Goal: Transaction & Acquisition: Purchase product/service

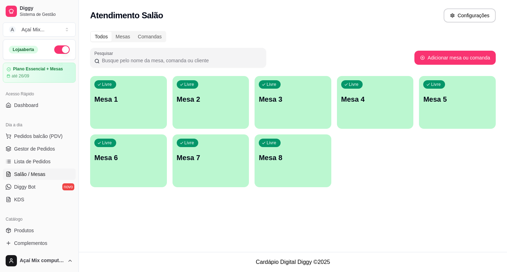
click at [349, 0] on html "Diggy Sistema de Gestão A Açaí Mix ... Loja aberta Plano Essencial + Mesas até …" at bounding box center [253, 136] width 507 height 272
drag, startPoint x: 249, startPoint y: 16, endPoint x: 257, endPoint y: 41, distance: 25.3
click at [257, 41] on div "Atendimento Salão Configurações Todos Mesas Comandas Pesquisar Adicionar mesa o…" at bounding box center [293, 126] width 428 height 252
click at [153, 106] on div "Livre Mesa 1" at bounding box center [128, 98] width 77 height 44
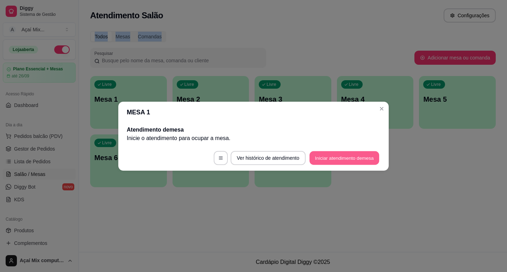
click at [340, 155] on button "Iniciar atendimento de mesa" at bounding box center [345, 158] width 70 height 14
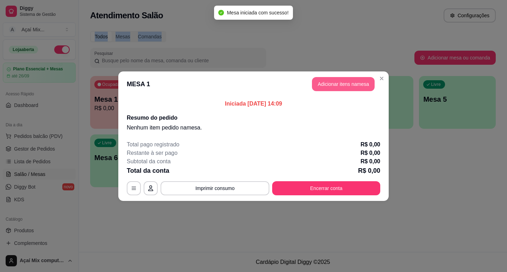
click at [349, 89] on button "Adicionar itens na mesa" at bounding box center [343, 84] width 63 height 14
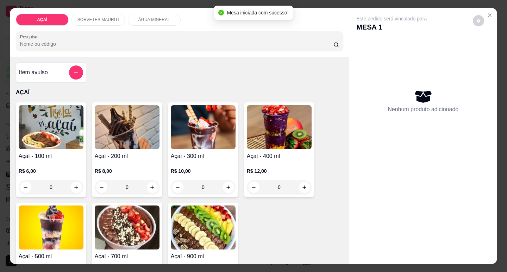
click at [204, 168] on p "R$ 10,00" at bounding box center [203, 171] width 65 height 7
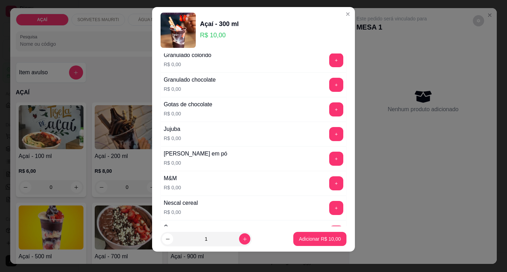
scroll to position [9, 0]
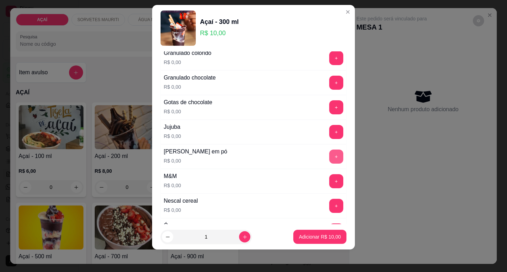
click at [329, 159] on button "+" at bounding box center [336, 157] width 14 height 14
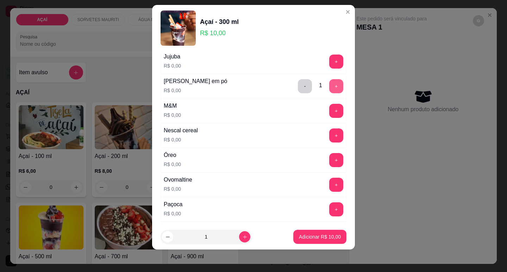
scroll to position [705, 0]
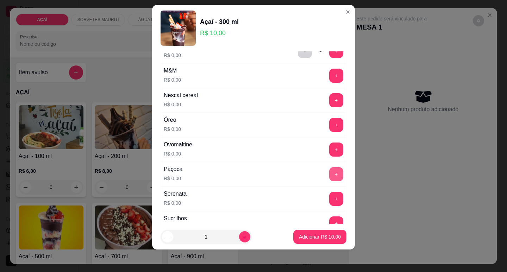
click at [329, 180] on button "+" at bounding box center [336, 174] width 14 height 14
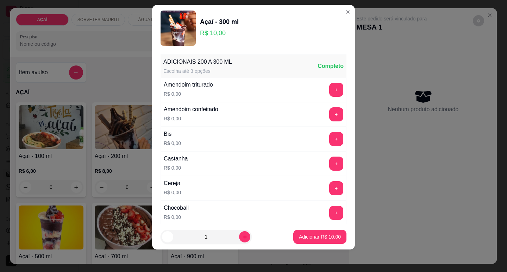
scroll to position [0, 0]
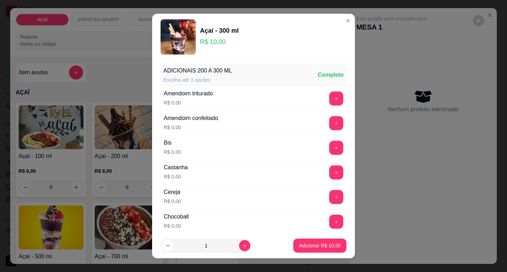
click at [318, 163] on div "Castanha R$ 0,00 +" at bounding box center [254, 172] width 186 height 25
click at [329, 180] on div "Castanha R$ 0,00 +" at bounding box center [254, 172] width 186 height 25
click at [329, 173] on button "+" at bounding box center [336, 173] width 14 height 14
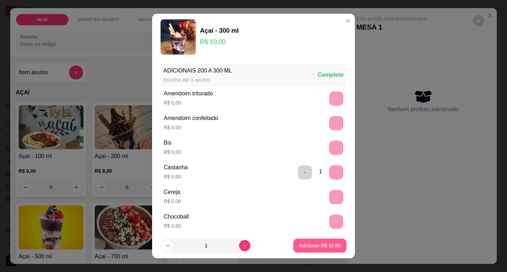
click at [318, 252] on button "Adicionar R$ 10,00" at bounding box center [319, 246] width 53 height 14
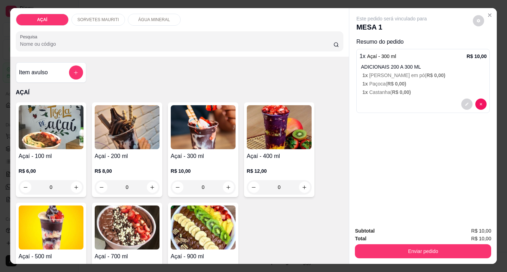
click at [378, 245] on button "Enviar pedido" at bounding box center [423, 252] width 136 height 14
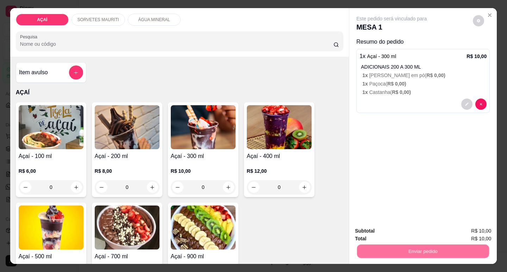
click at [381, 229] on button "Não registrar e enviar pedido" at bounding box center [399, 231] width 73 height 13
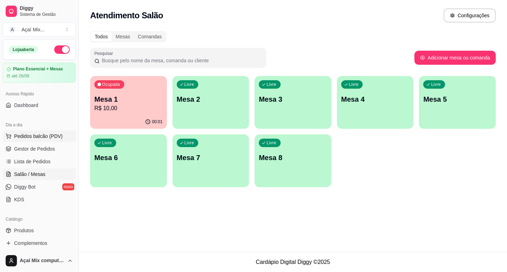
click at [39, 136] on span "Pedidos balcão (PDV)" at bounding box center [38, 136] width 49 height 7
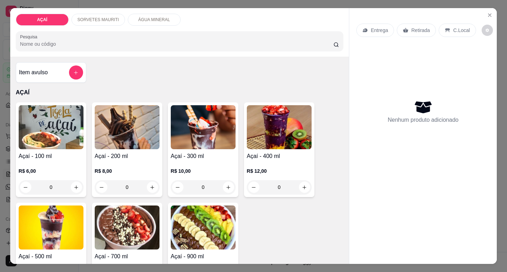
click at [292, 168] on p "R$ 12,00" at bounding box center [279, 171] width 65 height 7
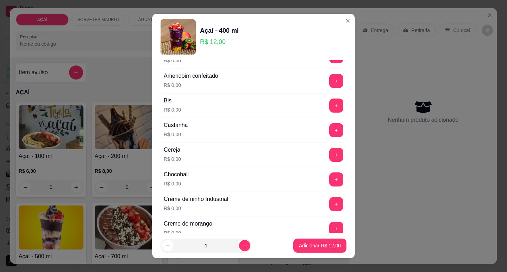
scroll to position [70, 0]
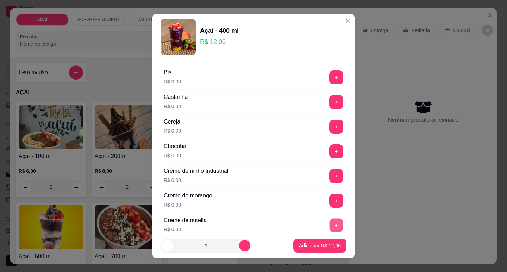
click at [330, 223] on button "+" at bounding box center [337, 225] width 14 height 14
click at [329, 126] on button "+" at bounding box center [336, 127] width 14 height 14
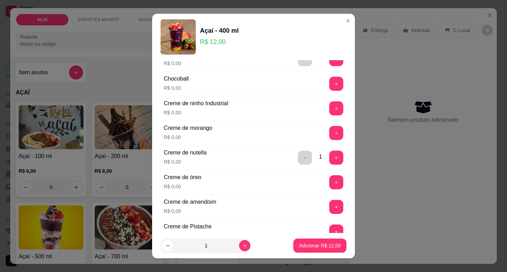
scroll to position [141, 0]
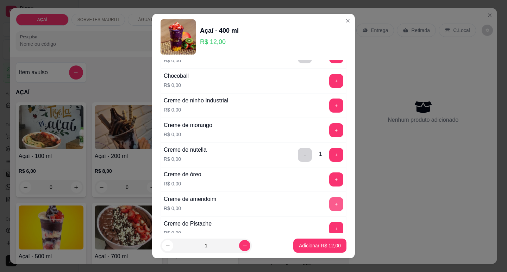
click at [329, 206] on button "+" at bounding box center [336, 204] width 14 height 14
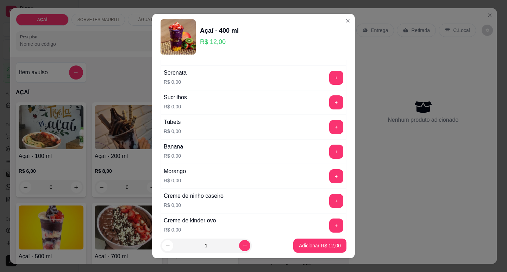
scroll to position [892, 0]
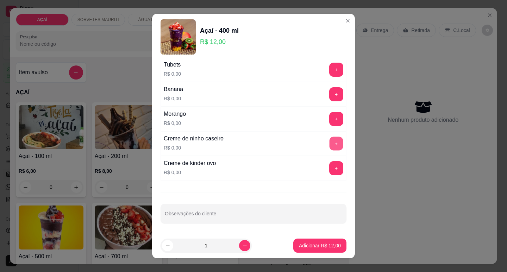
click at [330, 145] on button "+" at bounding box center [337, 144] width 14 height 14
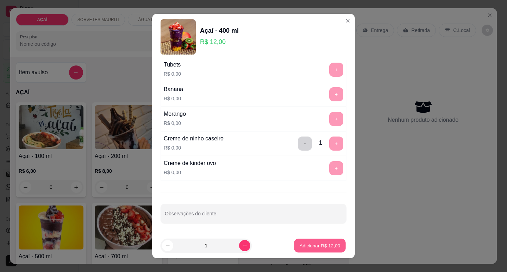
click at [318, 245] on p "Adicionar R$ 12,00" at bounding box center [320, 246] width 41 height 7
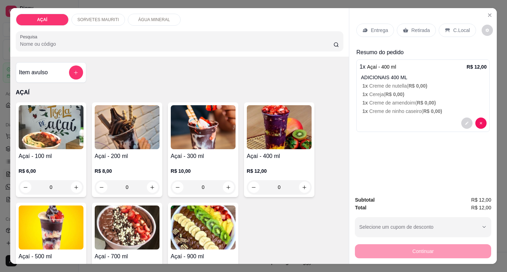
click at [367, 27] on div "Entrega" at bounding box center [376, 30] width 38 height 13
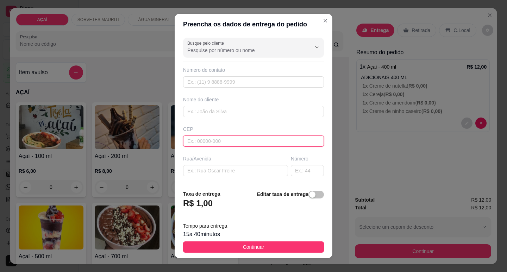
click at [204, 144] on input "text" at bounding box center [253, 141] width 141 height 11
type input "57520000"
type input "Maravilha"
type input "575200000"
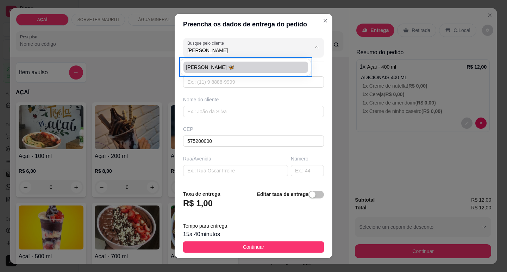
click at [217, 65] on span "[PERSON_NAME] 🦋" at bounding box center [242, 67] width 112 height 7
type input "[PERSON_NAME] 🦋"
type input "558281071917"
type input "[PERSON_NAME] 🦋"
type input "57520000"
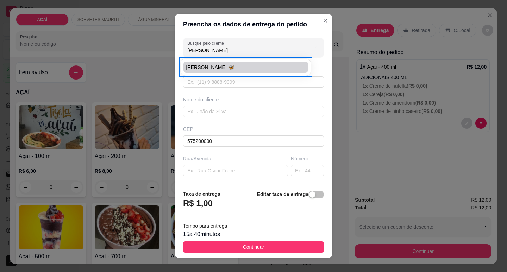
type input "ao lado da escola [PERSON_NAME]. Vou fazer Pix"
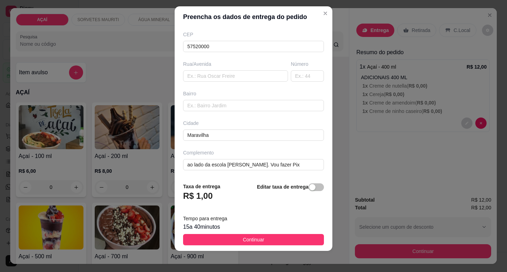
scroll to position [9, 0]
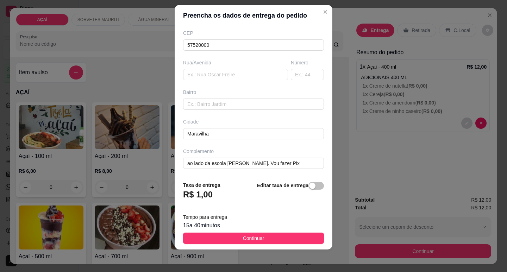
click at [277, 239] on button "Continuar" at bounding box center [253, 238] width 141 height 11
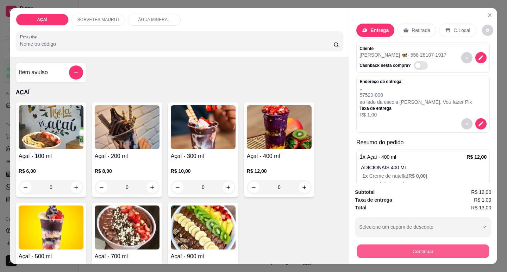
click at [394, 248] on button "Continuar" at bounding box center [423, 252] width 132 height 14
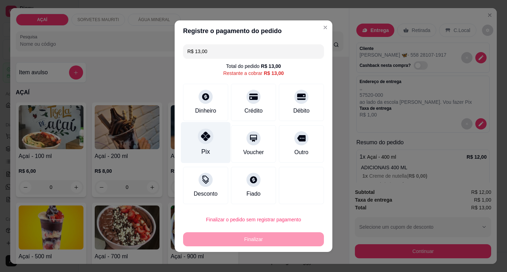
click at [209, 147] on div "Pix" at bounding box center [206, 142] width 50 height 41
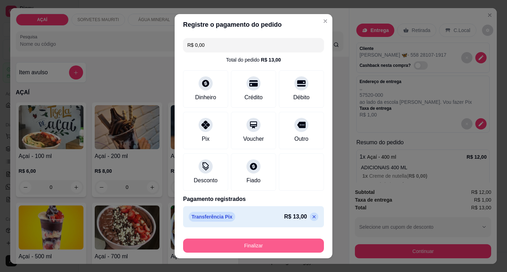
click at [210, 241] on button "Finalizar" at bounding box center [253, 246] width 141 height 14
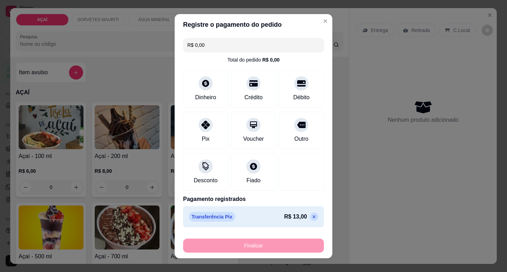
type input "-R$ 13,00"
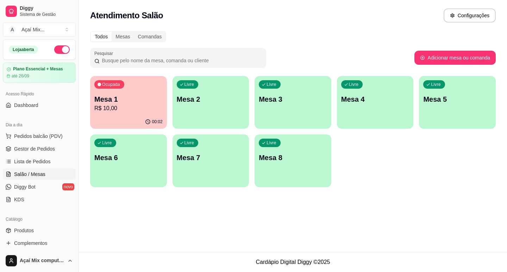
click at [126, 119] on div "00:02" at bounding box center [128, 122] width 77 height 14
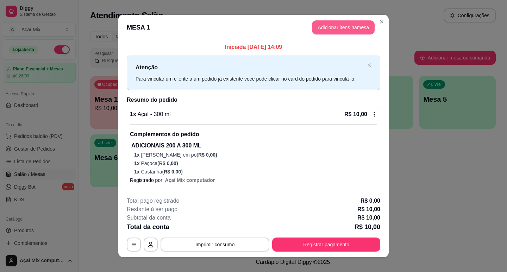
click at [346, 25] on button "Adicionar itens na mesa" at bounding box center [343, 27] width 63 height 14
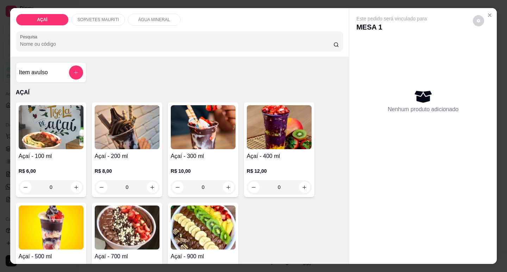
click at [124, 132] on img at bounding box center [127, 127] width 65 height 44
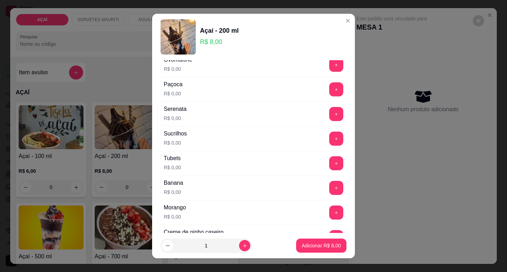
scroll to position [892, 0]
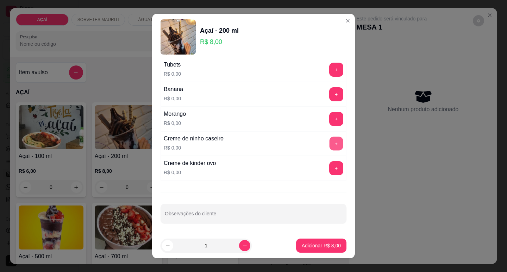
click at [330, 143] on button "+" at bounding box center [337, 144] width 14 height 14
click at [298, 144] on button "-" at bounding box center [305, 144] width 14 height 14
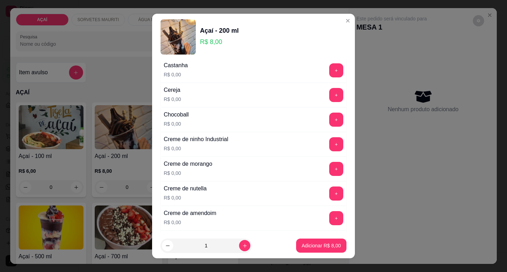
scroll to position [106, 0]
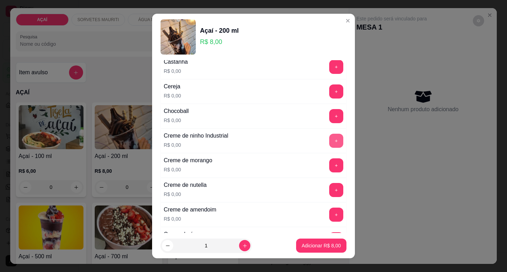
click at [329, 137] on button "+" at bounding box center [336, 141] width 14 height 14
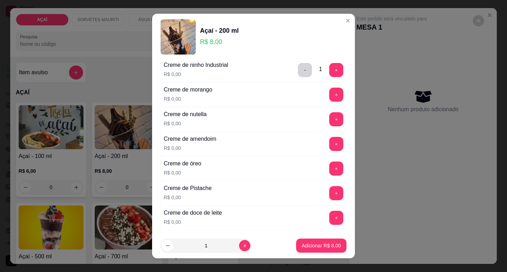
scroll to position [176, 0]
click at [330, 96] on button "+" at bounding box center [337, 95] width 14 height 14
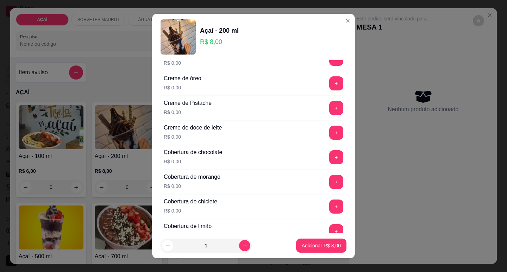
scroll to position [423, 0]
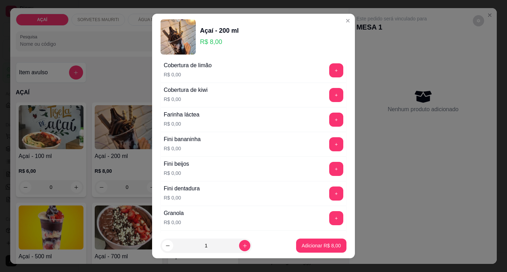
click at [329, 200] on button "+" at bounding box center [336, 194] width 14 height 14
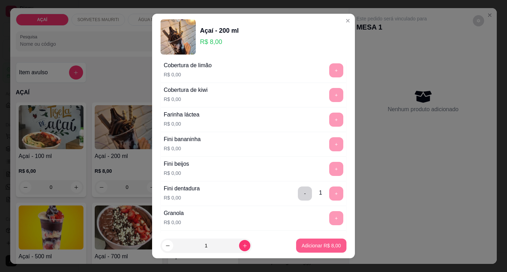
click at [314, 241] on button "Adicionar R$ 8,00" at bounding box center [321, 246] width 50 height 14
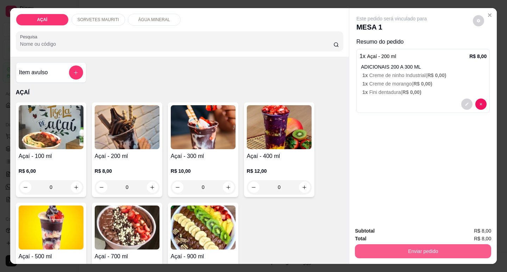
click at [398, 252] on button "Enviar pedido" at bounding box center [423, 252] width 136 height 14
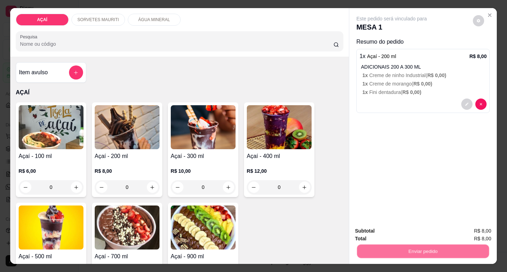
click at [398, 233] on button "Não registrar e enviar pedido" at bounding box center [399, 231] width 73 height 13
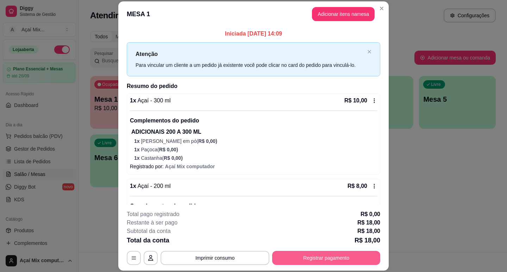
click at [361, 260] on button "Registrar pagamento" at bounding box center [326, 258] width 108 height 14
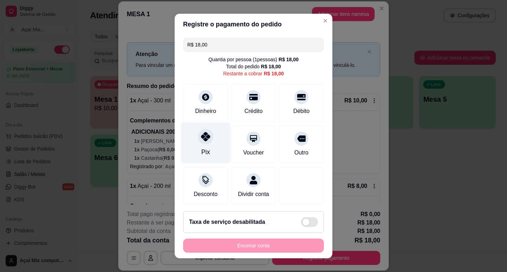
click at [208, 138] on div at bounding box center [206, 137] width 16 height 16
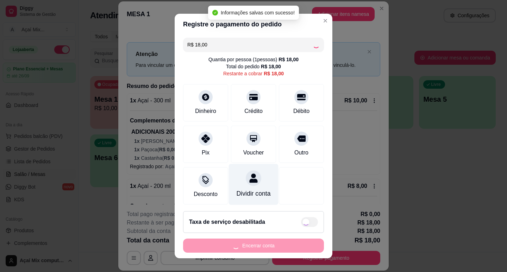
type input "R$ 0,00"
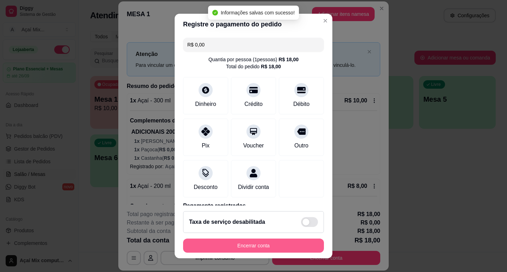
click at [264, 240] on button "Encerrar conta" at bounding box center [253, 246] width 141 height 14
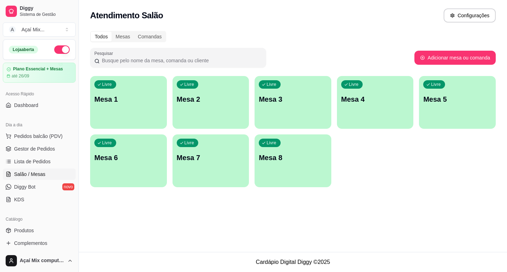
click at [109, 124] on div "button" at bounding box center [128, 124] width 77 height 8
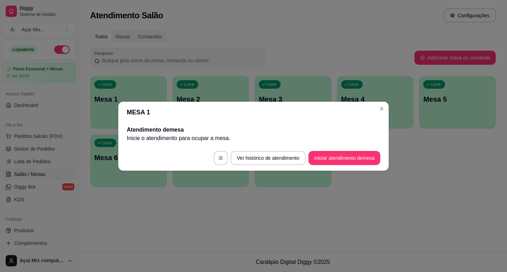
click at [309, 153] on footer "Ver histórico de atendimento Iniciar atendimento de mesa" at bounding box center [253, 158] width 271 height 25
click at [311, 154] on button "Iniciar atendimento de mesa" at bounding box center [345, 158] width 72 height 14
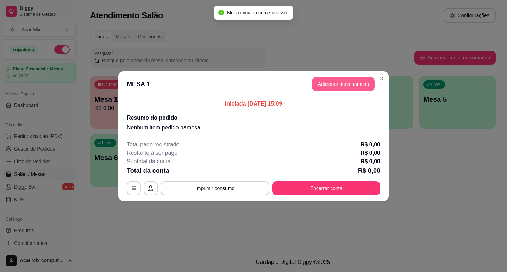
click at [325, 85] on button "Adicionar itens na mesa" at bounding box center [343, 84] width 63 height 14
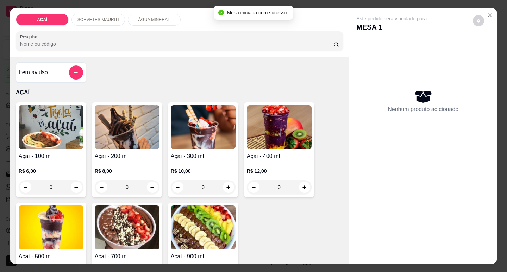
click at [269, 170] on p "R$ 12,00" at bounding box center [279, 171] width 65 height 7
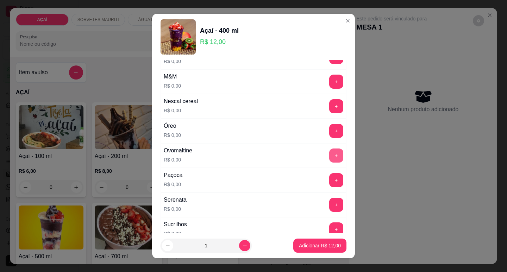
scroll to position [705, 0]
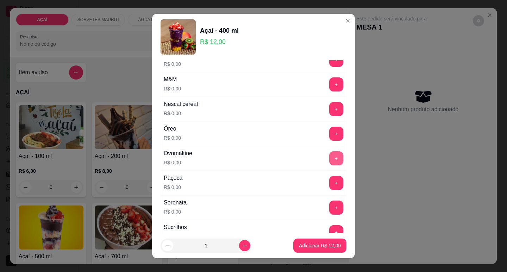
click at [329, 153] on button "+" at bounding box center [336, 159] width 14 height 14
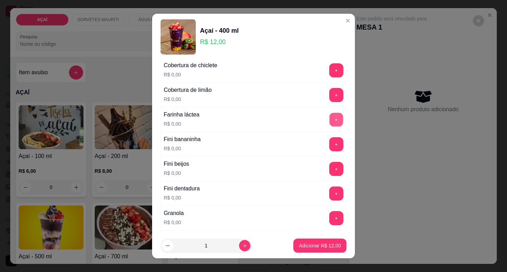
click at [330, 118] on button "+" at bounding box center [337, 120] width 14 height 14
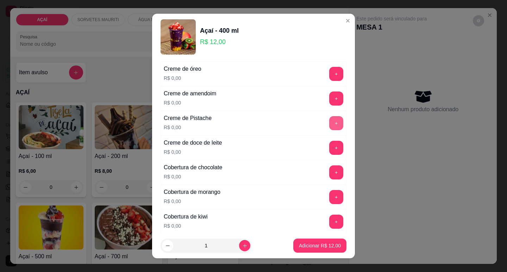
scroll to position [211, 0]
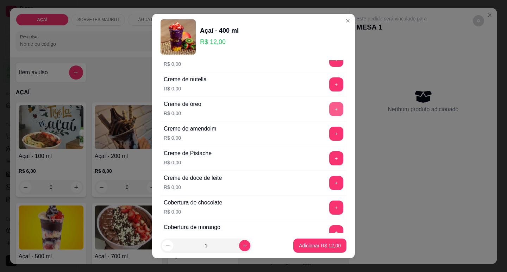
click at [329, 110] on button "+" at bounding box center [336, 109] width 14 height 14
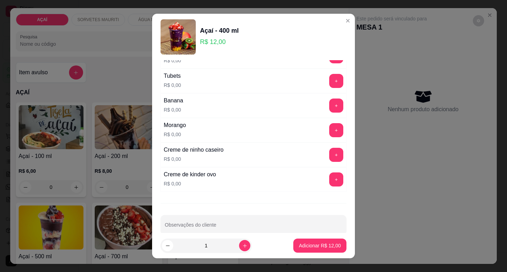
scroll to position [892, 0]
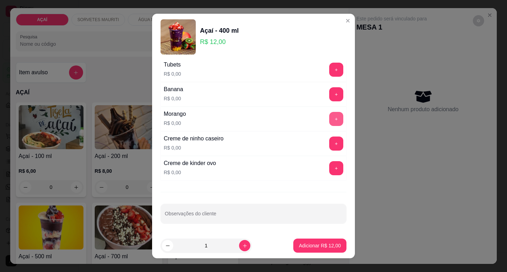
click at [329, 121] on button "+" at bounding box center [336, 119] width 14 height 14
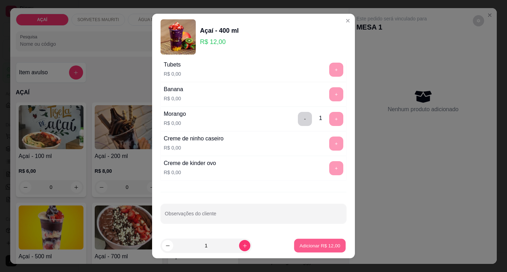
click at [327, 251] on button "Adicionar R$ 12,00" at bounding box center [320, 246] width 52 height 14
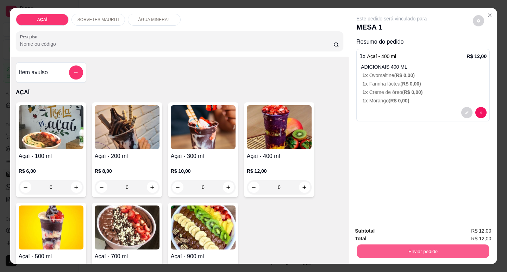
click at [371, 253] on button "Enviar pedido" at bounding box center [423, 252] width 132 height 14
click at [379, 236] on button "Não registrar e enviar pedido" at bounding box center [400, 231] width 71 height 13
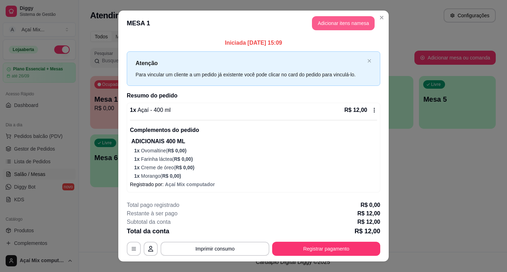
click at [350, 19] on button "Adicionar itens na mesa" at bounding box center [343, 23] width 63 height 14
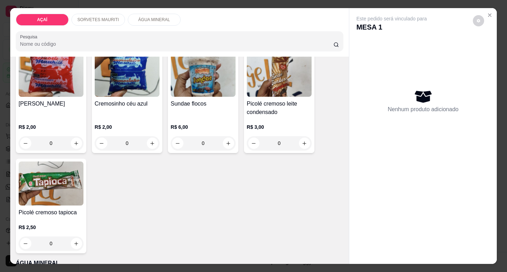
scroll to position [529, 0]
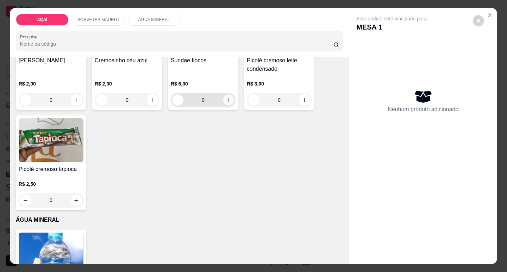
click at [226, 98] on icon "increase-product-quantity" at bounding box center [228, 100] width 5 height 5
type input "1"
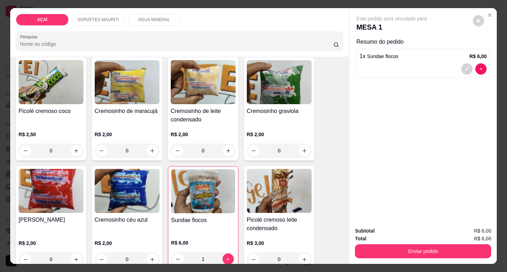
scroll to position [352, 0]
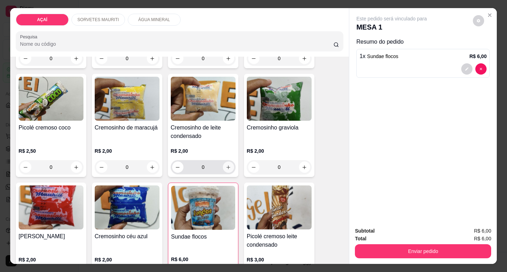
click at [227, 165] on icon "increase-product-quantity" at bounding box center [228, 167] width 5 height 5
type input "1"
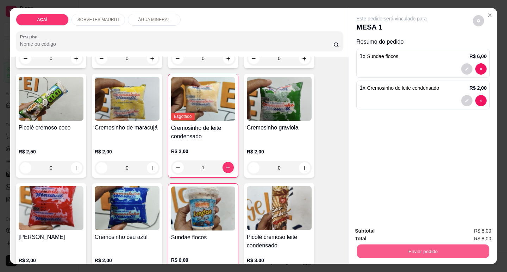
click at [400, 251] on button "Enviar pedido" at bounding box center [423, 252] width 132 height 14
click at [397, 234] on button "Não registrar e enviar pedido" at bounding box center [400, 231] width 71 height 13
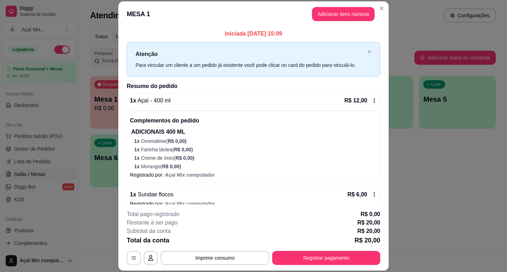
click at [340, 249] on div "**********" at bounding box center [254, 237] width 254 height 55
click at [353, 257] on button "Registrar pagamento" at bounding box center [326, 258] width 108 height 14
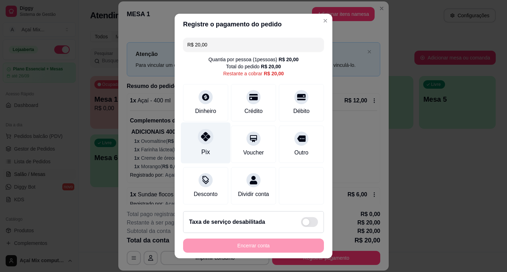
click at [182, 144] on div "Pix" at bounding box center [206, 142] width 50 height 41
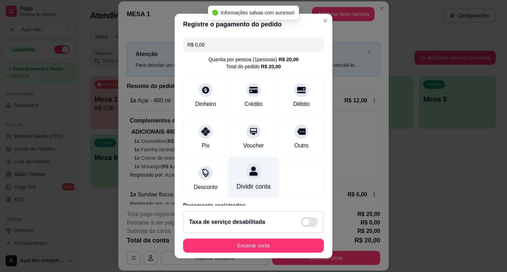
type input "R$ 0,00"
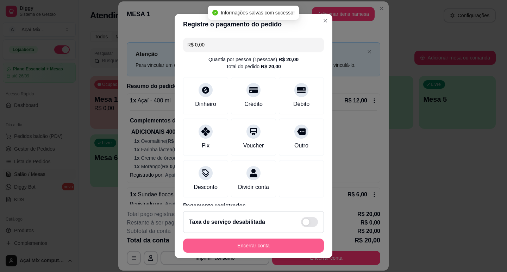
click at [288, 241] on button "Encerrar conta" at bounding box center [253, 246] width 141 height 14
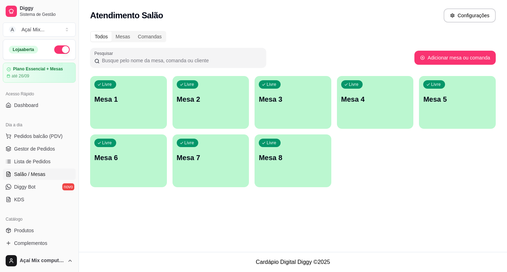
click at [108, 106] on div "Livre Mesa 1" at bounding box center [128, 98] width 77 height 44
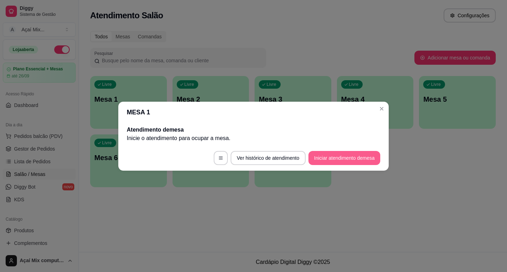
click at [332, 158] on button "Iniciar atendimento de mesa" at bounding box center [345, 158] width 72 height 14
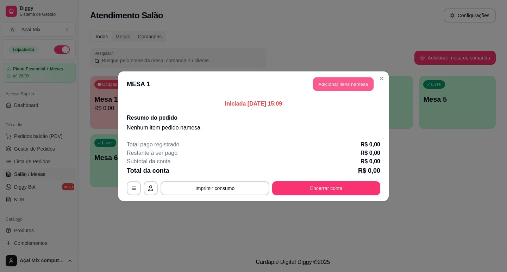
click at [347, 78] on button "Adicionar itens na mesa" at bounding box center [343, 84] width 61 height 14
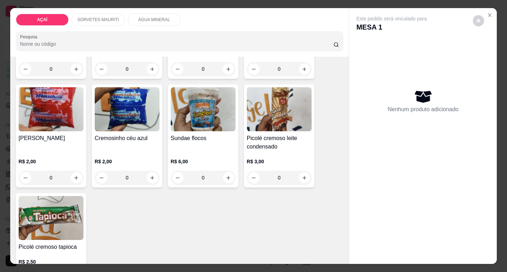
scroll to position [454, 0]
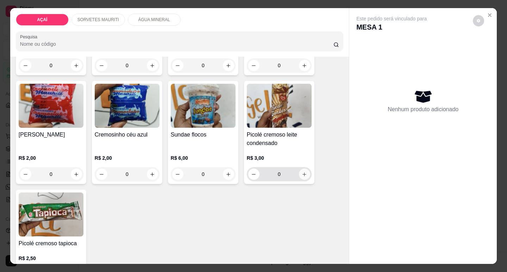
click at [304, 172] on icon "increase-product-quantity" at bounding box center [304, 174] width 5 height 5
type input "1"
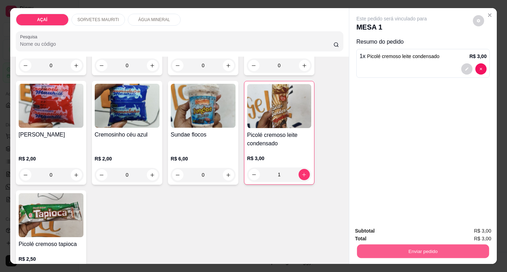
click at [375, 247] on button "Enviar pedido" at bounding box center [423, 252] width 132 height 14
click at [384, 228] on button "Não registrar e enviar pedido" at bounding box center [400, 231] width 71 height 13
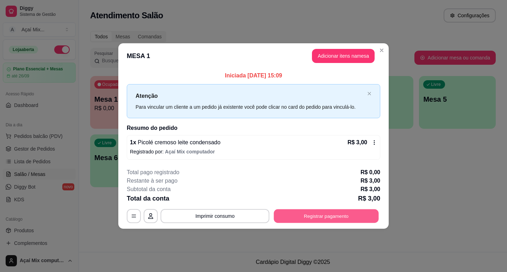
click at [371, 221] on button "Registrar pagamento" at bounding box center [326, 217] width 105 height 14
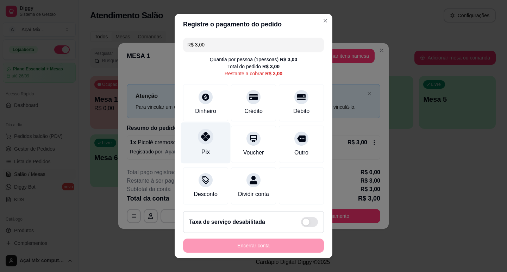
click at [201, 137] on icon at bounding box center [205, 136] width 9 height 9
type input "R$ 0,00"
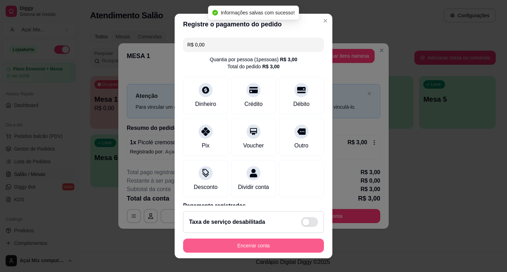
click at [246, 248] on button "Encerrar conta" at bounding box center [253, 246] width 141 height 14
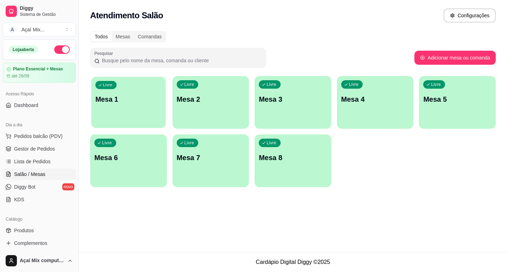
click at [142, 116] on div "Livre Mesa 1" at bounding box center [128, 98] width 74 height 43
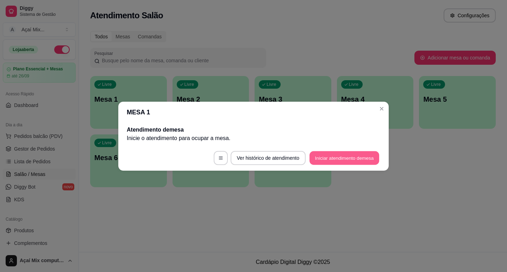
click at [344, 160] on button "Iniciar atendimento de mesa" at bounding box center [345, 158] width 70 height 14
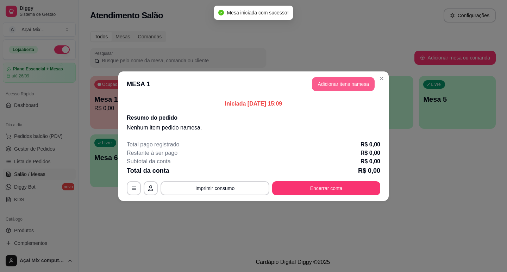
click at [350, 81] on button "Adicionar itens na mesa" at bounding box center [343, 84] width 63 height 14
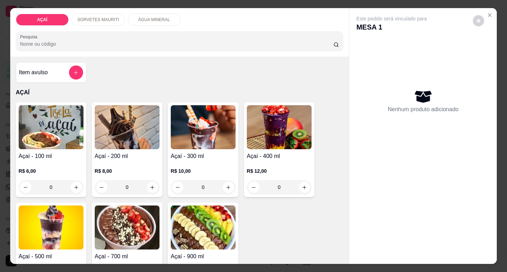
click at [133, 152] on h4 "Açaí - 200 ml" at bounding box center [127, 156] width 65 height 8
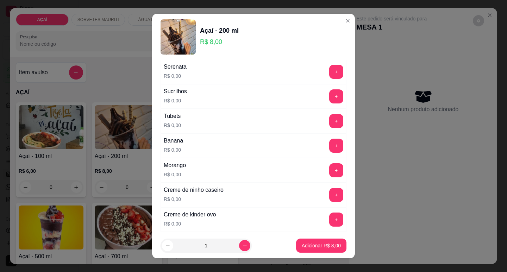
scroll to position [846, 0]
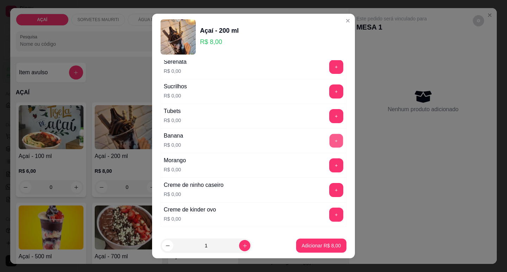
click at [330, 135] on button "+" at bounding box center [337, 141] width 14 height 14
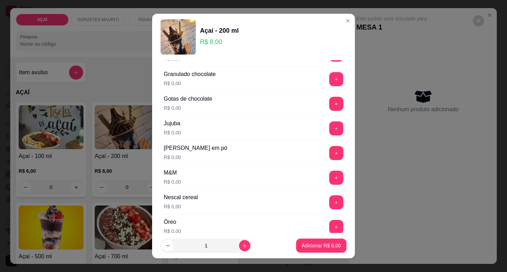
scroll to position [599, 0]
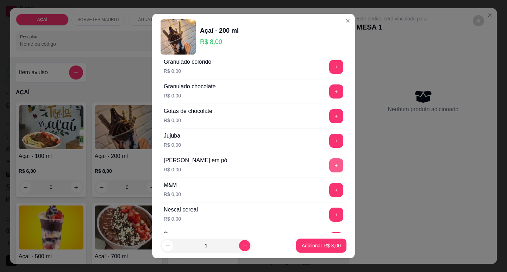
click at [329, 163] on button "+" at bounding box center [336, 166] width 14 height 14
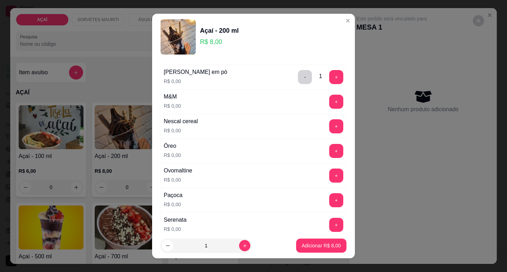
scroll to position [705, 0]
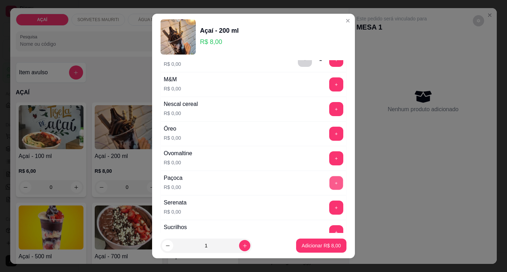
click at [330, 187] on button "+" at bounding box center [337, 183] width 14 height 14
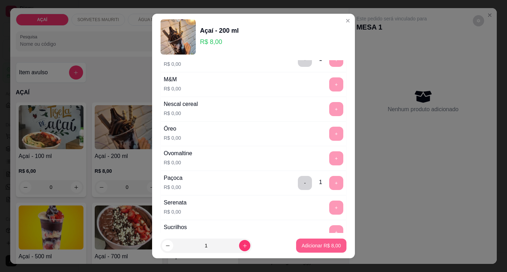
click at [319, 249] on button "Adicionar R$ 8,00" at bounding box center [321, 246] width 50 height 14
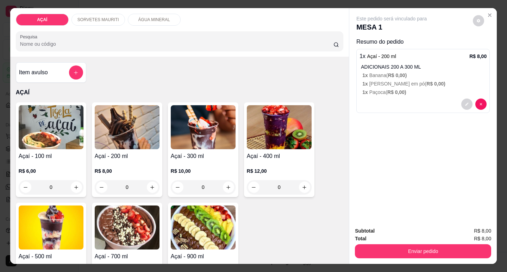
click at [191, 163] on div "R$ 10,00 0" at bounding box center [203, 178] width 65 height 34
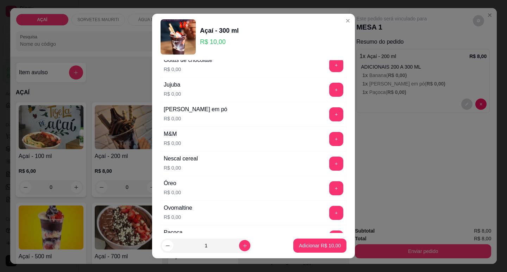
scroll to position [634, 0]
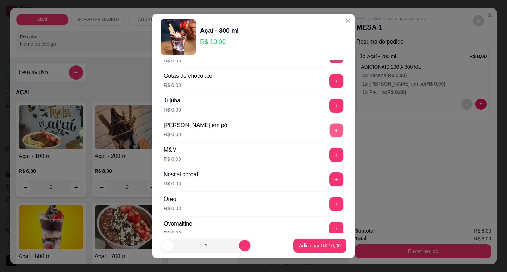
click at [330, 130] on button "+" at bounding box center [337, 130] width 14 height 14
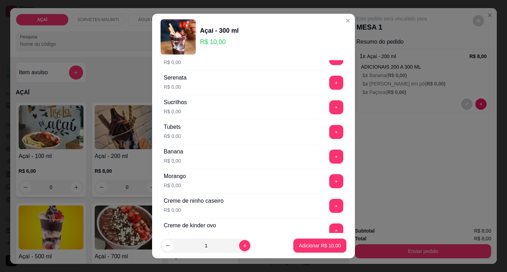
scroll to position [846, 0]
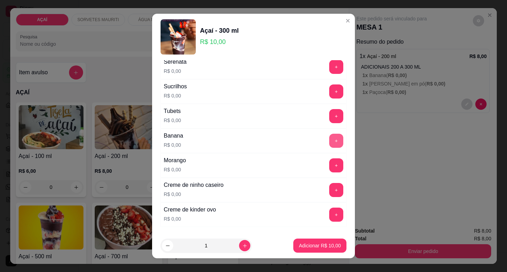
click at [329, 140] on button "+" at bounding box center [336, 141] width 14 height 14
click at [329, 189] on button "+" at bounding box center [336, 190] width 14 height 14
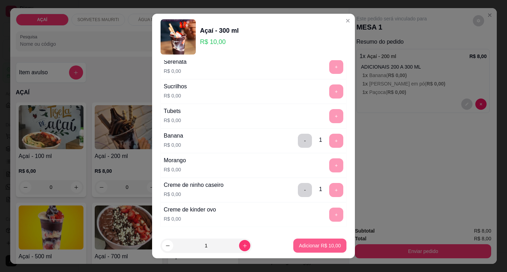
click at [325, 245] on p "Adicionar R$ 10,00" at bounding box center [320, 245] width 42 height 7
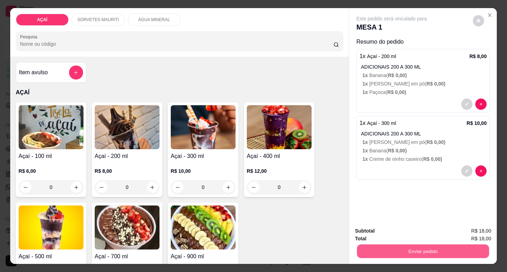
click at [393, 246] on button "Enviar pedido" at bounding box center [423, 252] width 132 height 14
click at [398, 229] on button "Não registrar e enviar pedido" at bounding box center [399, 231] width 73 height 13
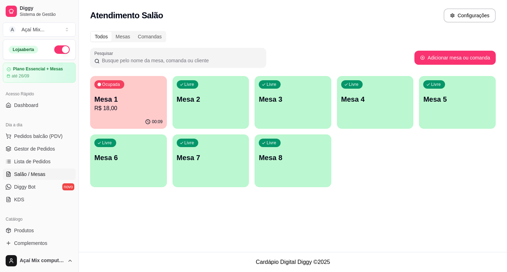
click at [208, 122] on div "button" at bounding box center [211, 124] width 77 height 8
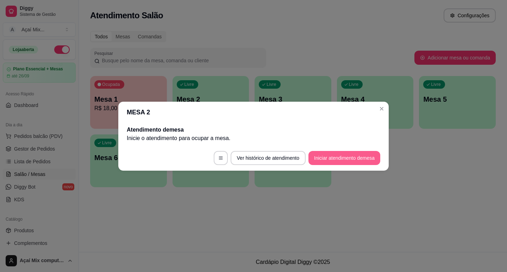
click at [351, 159] on button "Iniciar atendimento de mesa" at bounding box center [345, 158] width 72 height 14
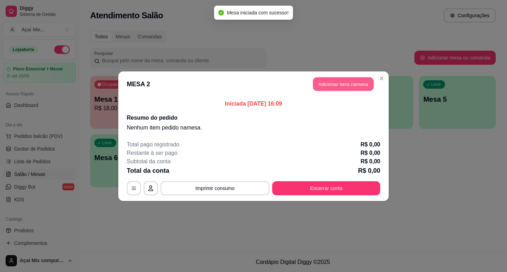
click at [346, 91] on button "Adicionar itens na mesa" at bounding box center [343, 84] width 61 height 14
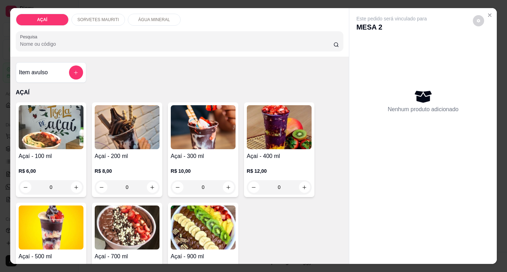
click at [151, 181] on div "0" at bounding box center [127, 187] width 65 height 14
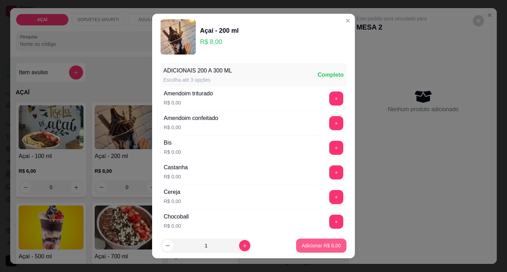
click at [332, 241] on button "Adicionar R$ 8,00" at bounding box center [321, 246] width 50 height 14
type input "1"
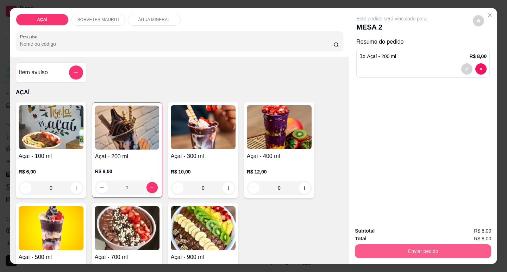
click at [367, 235] on div "Subtotal R$ 8,00 Total R$ 8,00 Enviar pedido" at bounding box center [423, 242] width 136 height 31
click at [382, 250] on button "Enviar pedido" at bounding box center [423, 252] width 136 height 14
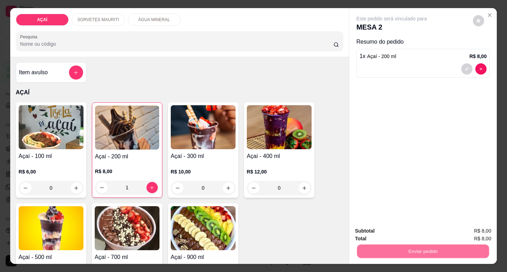
click at [390, 235] on button "Não registrar e enviar pedido" at bounding box center [400, 231] width 71 height 13
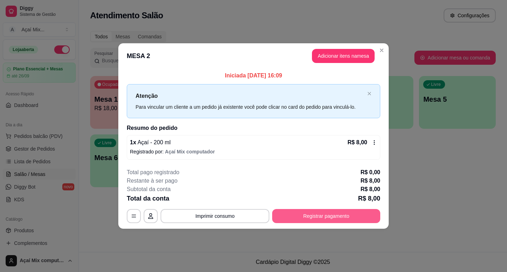
click at [305, 218] on button "Registrar pagamento" at bounding box center [326, 216] width 108 height 14
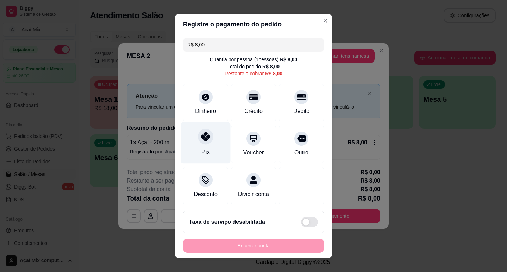
click at [194, 149] on div "Pix" at bounding box center [206, 142] width 50 height 41
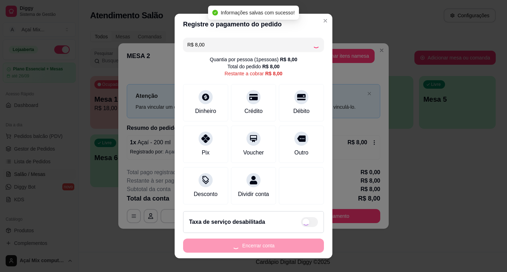
type input "R$ 0,00"
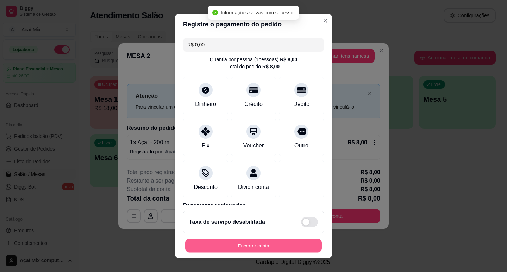
click at [267, 243] on button "Encerrar conta" at bounding box center [253, 246] width 137 height 14
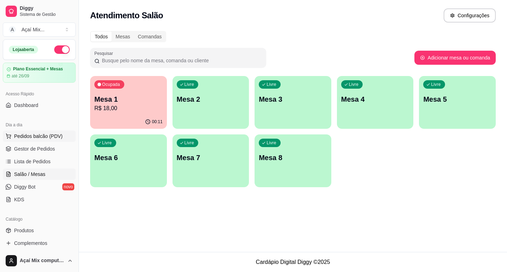
click at [7, 139] on button "Pedidos balcão (PDV)" at bounding box center [39, 136] width 73 height 11
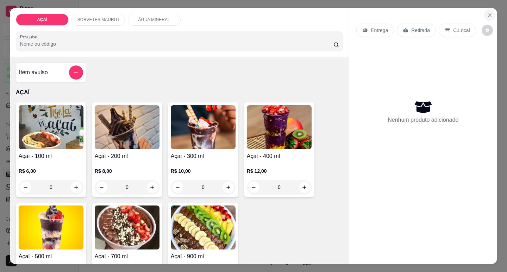
click at [489, 12] on icon "Close" at bounding box center [490, 15] width 6 height 6
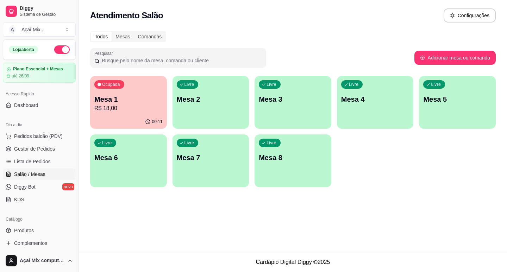
click at [221, 123] on div "button" at bounding box center [211, 124] width 77 height 8
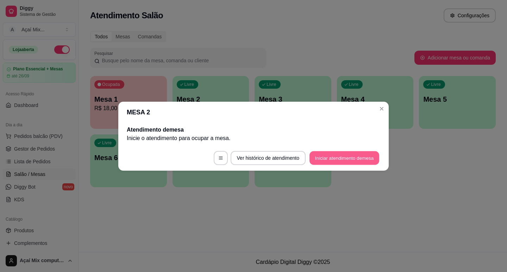
click at [363, 156] on button "Iniciar atendimento de mesa" at bounding box center [345, 158] width 70 height 14
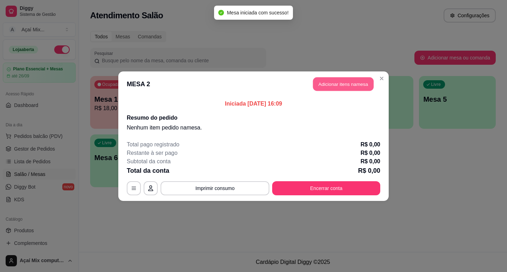
click at [347, 87] on button "Adicionar itens na mesa" at bounding box center [343, 84] width 61 height 14
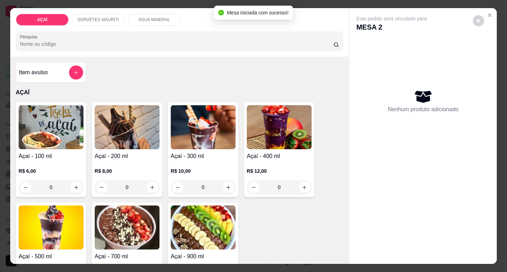
click at [149, 161] on div "R$ 8,00 0" at bounding box center [127, 178] width 65 height 34
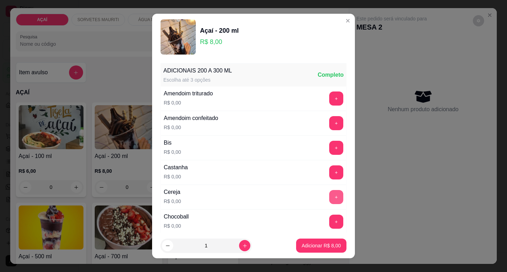
drag, startPoint x: 317, startPoint y: 191, endPoint x: 320, endPoint y: 195, distance: 4.8
click at [327, 195] on div "+" at bounding box center [337, 197] width 20 height 14
click at [330, 196] on button "+" at bounding box center [337, 197] width 14 height 14
click at [313, 248] on p "Adicionar R$ 8,00" at bounding box center [321, 246] width 38 height 7
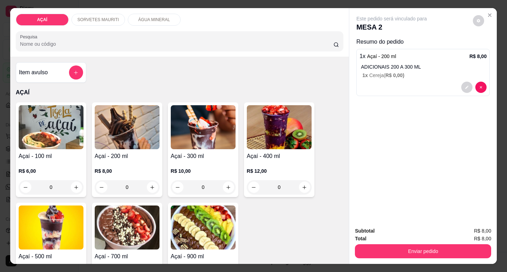
click at [113, 161] on div "R$ 8,00 0" at bounding box center [127, 178] width 65 height 34
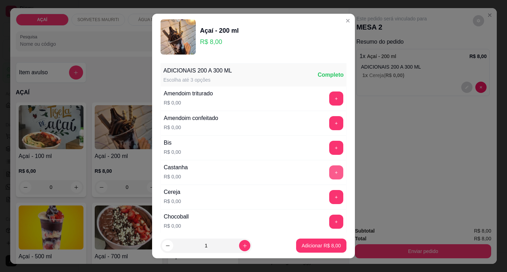
click at [329, 170] on button "+" at bounding box center [336, 173] width 14 height 14
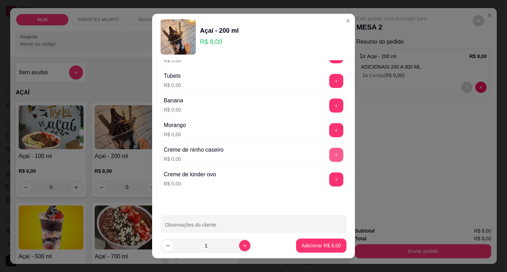
scroll to position [892, 0]
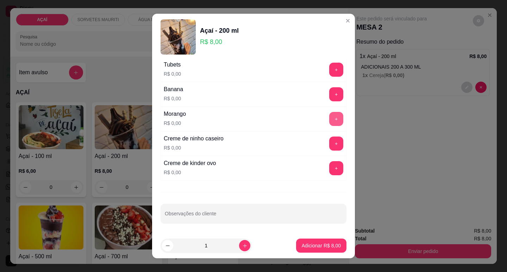
click at [329, 124] on button "+" at bounding box center [336, 119] width 14 height 14
click at [308, 246] on p "Adicionar R$ 8,00" at bounding box center [321, 246] width 38 height 7
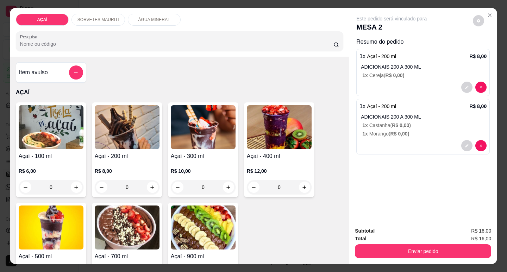
click at [268, 153] on h4 "Açaí - 400 ml" at bounding box center [279, 156] width 65 height 8
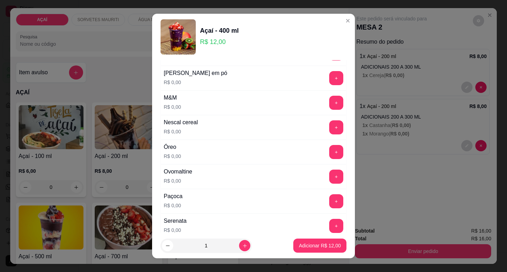
scroll to position [669, 0]
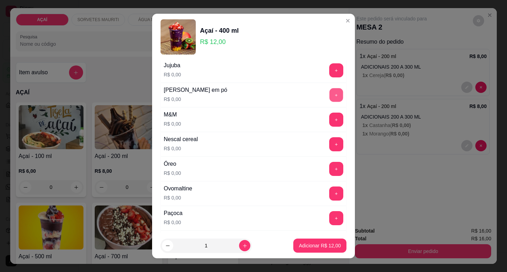
click at [330, 92] on button "+" at bounding box center [337, 95] width 14 height 14
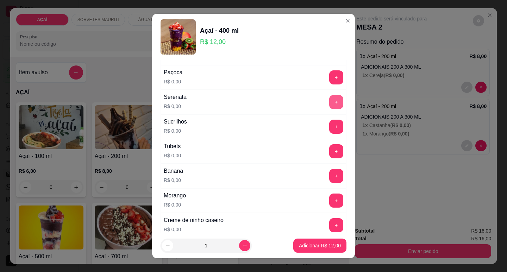
scroll to position [892, 0]
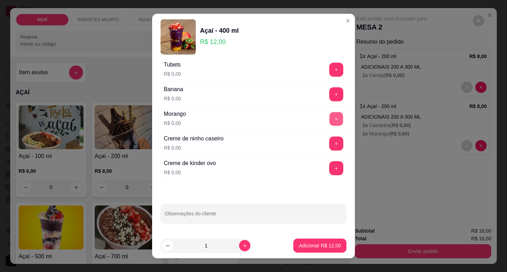
click at [330, 114] on button "+" at bounding box center [337, 119] width 14 height 14
click at [313, 244] on p "Adicionar R$ 12,00" at bounding box center [320, 245] width 42 height 7
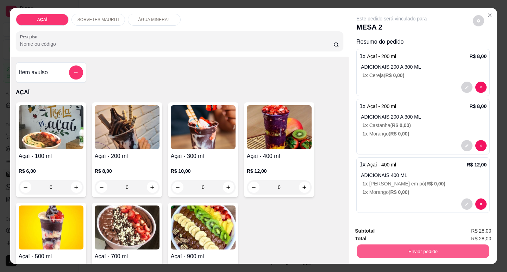
click at [380, 248] on button "Enviar pedido" at bounding box center [423, 252] width 132 height 14
click at [385, 231] on button "Não registrar e enviar pedido" at bounding box center [399, 231] width 73 height 13
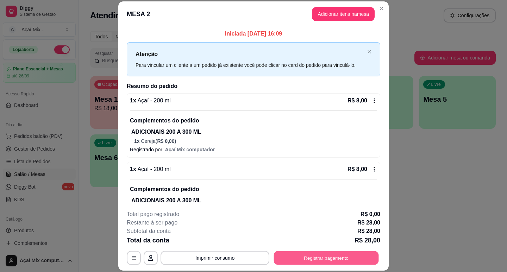
click at [303, 259] on button "Registrar pagamento" at bounding box center [326, 259] width 105 height 14
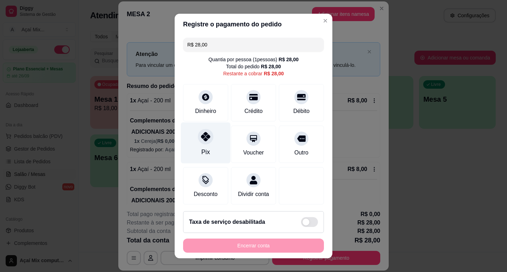
click at [205, 140] on icon at bounding box center [205, 136] width 9 height 9
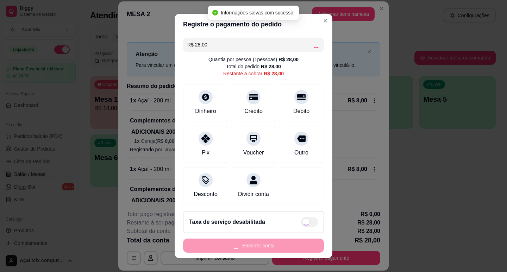
type input "R$ 0,00"
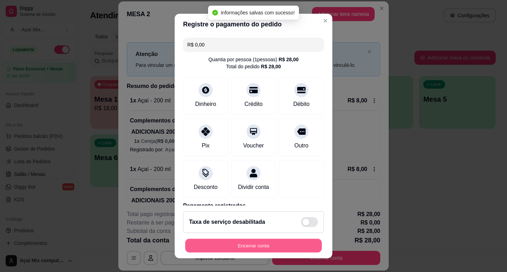
click at [242, 246] on button "Encerrar conta" at bounding box center [253, 246] width 137 height 14
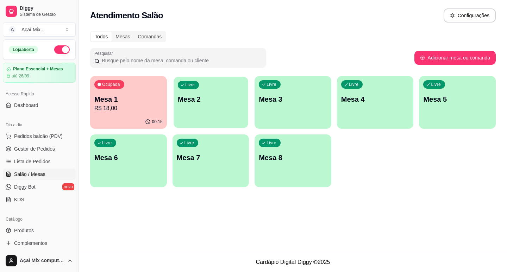
click at [202, 99] on p "Mesa 2" at bounding box center [211, 100] width 66 height 10
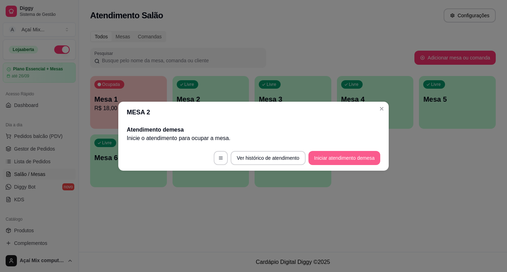
click at [312, 162] on button "Iniciar atendimento de mesa" at bounding box center [345, 158] width 72 height 14
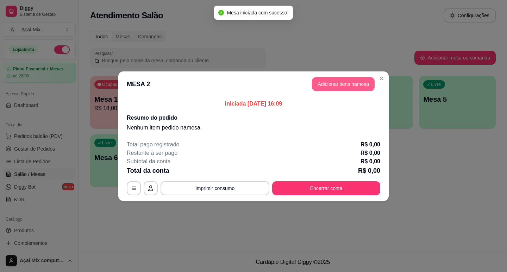
click at [353, 86] on button "Adicionar itens na mesa" at bounding box center [343, 84] width 63 height 14
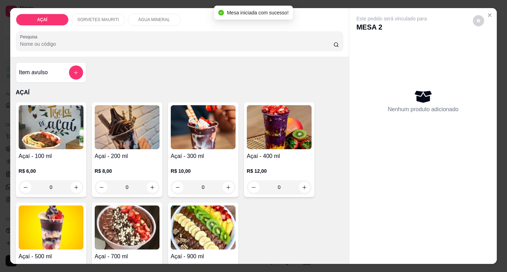
click at [143, 161] on div "R$ 8,00 0" at bounding box center [127, 178] width 65 height 34
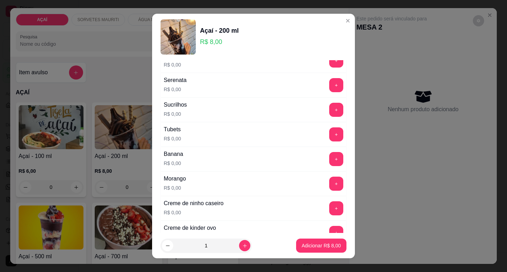
scroll to position [881, 0]
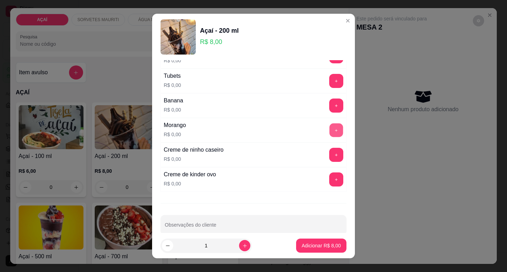
click at [330, 129] on button "+" at bounding box center [337, 130] width 14 height 14
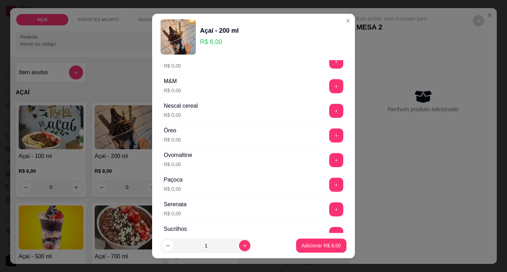
scroll to position [775, 0]
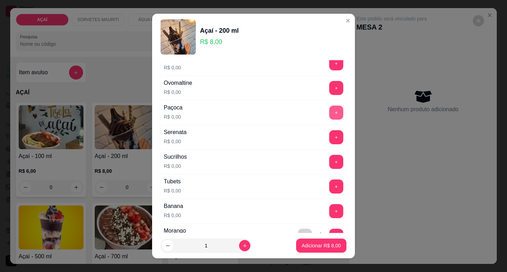
click at [329, 116] on button "+" at bounding box center [336, 113] width 14 height 14
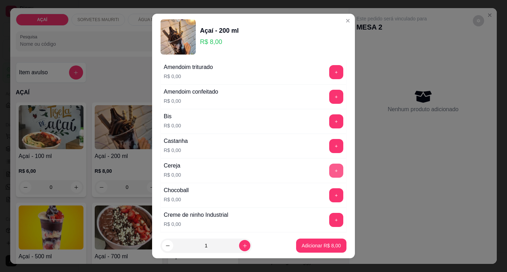
scroll to position [106, 0]
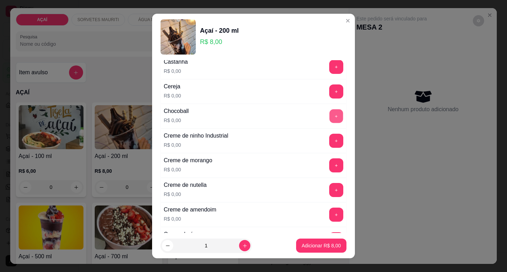
click at [330, 117] on button "+" at bounding box center [337, 116] width 14 height 14
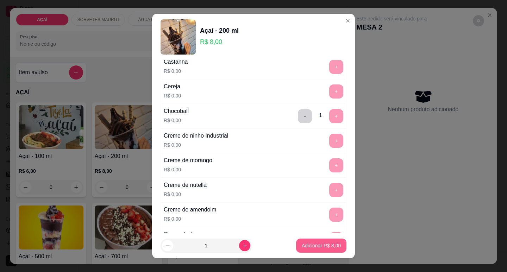
click at [310, 242] on button "Adicionar R$ 8,00" at bounding box center [321, 246] width 50 height 14
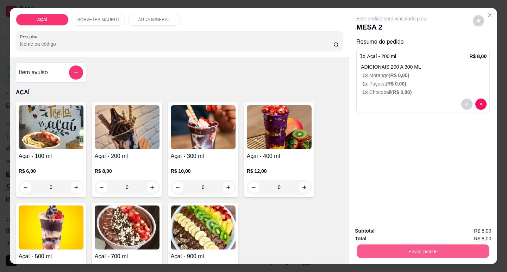
click at [377, 248] on button "Enviar pedido" at bounding box center [423, 252] width 132 height 14
click at [381, 226] on button "Não registrar e enviar pedido" at bounding box center [400, 231] width 71 height 13
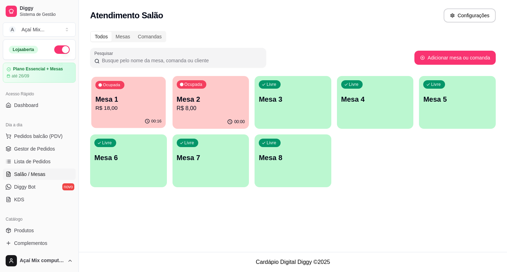
click at [126, 82] on div "Ocupada Mesa 1 R$ 18,00" at bounding box center [128, 96] width 74 height 38
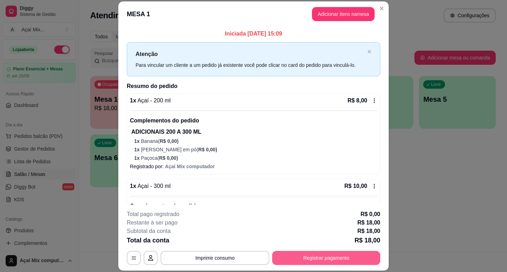
click at [336, 255] on button "Registrar pagamento" at bounding box center [326, 258] width 108 height 14
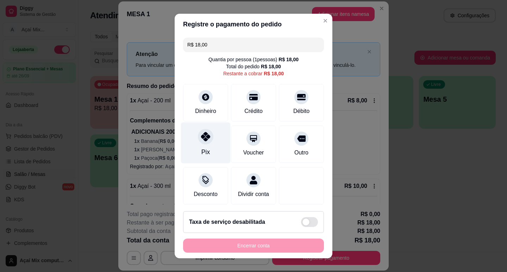
drag, startPoint x: 205, startPoint y: 135, endPoint x: 211, endPoint y: 148, distance: 14.3
click at [205, 136] on icon at bounding box center [205, 136] width 9 height 9
type input "R$ 0,00"
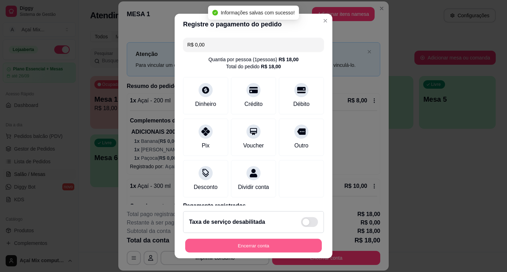
click at [275, 252] on button "Encerrar conta" at bounding box center [253, 246] width 137 height 14
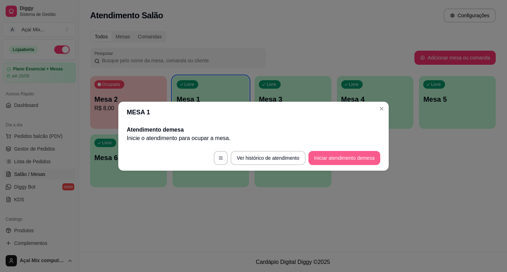
click at [326, 160] on button "Iniciar atendimento de mesa" at bounding box center [345, 158] width 72 height 14
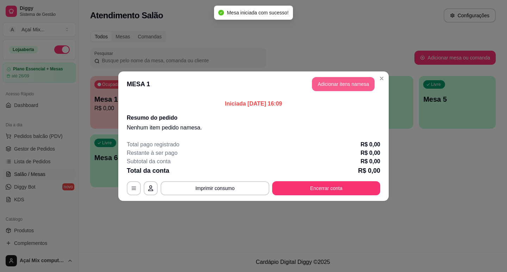
click at [336, 88] on button "Adicionar itens na mesa" at bounding box center [343, 84] width 63 height 14
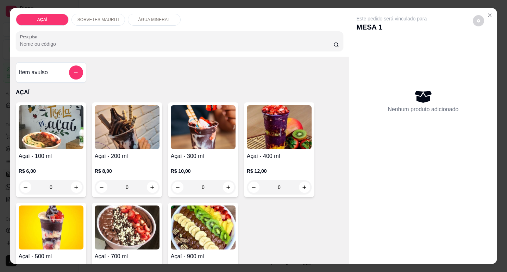
click at [141, 162] on div "R$ 8,00 0" at bounding box center [127, 178] width 65 height 34
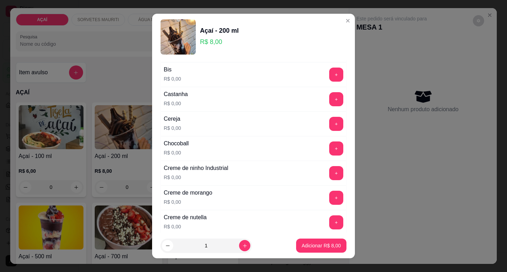
scroll to position [35, 0]
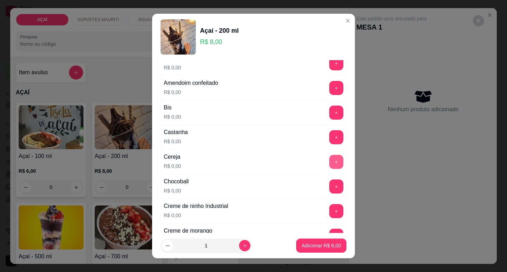
click at [329, 163] on button "+" at bounding box center [336, 162] width 14 height 14
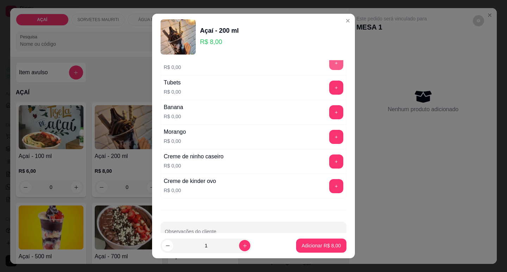
scroll to position [881, 0]
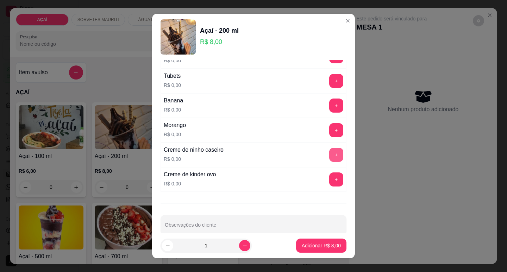
click at [329, 156] on button "+" at bounding box center [336, 155] width 14 height 14
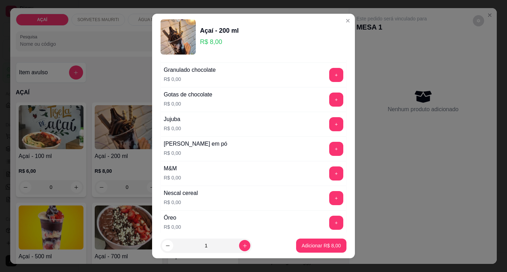
scroll to position [599, 0]
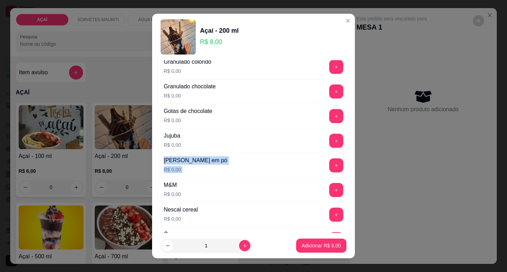
click at [329, 171] on button "+" at bounding box center [336, 166] width 14 height 14
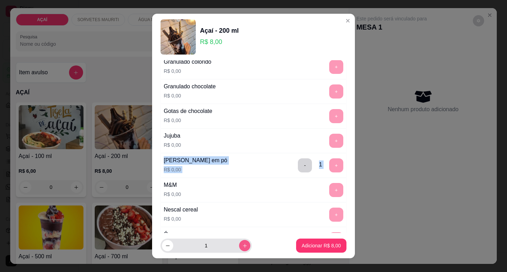
click at [239, 248] on button "increase-product-quantity" at bounding box center [244, 245] width 11 height 11
type input "2"
click at [298, 248] on button "Adicionar R$ 16,00" at bounding box center [320, 246] width 52 height 14
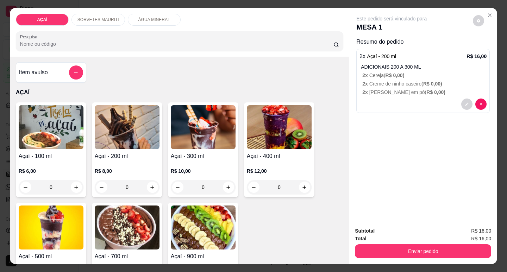
click at [124, 155] on h4 "Açaí - 200 ml" at bounding box center [127, 156] width 65 height 8
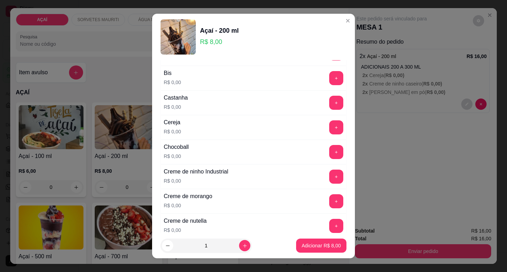
scroll to position [70, 0]
click at [330, 226] on button "+" at bounding box center [337, 225] width 14 height 14
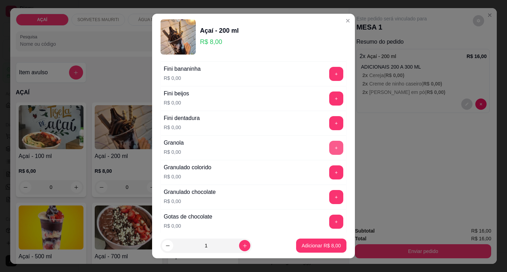
click at [329, 147] on button "+" at bounding box center [336, 148] width 14 height 14
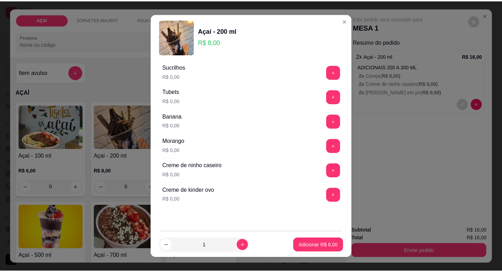
scroll to position [881, 0]
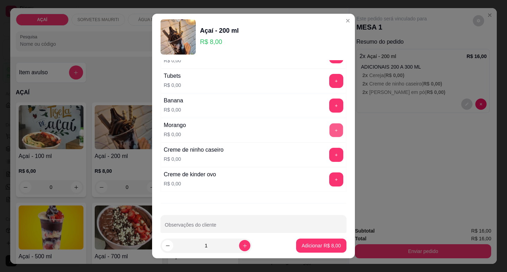
click at [330, 131] on button "+" at bounding box center [337, 130] width 14 height 14
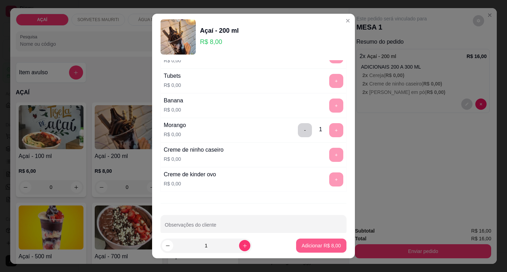
click at [311, 240] on button "Adicionar R$ 8,00" at bounding box center [321, 246] width 50 height 14
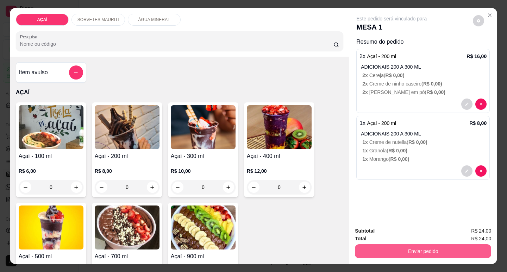
click at [378, 250] on button "Enviar pedido" at bounding box center [423, 252] width 136 height 14
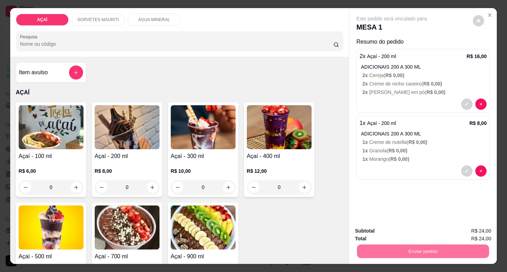
click at [382, 233] on button "Não registrar e enviar pedido" at bounding box center [400, 231] width 71 height 13
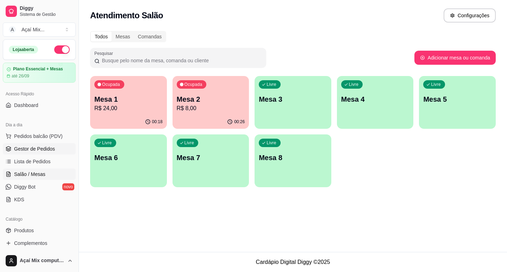
click at [29, 151] on span "Gestor de Pedidos" at bounding box center [34, 149] width 41 height 7
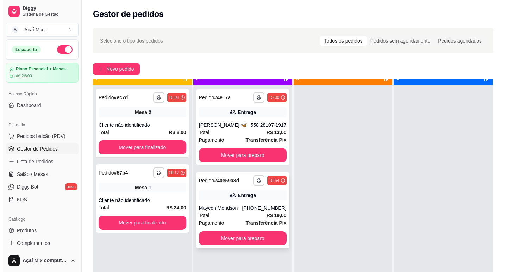
scroll to position [20, 0]
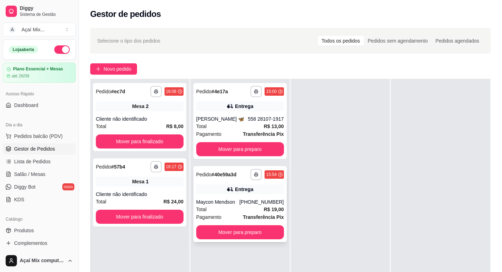
click at [241, 208] on div "Total R$ 19,00" at bounding box center [240, 210] width 88 height 8
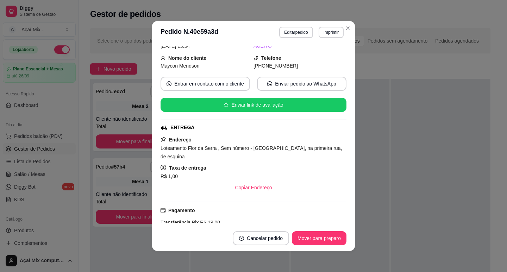
scroll to position [70, 0]
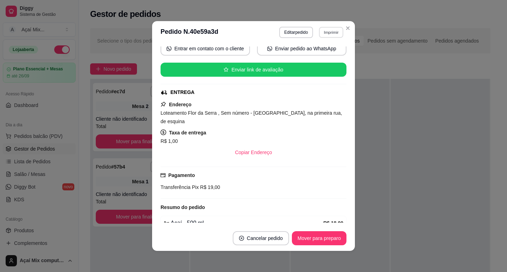
click at [326, 32] on button "Imprimir" at bounding box center [331, 32] width 24 height 11
click at [327, 56] on button "Impressora" at bounding box center [316, 56] width 49 height 11
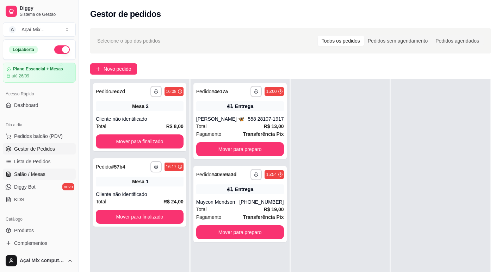
click at [30, 175] on span "Salão / Mesas" at bounding box center [29, 174] width 31 height 7
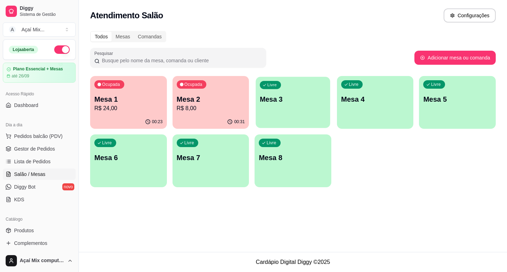
click at [301, 113] on div "Livre Mesa 3" at bounding box center [293, 98] width 74 height 43
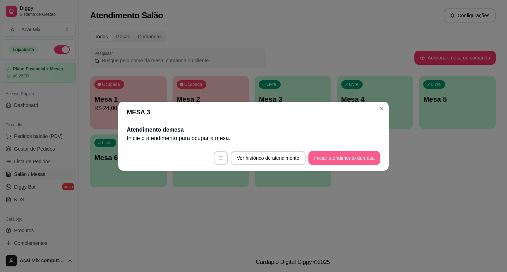
click at [325, 158] on button "Iniciar atendimento de mesa" at bounding box center [345, 158] width 72 height 14
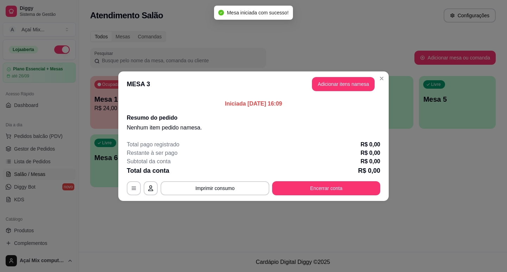
click at [348, 74] on header "MESA 3 Adicionar itens na mesa" at bounding box center [253, 84] width 271 height 25
click at [348, 82] on button "Adicionar itens na mesa" at bounding box center [343, 84] width 61 height 14
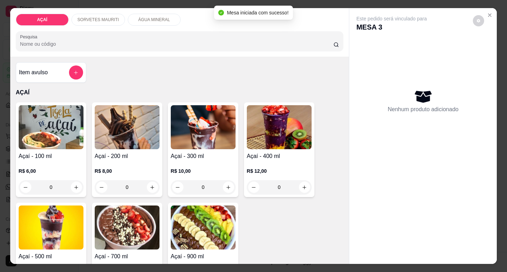
click at [123, 169] on p "R$ 8,00" at bounding box center [127, 171] width 65 height 7
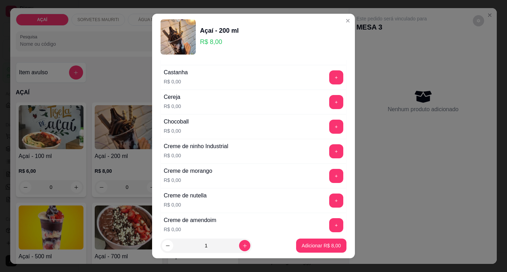
scroll to position [106, 0]
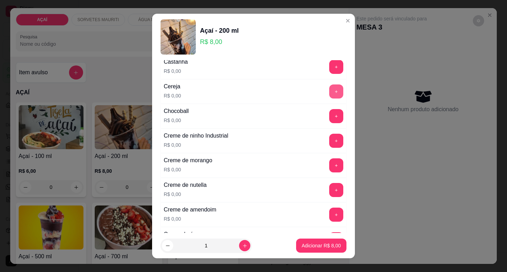
click at [329, 85] on button "+" at bounding box center [336, 92] width 14 height 14
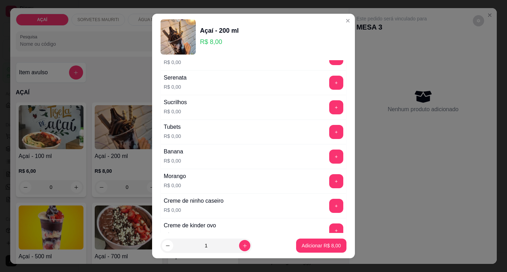
scroll to position [846, 0]
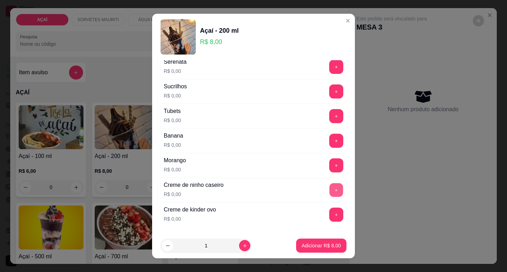
click at [330, 192] on button "+" at bounding box center [337, 190] width 14 height 14
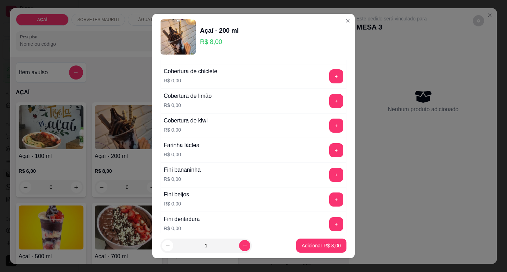
scroll to position [352, 0]
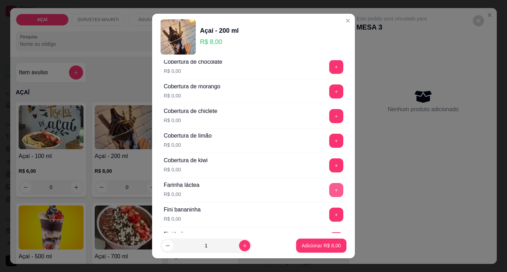
click at [329, 186] on button "+" at bounding box center [336, 190] width 14 height 14
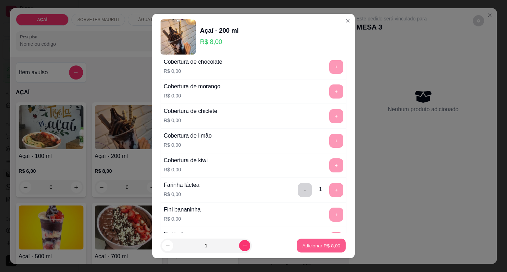
click at [317, 245] on p "Adicionar R$ 8,00" at bounding box center [321, 246] width 38 height 7
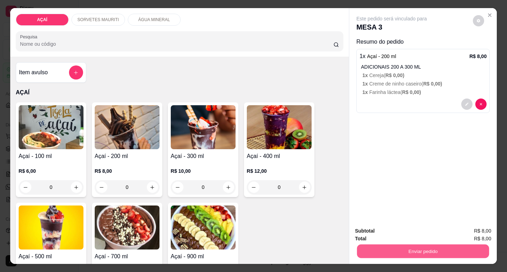
click at [376, 251] on button "Enviar pedido" at bounding box center [423, 252] width 132 height 14
click at [385, 230] on button "Não registrar e enviar pedido" at bounding box center [400, 231] width 71 height 13
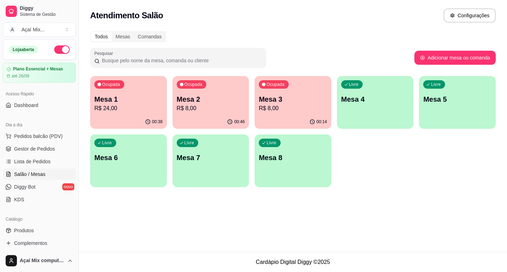
click at [53, 129] on div "Dia a dia" at bounding box center [39, 124] width 73 height 11
click at [65, 138] on button "Pedidos balcão (PDV)" at bounding box center [39, 136] width 73 height 11
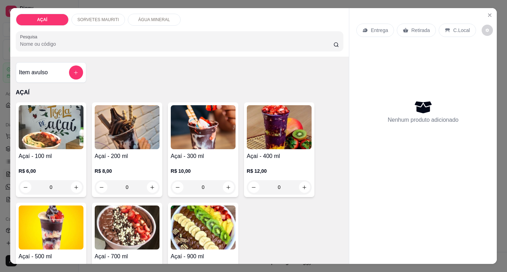
click at [263, 143] on img at bounding box center [279, 127] width 65 height 44
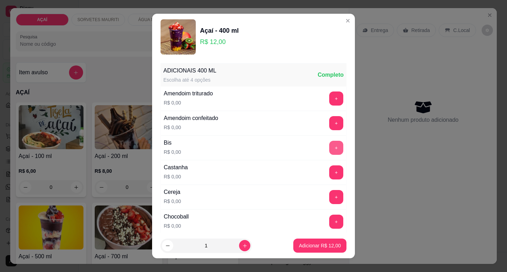
click at [329, 145] on button "+" at bounding box center [336, 148] width 14 height 14
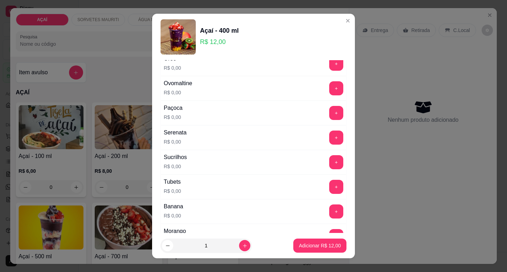
scroll to position [775, 0]
click at [327, 130] on div "+" at bounding box center [337, 137] width 20 height 14
click at [330, 135] on button "+" at bounding box center [337, 137] width 14 height 14
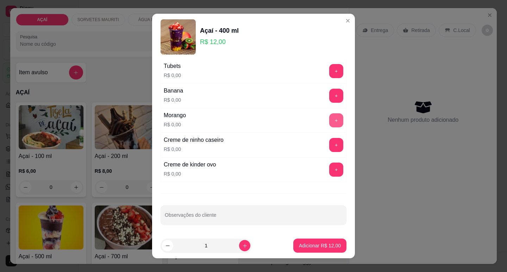
scroll to position [892, 0]
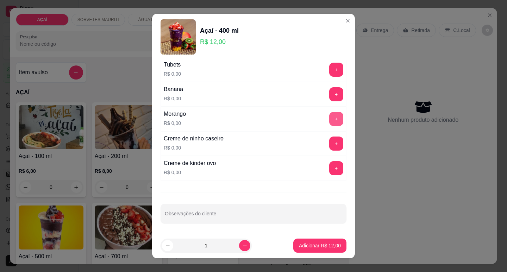
click at [329, 118] on button "+" at bounding box center [336, 119] width 14 height 14
click at [301, 246] on p "Adicionar R$ 12,00" at bounding box center [320, 246] width 41 height 7
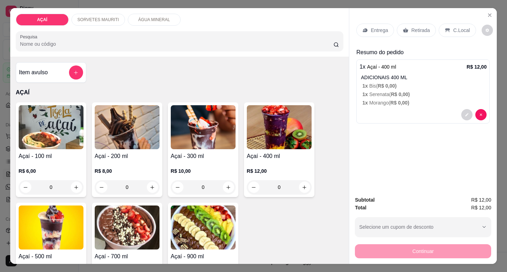
click at [363, 29] on icon at bounding box center [365, 31] width 5 height 4
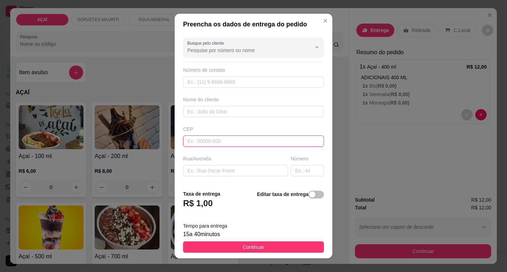
click at [204, 139] on input "text" at bounding box center [253, 141] width 141 height 11
type input "57520000"
type input "Maravilha"
type input "57520000000"
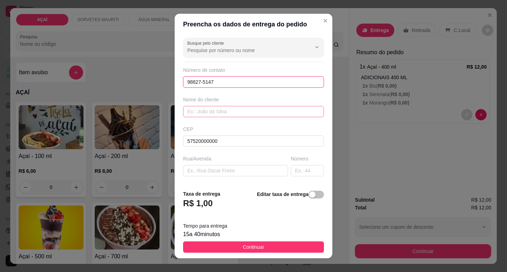
type input "98827-5147"
drag, startPoint x: 241, startPoint y: 115, endPoint x: 194, endPoint y: 69, distance: 65.5
click at [240, 114] on input "text" at bounding box center [253, 111] width 141 height 11
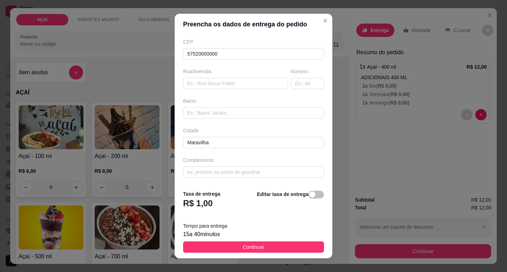
type input "Alana 🎀"
click at [237, 177] on input "Rua [DATE]" at bounding box center [253, 172] width 141 height 11
drag, startPoint x: 215, startPoint y: 168, endPoint x: 220, endPoint y: 171, distance: 5.8
click at [218, 169] on input "[STREET_ADDRESS]" at bounding box center [253, 172] width 141 height 11
click at [215, 172] on input "[STREET_ADDRESS]" at bounding box center [253, 172] width 141 height 11
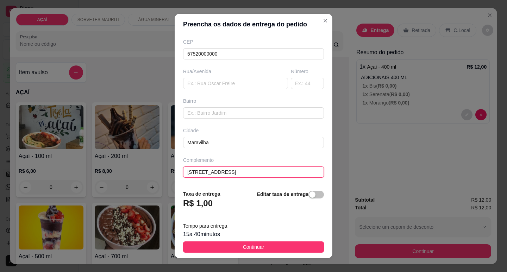
click at [217, 172] on input "[STREET_ADDRESS]" at bounding box center [253, 172] width 141 height 11
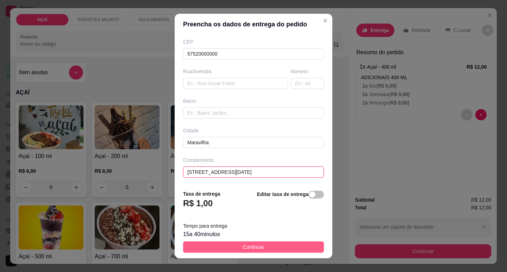
type input "[STREET_ADDRESS][DATE]"
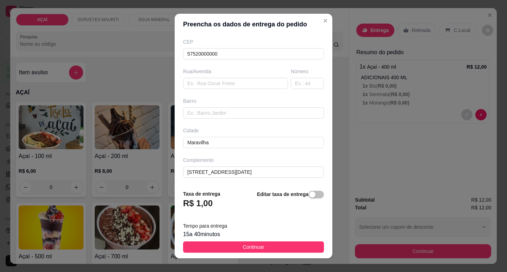
drag, startPoint x: 279, startPoint y: 246, endPoint x: 313, endPoint y: 251, distance: 34.5
click at [291, 248] on button "Continuar" at bounding box center [253, 247] width 141 height 11
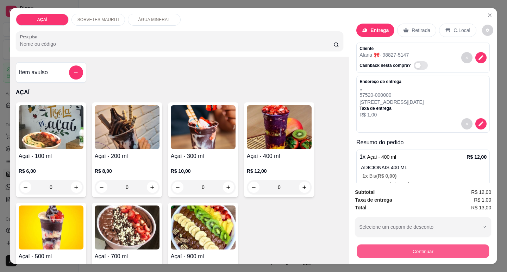
click at [355, 254] on div "Continuar" at bounding box center [423, 251] width 136 height 16
click at [371, 254] on button "Continuar" at bounding box center [423, 252] width 136 height 14
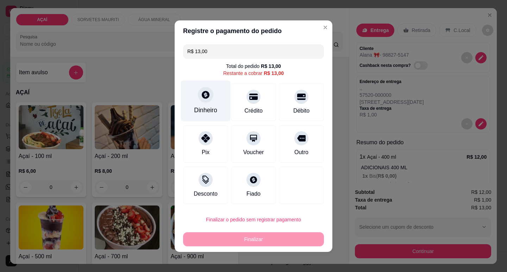
click at [205, 102] on div "Dinheiro" at bounding box center [206, 100] width 50 height 41
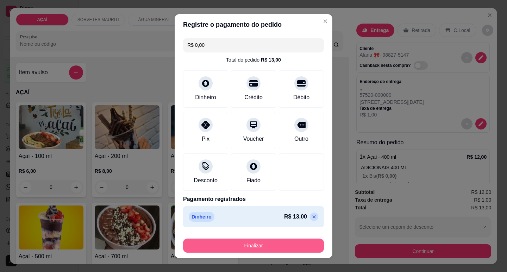
click at [292, 246] on button "Finalizar" at bounding box center [253, 246] width 141 height 14
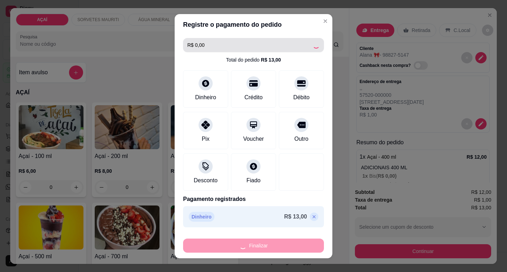
type input "-R$ 13,00"
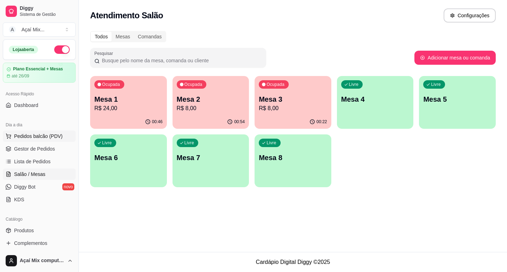
click at [52, 133] on span "Pedidos balcão (PDV)" at bounding box center [38, 136] width 49 height 7
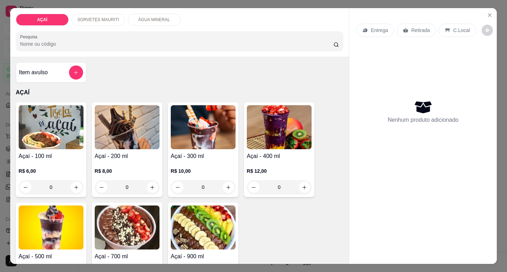
click at [190, 152] on h4 "Açaí - 300 ml" at bounding box center [203, 156] width 65 height 8
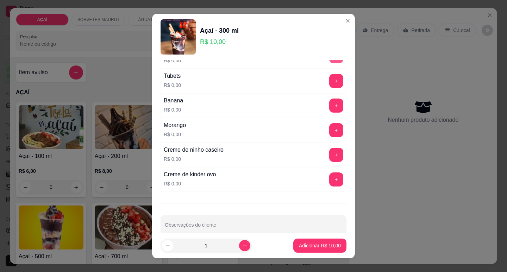
scroll to position [892, 0]
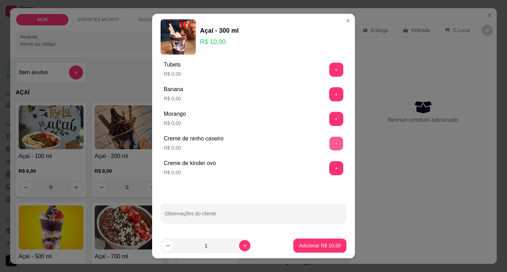
click at [330, 144] on button "+" at bounding box center [337, 144] width 14 height 14
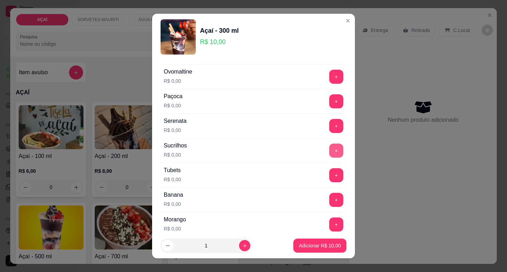
scroll to position [822, 0]
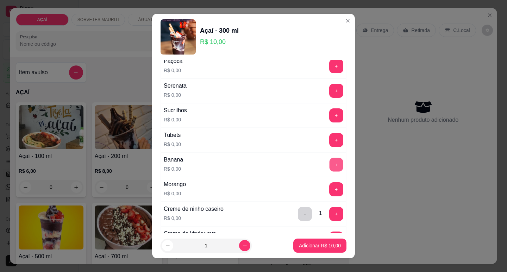
click at [330, 164] on button "+" at bounding box center [337, 165] width 14 height 14
click at [329, 194] on button "+" at bounding box center [336, 190] width 14 height 14
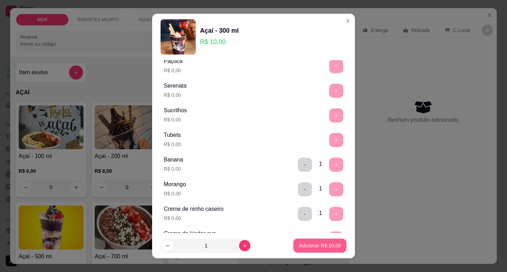
click at [324, 241] on button "Adicionar R$ 10,00" at bounding box center [319, 246] width 53 height 14
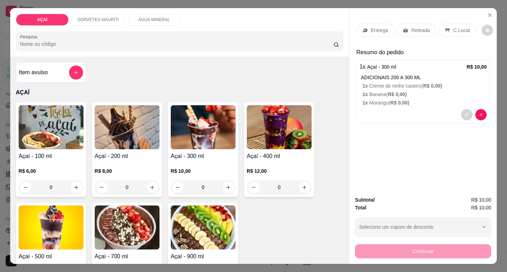
click at [212, 164] on div "R$ 10,00 0" at bounding box center [203, 178] width 65 height 34
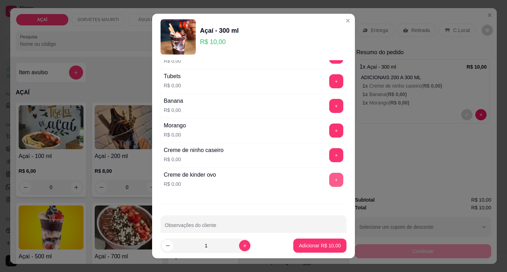
scroll to position [892, 0]
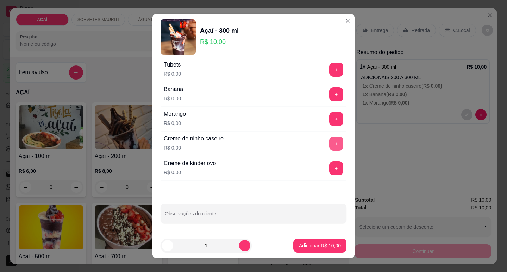
click at [329, 139] on button "+" at bounding box center [336, 144] width 14 height 14
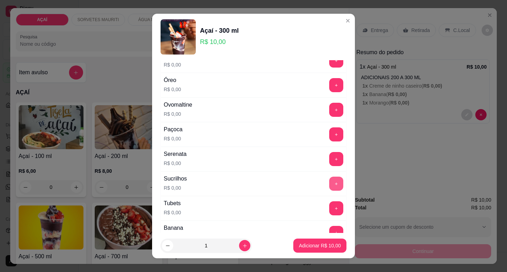
scroll to position [751, 0]
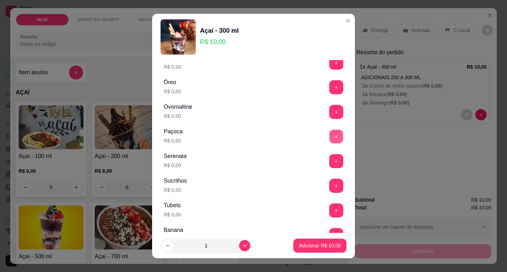
click at [330, 138] on button "+" at bounding box center [337, 137] width 14 height 14
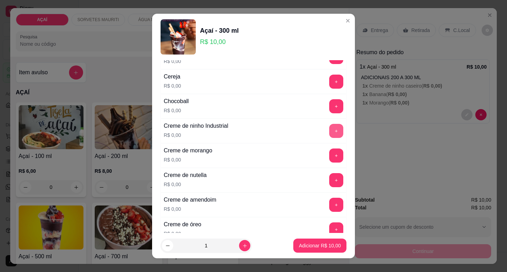
scroll to position [82, 0]
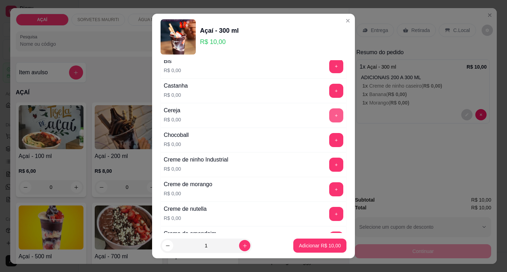
click at [329, 122] on button "+" at bounding box center [336, 116] width 14 height 14
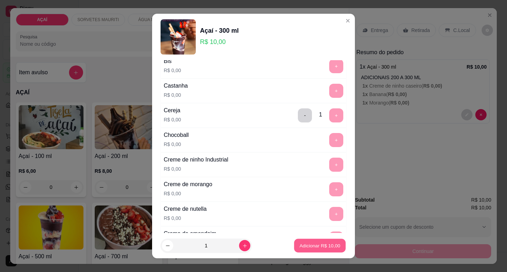
click at [313, 243] on p "Adicionar R$ 10,00" at bounding box center [320, 246] width 41 height 7
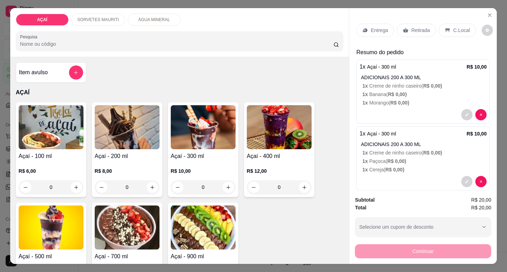
click at [371, 27] on p "Entrega" at bounding box center [379, 30] width 17 height 7
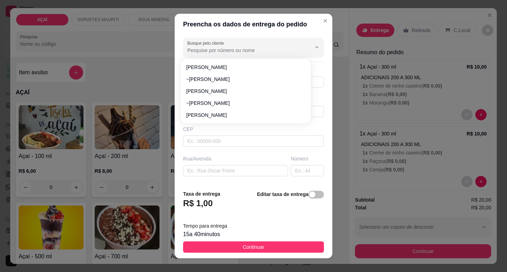
click at [244, 48] on input "Busque pelo cliente" at bounding box center [243, 50] width 113 height 7
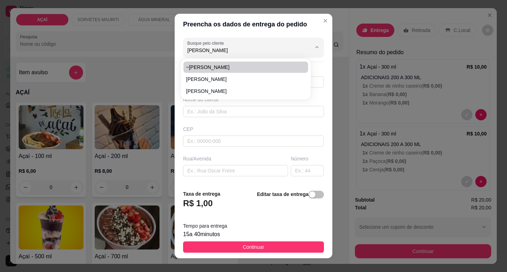
click at [251, 65] on span "~[PERSON_NAME]" at bounding box center [242, 67] width 112 height 7
type input "~[PERSON_NAME]"
type input "81404407"
type input "~[PERSON_NAME]"
type input "5752000000"
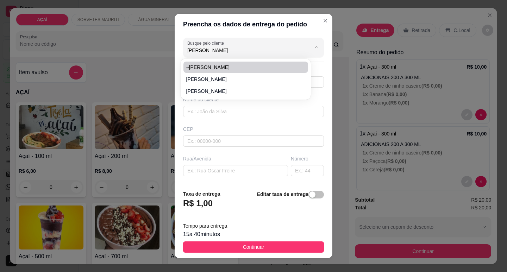
type input "Maravilha"
type input "Entrega aqui no morao viu na casa de sandriele"
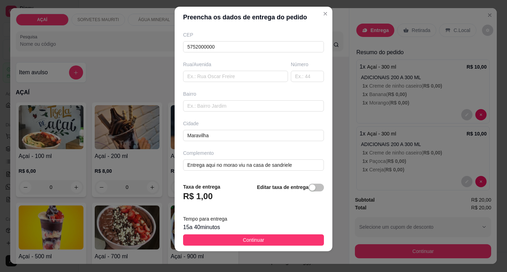
scroll to position [9, 0]
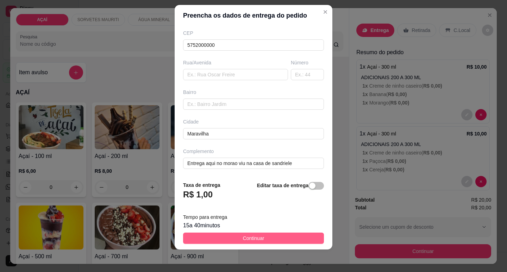
type input "~[PERSON_NAME]"
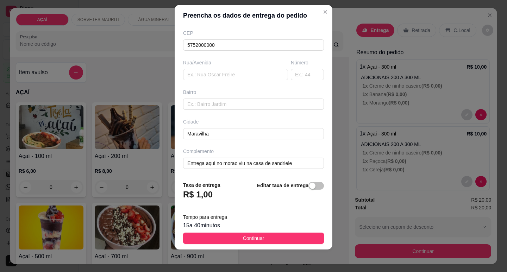
drag, startPoint x: 277, startPoint y: 237, endPoint x: 281, endPoint y: 237, distance: 3.9
click at [279, 237] on button "Continuar" at bounding box center [253, 238] width 141 height 11
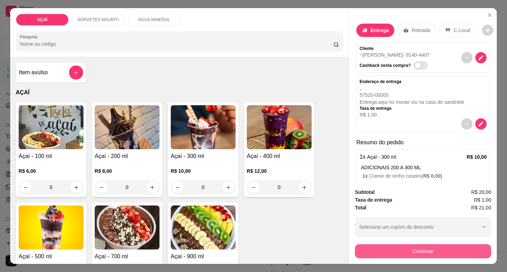
click at [379, 250] on button "Continuar" at bounding box center [423, 252] width 136 height 14
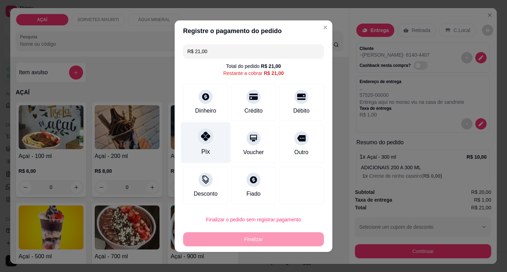
click at [206, 141] on icon at bounding box center [205, 136] width 9 height 9
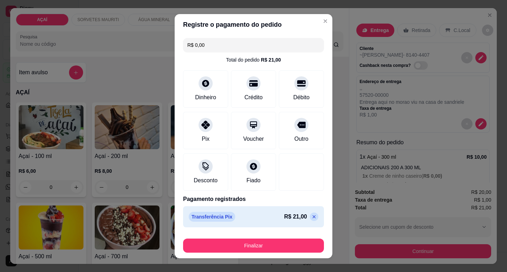
click at [240, 253] on footer "Finalizar" at bounding box center [254, 244] width 158 height 28
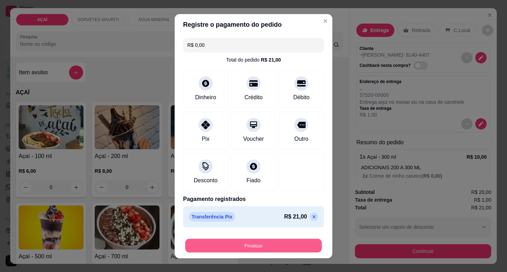
click at [242, 246] on button "Finalizar" at bounding box center [253, 246] width 137 height 14
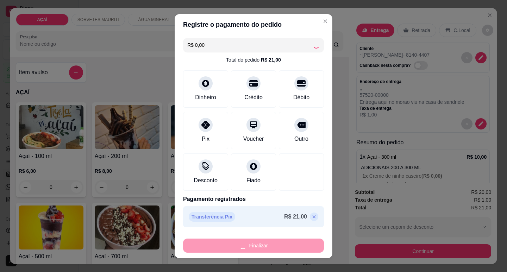
type input "-R$ 21,00"
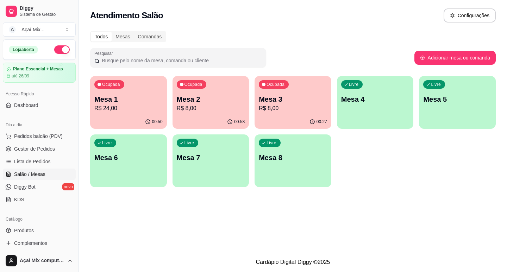
click at [131, 101] on p "Mesa 1" at bounding box center [128, 99] width 68 height 10
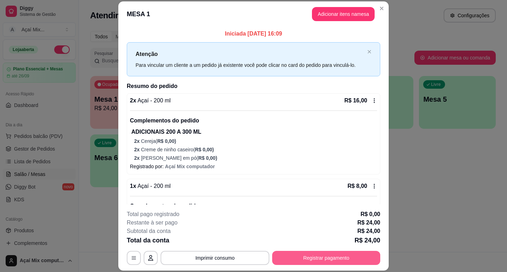
click at [310, 255] on button "Registrar pagamento" at bounding box center [326, 258] width 108 height 14
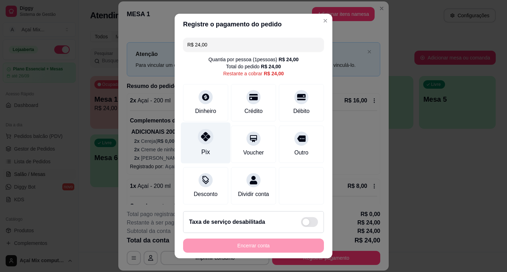
click at [201, 141] on icon at bounding box center [205, 136] width 9 height 9
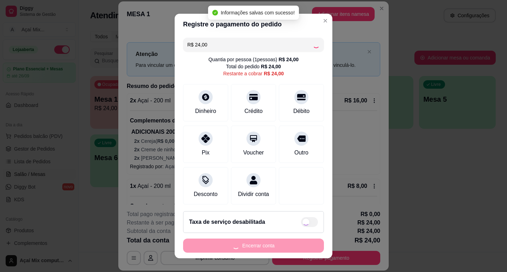
type input "R$ 0,00"
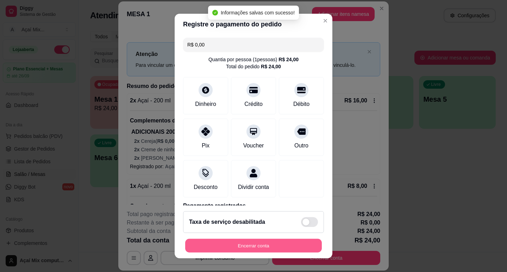
click at [283, 246] on button "Encerrar conta" at bounding box center [253, 246] width 137 height 14
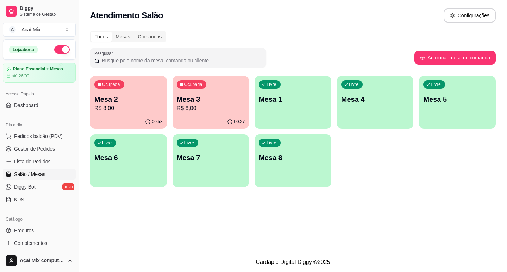
click at [137, 116] on div "00:58" at bounding box center [128, 122] width 77 height 14
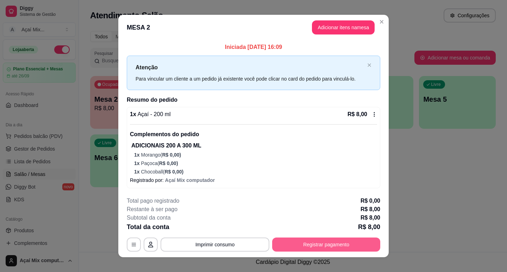
click at [280, 244] on button "Registrar pagamento" at bounding box center [326, 245] width 108 height 14
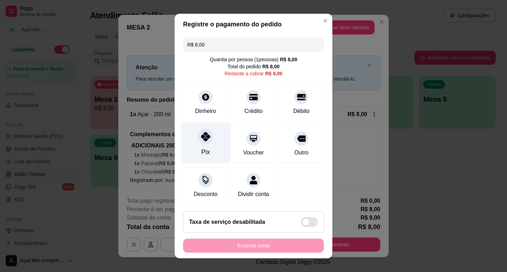
click at [202, 154] on div "Pix" at bounding box center [206, 152] width 8 height 9
type input "R$ 0,00"
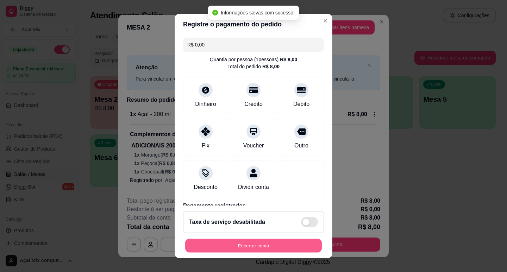
click at [264, 246] on button "Encerrar conta" at bounding box center [253, 246] width 137 height 14
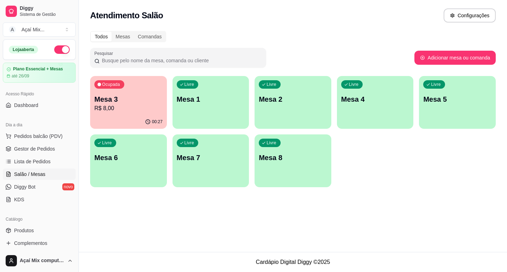
click at [191, 113] on div "Livre Mesa 1" at bounding box center [211, 98] width 77 height 44
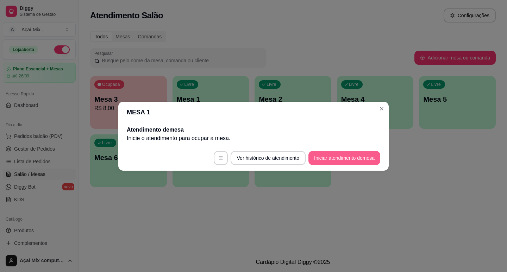
click at [364, 161] on button "Iniciar atendimento de mesa" at bounding box center [345, 158] width 72 height 14
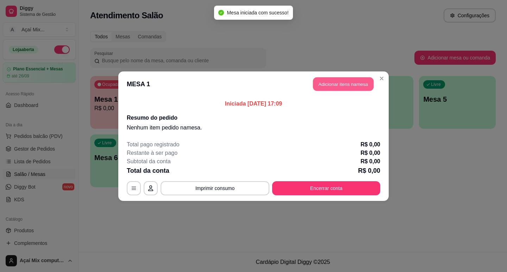
click at [339, 83] on button "Adicionar itens na mesa" at bounding box center [343, 84] width 61 height 14
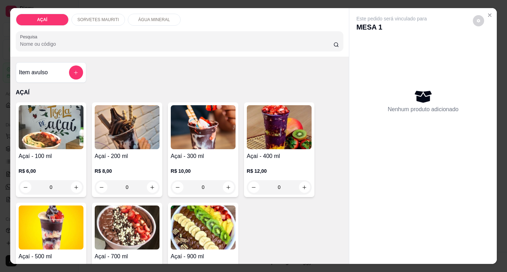
click at [139, 148] on div "Açaí - 200 ml R$ 8,00 0" at bounding box center [127, 150] width 70 height 95
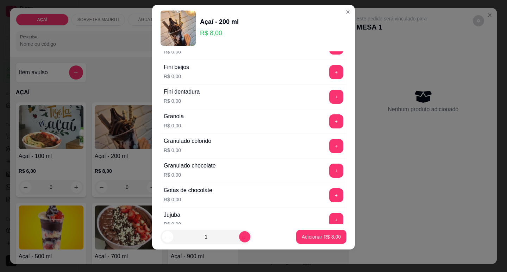
scroll to position [529, 0]
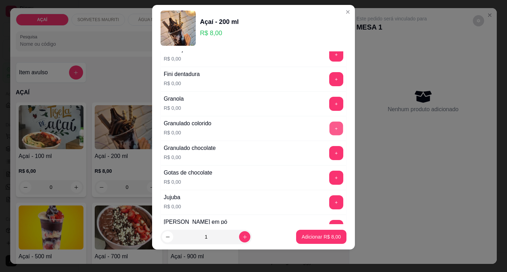
click at [330, 126] on button "+" at bounding box center [337, 129] width 14 height 14
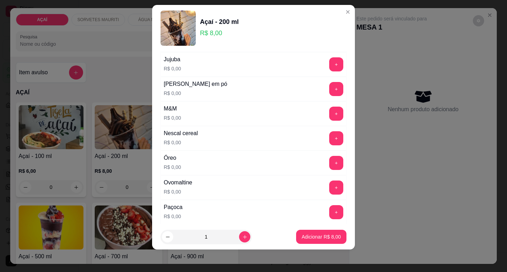
scroll to position [669, 0]
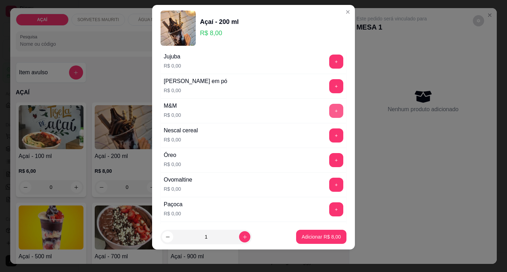
click at [329, 108] on button "+" at bounding box center [336, 111] width 14 height 14
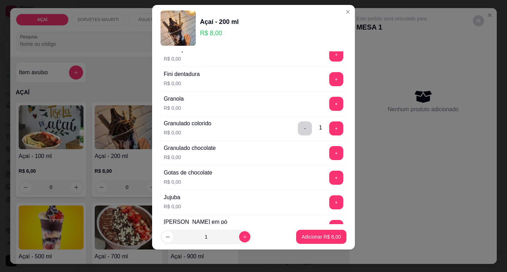
scroll to position [493, 0]
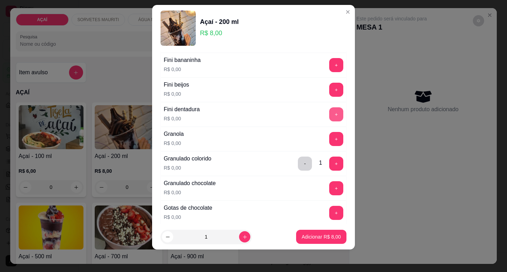
click at [329, 115] on button "+" at bounding box center [336, 114] width 14 height 14
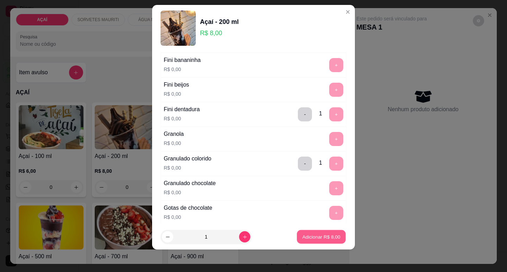
click at [322, 234] on button "Adicionar R$ 8,00" at bounding box center [321, 237] width 49 height 14
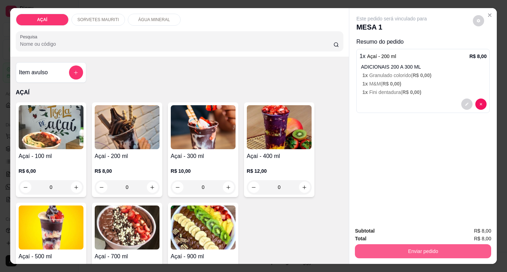
click at [446, 252] on button "Enviar pedido" at bounding box center [423, 252] width 136 height 14
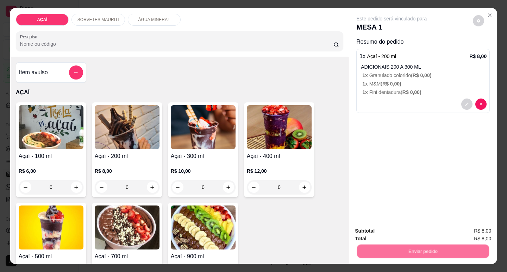
click at [416, 238] on button "Não registrar e enviar pedido" at bounding box center [400, 231] width 71 height 13
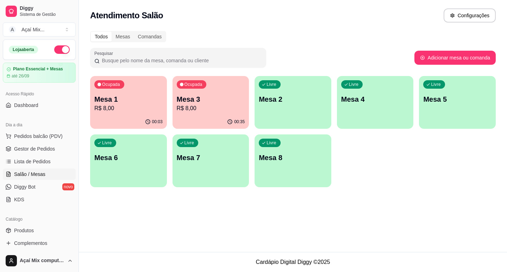
click at [221, 101] on p "Mesa 3" at bounding box center [211, 99] width 68 height 10
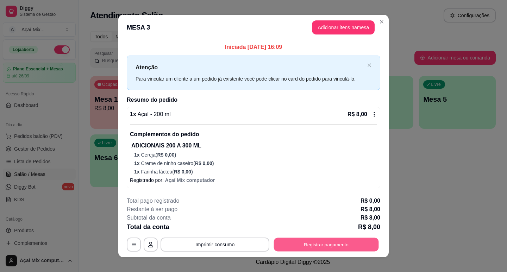
click at [332, 245] on button "Registrar pagamento" at bounding box center [326, 245] width 105 height 14
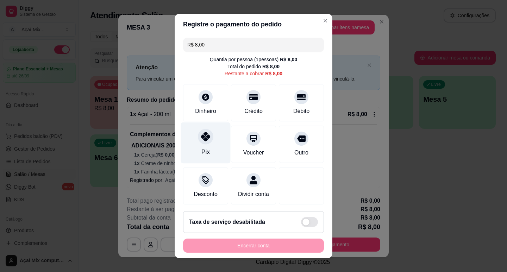
click at [194, 143] on div "Pix" at bounding box center [206, 142] width 50 height 41
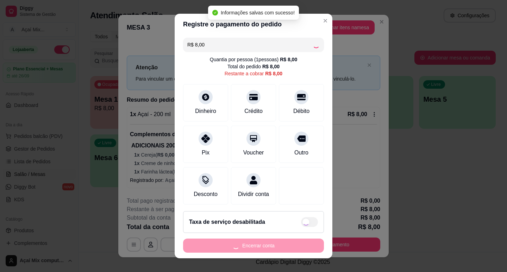
type input "R$ 0,00"
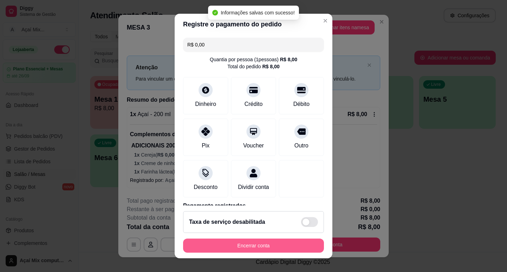
click at [270, 245] on button "Encerrar conta" at bounding box center [253, 246] width 141 height 14
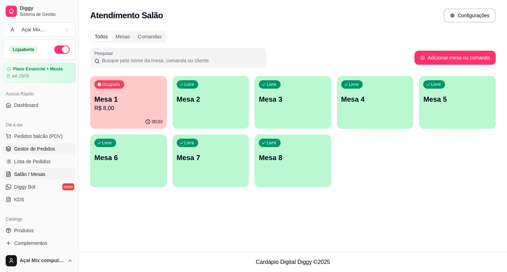
drag, startPoint x: 21, startPoint y: 149, endPoint x: 40, endPoint y: 146, distance: 18.9
click at [23, 149] on span "Gestor de Pedidos" at bounding box center [34, 149] width 41 height 7
click at [41, 152] on span "Gestor de Pedidos" at bounding box center [34, 149] width 41 height 7
click at [40, 148] on span "Gestor de Pedidos" at bounding box center [34, 149] width 41 height 7
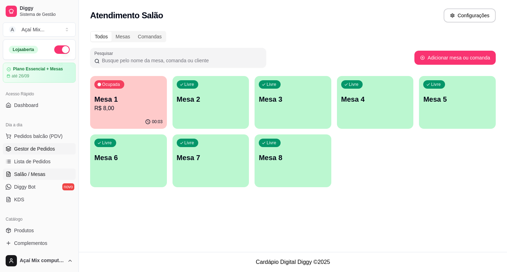
click at [40, 148] on span "Gestor de Pedidos" at bounding box center [34, 149] width 41 height 7
drag, startPoint x: 40, startPoint y: 148, endPoint x: 79, endPoint y: 146, distance: 39.2
click at [52, 147] on span "Gestor de Pedidos" at bounding box center [34, 149] width 41 height 7
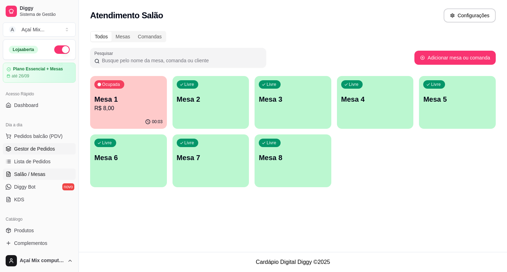
click at [7, 152] on link "Gestor de Pedidos" at bounding box center [39, 148] width 73 height 11
click at [7, 138] on icon at bounding box center [9, 137] width 6 height 6
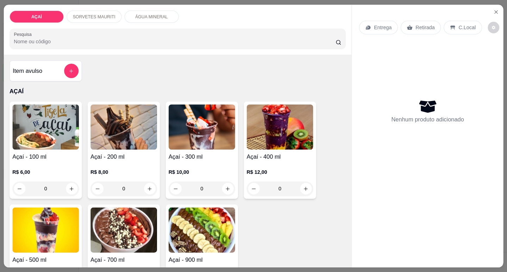
click at [18, 147] on div "Açaí - 100 ml R$ 6,00 0" at bounding box center [46, 150] width 72 height 97
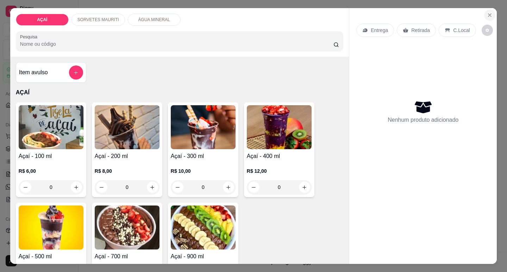
click at [489, 14] on icon "Close" at bounding box center [490, 15] width 3 height 3
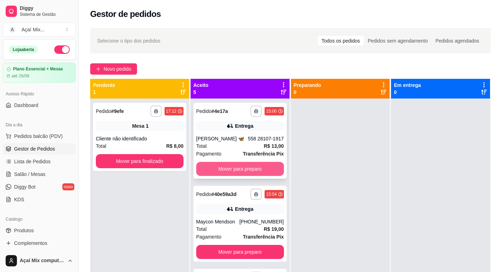
click at [241, 163] on button "Mover para preparo" at bounding box center [240, 169] width 88 height 14
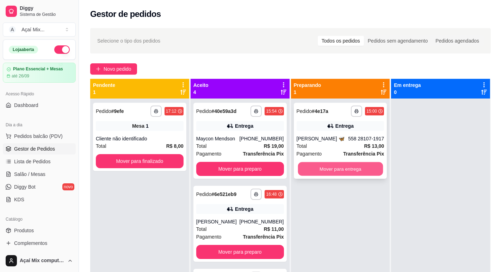
click at [310, 165] on button "Mover para entrega" at bounding box center [340, 169] width 85 height 14
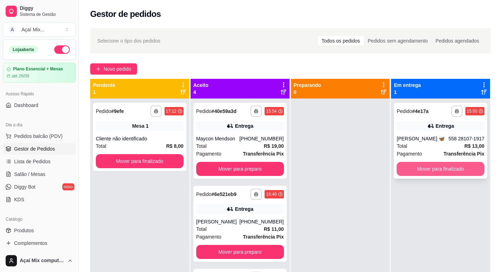
click at [417, 175] on button "Mover para finalizado" at bounding box center [441, 169] width 88 height 14
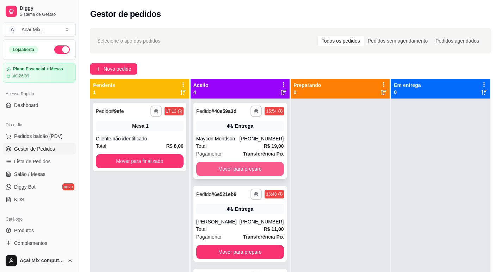
click at [258, 168] on button "Mover para preparo" at bounding box center [240, 169] width 88 height 14
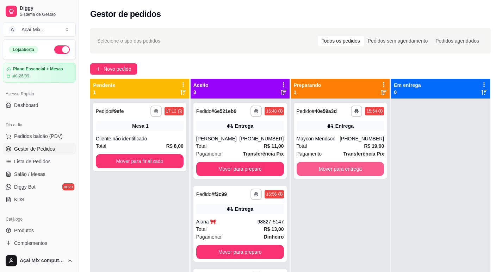
click at [322, 168] on button "Mover para entrega" at bounding box center [341, 169] width 88 height 14
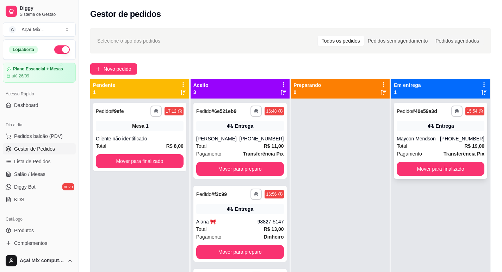
click at [421, 161] on div "**********" at bounding box center [440, 141] width 93 height 76
click at [418, 168] on button "Mover para finalizado" at bounding box center [441, 169] width 88 height 14
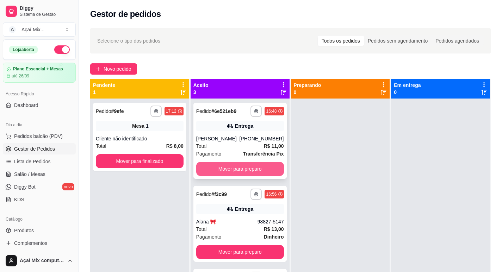
click at [249, 167] on button "Mover para preparo" at bounding box center [240, 169] width 88 height 14
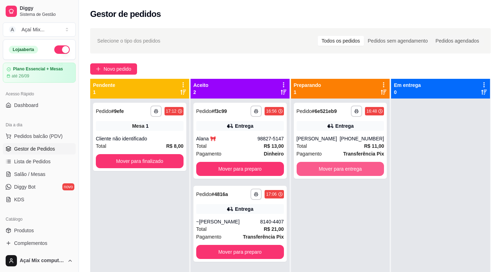
click at [338, 163] on button "Mover para entrega" at bounding box center [341, 169] width 88 height 14
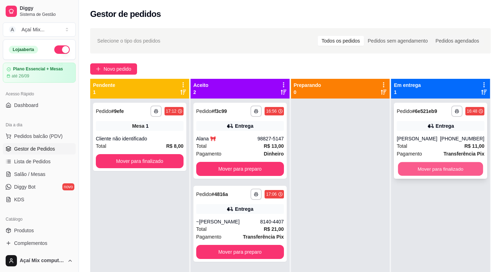
click at [414, 167] on button "Mover para finalizado" at bounding box center [440, 169] width 85 height 14
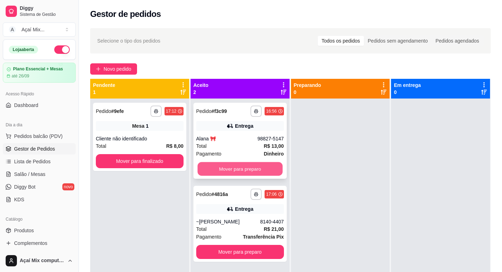
click at [262, 169] on button "Mover para preparo" at bounding box center [239, 169] width 85 height 14
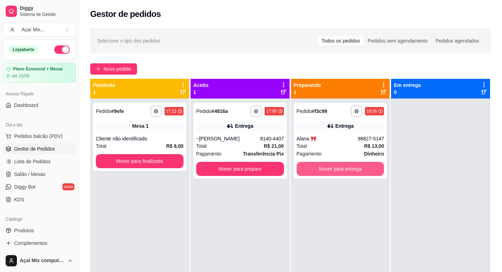
click at [313, 167] on button "Mover para entrega" at bounding box center [341, 169] width 88 height 14
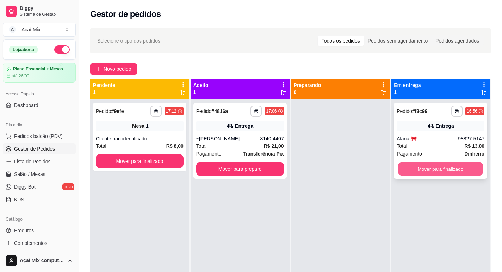
click at [402, 172] on button "Mover para finalizado" at bounding box center [440, 169] width 85 height 14
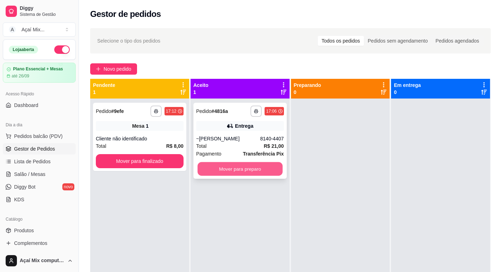
click at [211, 172] on button "Mover para preparo" at bounding box center [239, 169] width 85 height 14
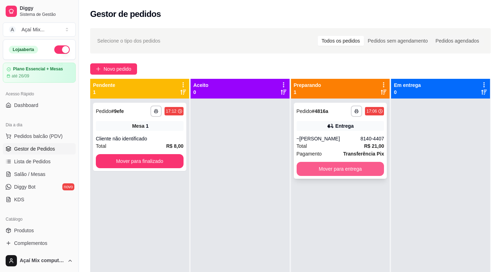
click at [370, 171] on button "Mover para entrega" at bounding box center [341, 169] width 88 height 14
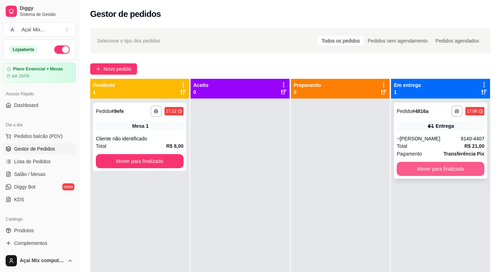
click at [418, 165] on button "Mover para finalizado" at bounding box center [441, 169] width 88 height 14
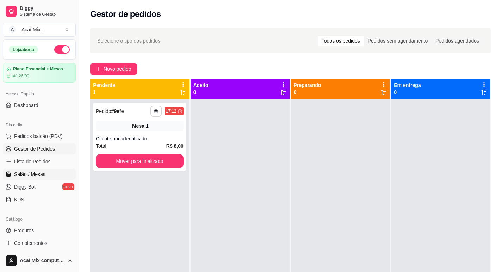
click at [42, 175] on span "Salão / Mesas" at bounding box center [29, 174] width 31 height 7
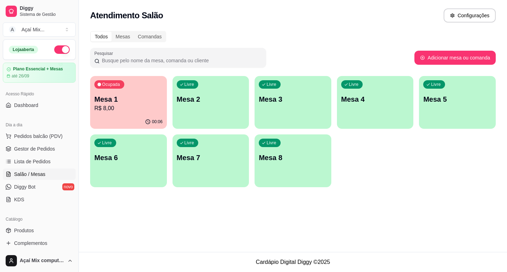
click at [180, 118] on div "Livre Mesa 2" at bounding box center [211, 98] width 77 height 44
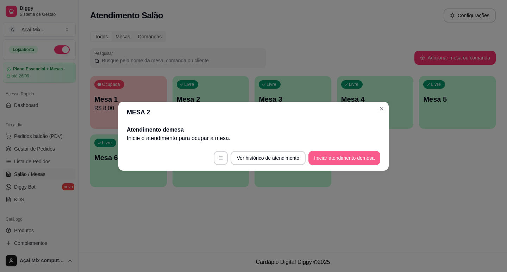
click at [346, 160] on button "Iniciar atendimento de mesa" at bounding box center [345, 158] width 72 height 14
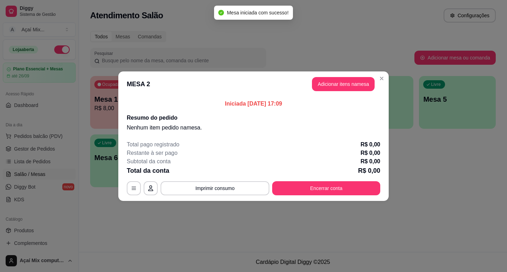
click at [345, 92] on header "MESA 2 Adicionar itens na mesa" at bounding box center [253, 84] width 271 height 25
click at [338, 85] on button "Adicionar itens na mesa" at bounding box center [343, 84] width 63 height 14
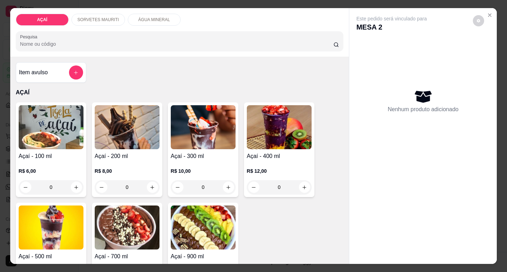
click at [46, 161] on div "R$ 6,00 0" at bounding box center [51, 178] width 65 height 34
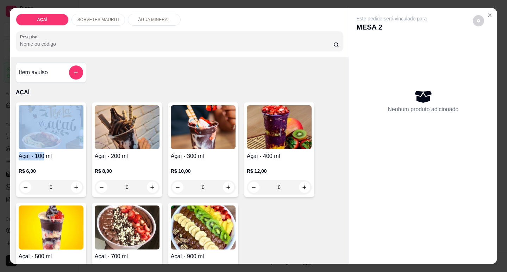
click at [40, 148] on div "Açaí - 100 ml R$ 6,00 0" at bounding box center [51, 150] width 70 height 95
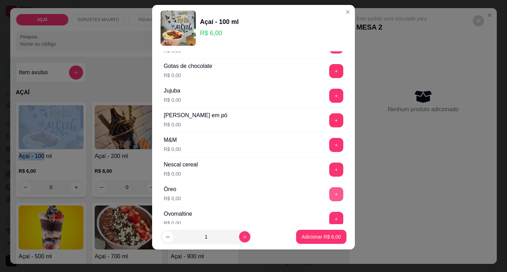
scroll to position [669, 0]
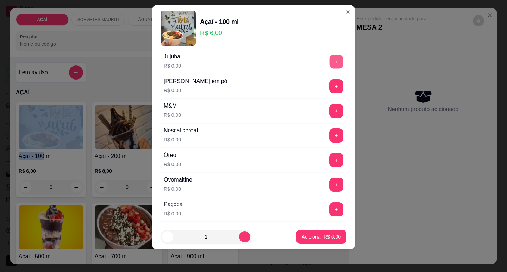
click at [330, 64] on button "+" at bounding box center [337, 62] width 14 height 14
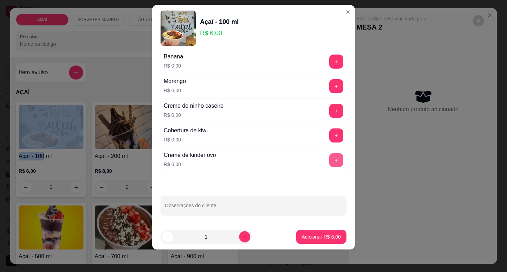
scroll to position [917, 0]
click at [329, 111] on button "+" at bounding box center [336, 110] width 14 height 14
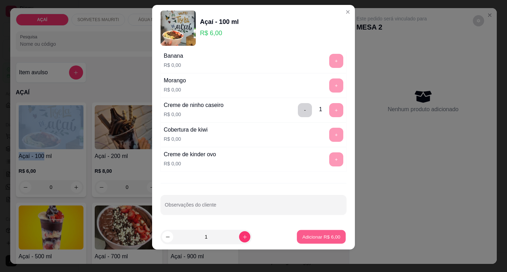
click at [315, 230] on button "Adicionar R$ 6,00" at bounding box center [321, 237] width 49 height 14
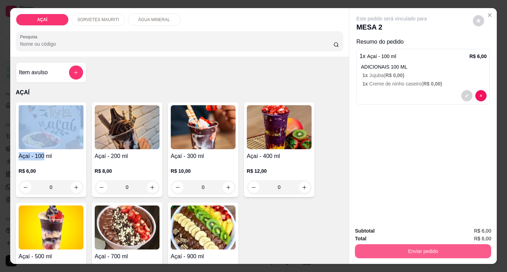
click at [402, 248] on button "Enviar pedido" at bounding box center [423, 252] width 136 height 14
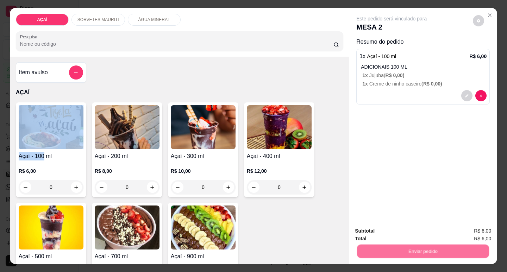
click at [404, 233] on button "Não registrar e enviar pedido" at bounding box center [399, 231] width 73 height 13
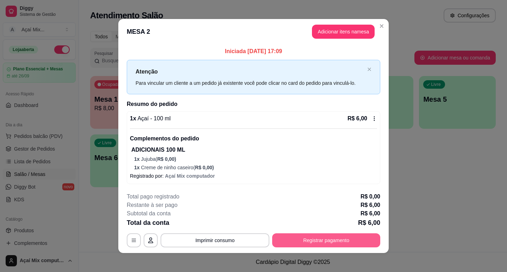
click at [304, 237] on button "Registrar pagamento" at bounding box center [326, 241] width 108 height 14
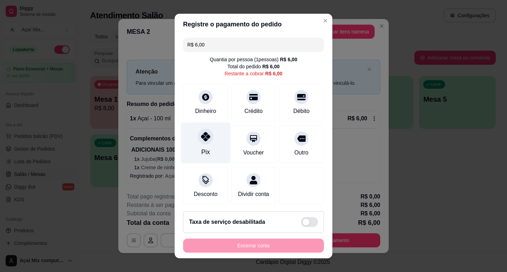
click at [197, 144] on div "Pix" at bounding box center [206, 142] width 50 height 41
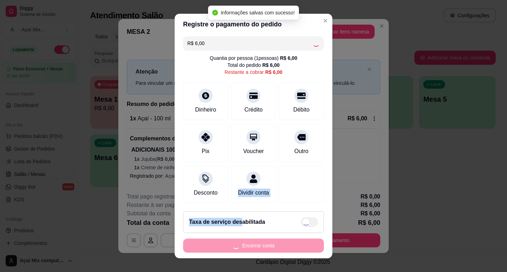
drag, startPoint x: 231, startPoint y: 203, endPoint x: 243, endPoint y: 215, distance: 17.2
click at [243, 215] on section "Registre o pagamento do pedido R$ 6,00 Quantia por pessoa ( 1 pessoas) R$ 6,00 …" at bounding box center [254, 136] width 158 height 245
type input "R$ 0,00"
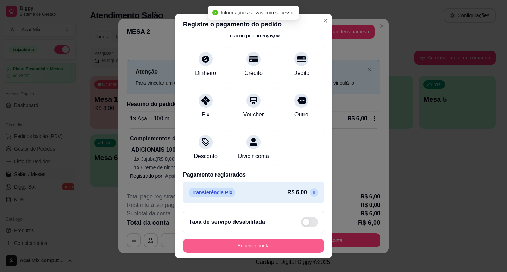
drag, startPoint x: 278, startPoint y: 241, endPoint x: 282, endPoint y: 244, distance: 5.3
click at [282, 244] on footer "Taxa de serviço desabilitada Encerrar conta" at bounding box center [254, 232] width 158 height 53
click at [283, 245] on button "Encerrar conta" at bounding box center [253, 246] width 137 height 14
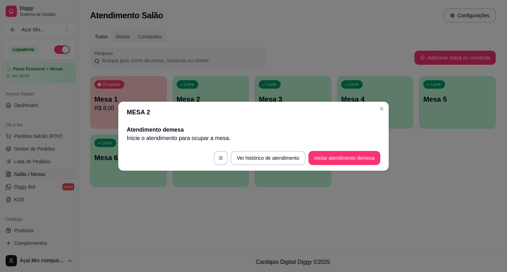
drag, startPoint x: 301, startPoint y: 170, endPoint x: 289, endPoint y: 173, distance: 11.5
click at [299, 171] on div "MESA 2 Atendimento de mesa Inicie o atendimento para ocupar a mesa . Ver histór…" at bounding box center [253, 136] width 507 height 272
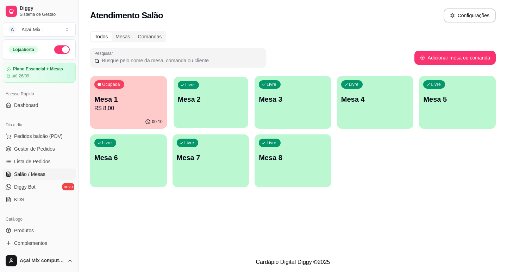
click at [178, 115] on div "Livre Mesa 2" at bounding box center [211, 98] width 74 height 43
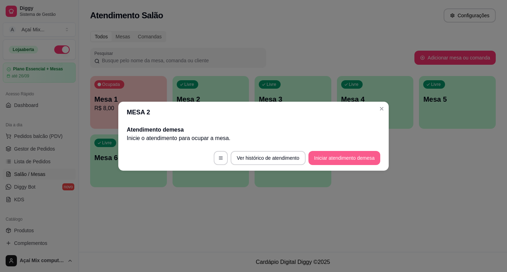
click at [325, 154] on button "Iniciar atendimento de mesa" at bounding box center [345, 158] width 72 height 14
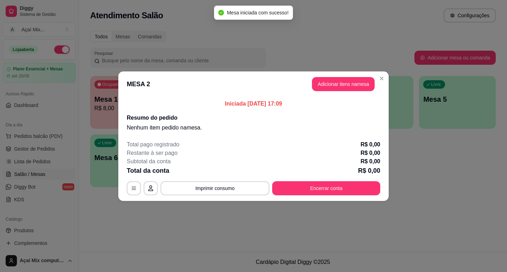
click at [325, 93] on header "MESA 2 Adicionar itens na mesa" at bounding box center [253, 84] width 271 height 25
click at [325, 89] on button "Adicionar itens na mesa" at bounding box center [343, 84] width 61 height 14
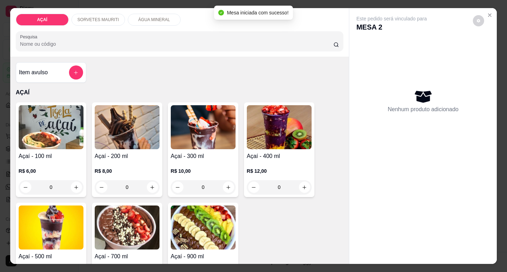
click at [196, 168] on p "R$ 10,00" at bounding box center [203, 171] width 65 height 7
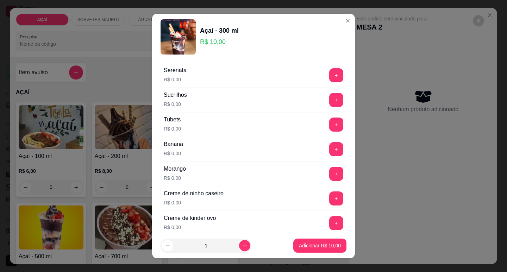
scroll to position [881, 0]
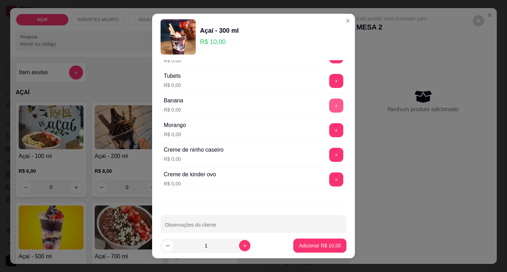
click at [329, 101] on button "+" at bounding box center [336, 106] width 14 height 14
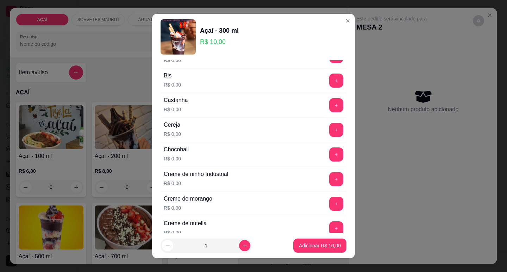
scroll to position [70, 0]
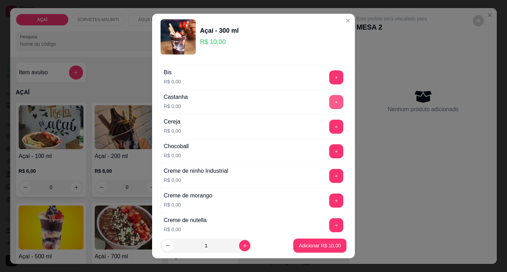
click at [329, 103] on button "+" at bounding box center [336, 102] width 14 height 14
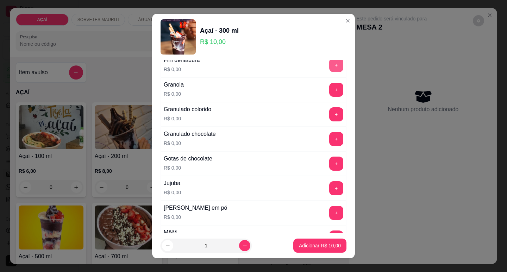
scroll to position [564, 0]
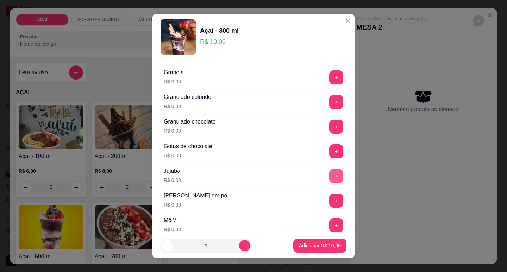
click at [329, 171] on button "+" at bounding box center [336, 176] width 14 height 14
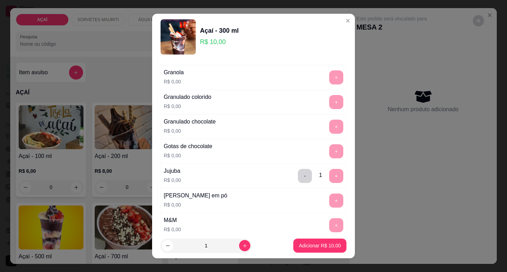
click at [319, 238] on footer "1 Adicionar R$ 10,00" at bounding box center [253, 245] width 203 height 25
click at [321, 244] on p "Adicionar R$ 10,00" at bounding box center [320, 246] width 41 height 7
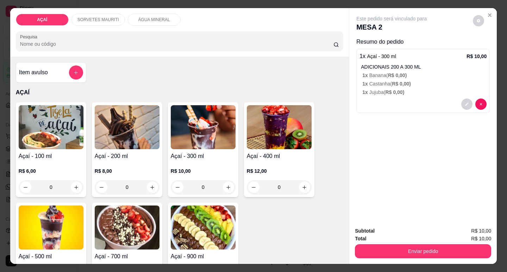
click at [178, 146] on img at bounding box center [203, 127] width 65 height 44
click at [384, 99] on div at bounding box center [423, 104] width 127 height 11
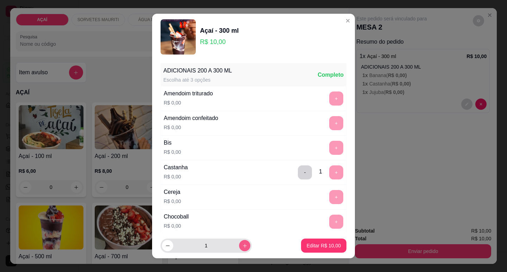
click at [242, 246] on icon "increase-product-quantity" at bounding box center [244, 245] width 5 height 5
type input "2"
click at [323, 244] on p "Editar R$ 20,00" at bounding box center [323, 246] width 33 height 7
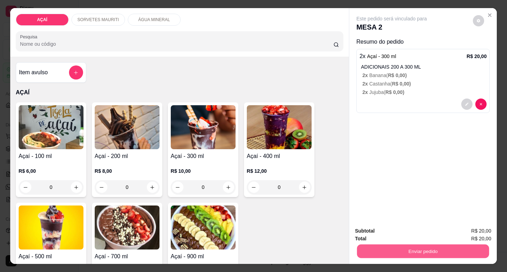
click at [414, 248] on button "Enviar pedido" at bounding box center [423, 252] width 132 height 14
click at [411, 237] on button "Não registrar e enviar pedido" at bounding box center [400, 231] width 71 height 13
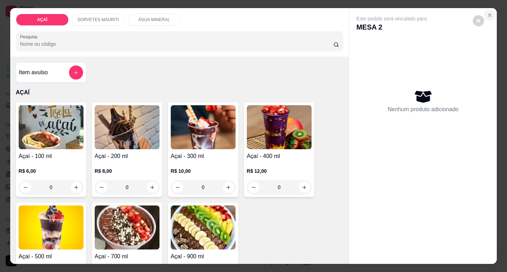
click at [488, 13] on icon "Close" at bounding box center [490, 15] width 6 height 6
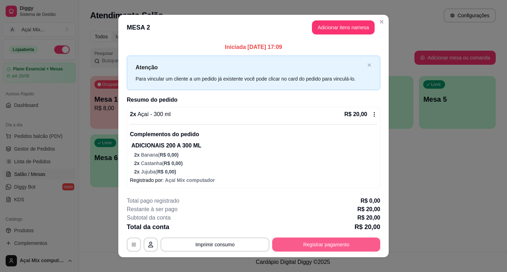
click at [288, 244] on button "Registrar pagamento" at bounding box center [326, 245] width 108 height 14
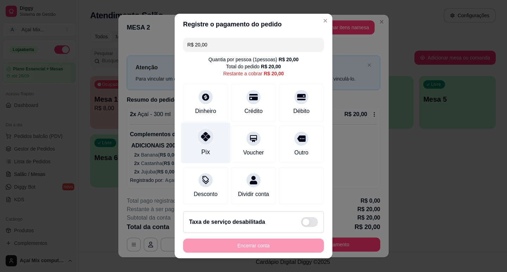
click at [202, 150] on div "Pix" at bounding box center [206, 152] width 8 height 9
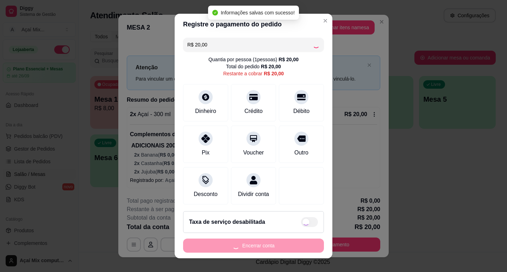
type input "R$ 0,00"
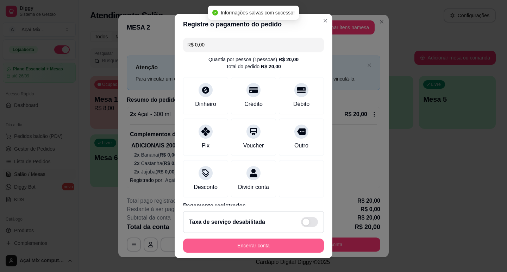
click at [245, 245] on button "Encerrar conta" at bounding box center [253, 246] width 141 height 14
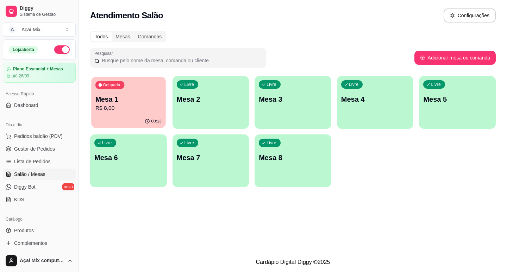
click at [107, 115] on div "Ocupada Mesa 1 R$ 8,00" at bounding box center [128, 96] width 74 height 38
click at [126, 124] on div "MESA 1" at bounding box center [253, 136] width 513 height 275
click at [174, 58] on div "**********" at bounding box center [253, 136] width 507 height 272
click at [205, 104] on p "Mesa 2" at bounding box center [211, 99] width 68 height 10
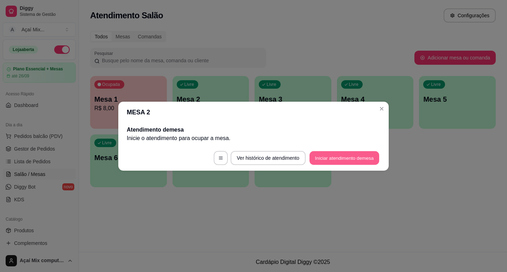
click at [336, 154] on button "Iniciar atendimento de mesa" at bounding box center [345, 158] width 70 height 14
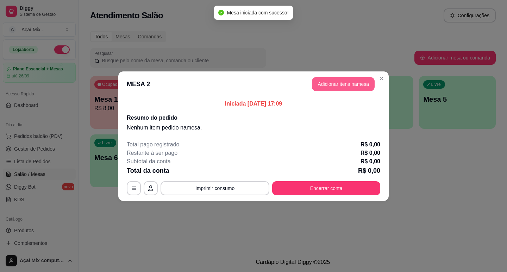
click at [346, 89] on button "Adicionar itens na mesa" at bounding box center [343, 84] width 63 height 14
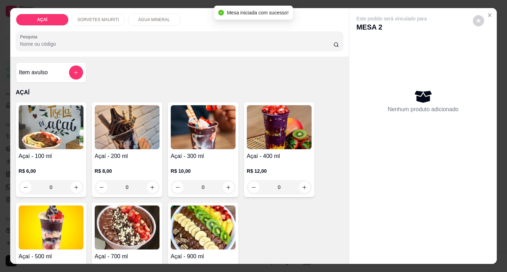
click at [183, 168] on p "R$ 10,00" at bounding box center [203, 171] width 65 height 7
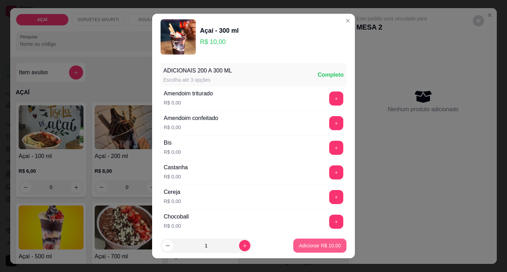
click at [310, 243] on p "Adicionar R$ 10,00" at bounding box center [320, 245] width 42 height 7
type input "1"
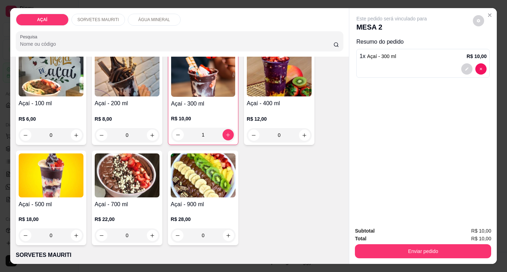
scroll to position [70, 0]
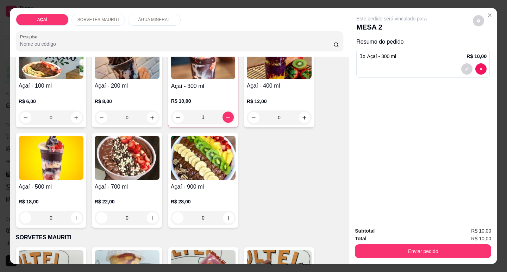
click at [55, 171] on img at bounding box center [51, 158] width 65 height 44
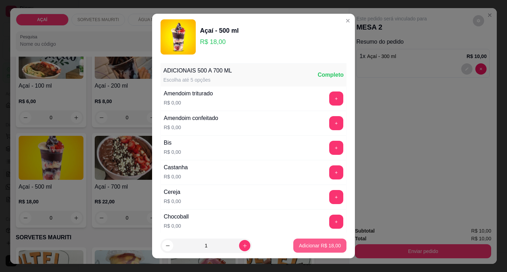
click at [317, 244] on p "Adicionar R$ 18,00" at bounding box center [320, 245] width 42 height 7
type input "1"
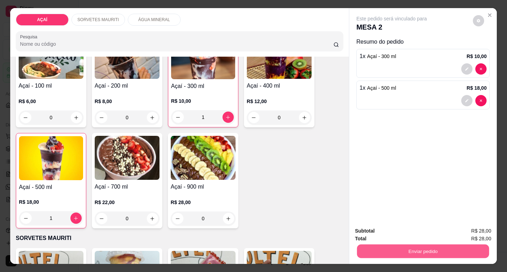
click at [387, 245] on button "Enviar pedido" at bounding box center [423, 252] width 132 height 14
click at [389, 230] on button "Não registrar e enviar pedido" at bounding box center [400, 231] width 71 height 13
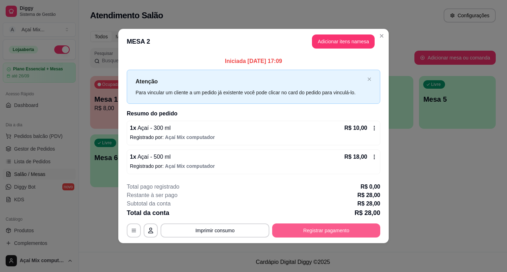
click at [337, 228] on button "Registrar pagamento" at bounding box center [326, 231] width 108 height 14
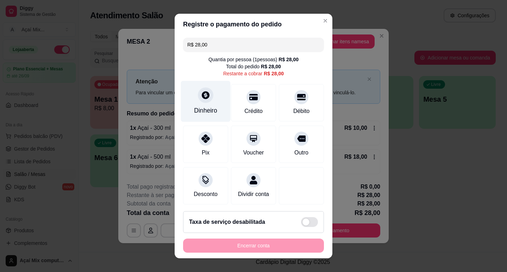
click at [212, 92] on div "Dinheiro" at bounding box center [206, 101] width 50 height 41
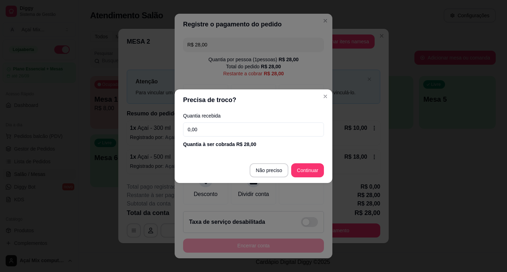
click at [241, 132] on input "0,00" at bounding box center [253, 130] width 141 height 14
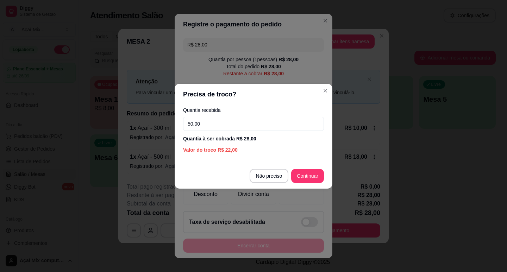
type input "50,00"
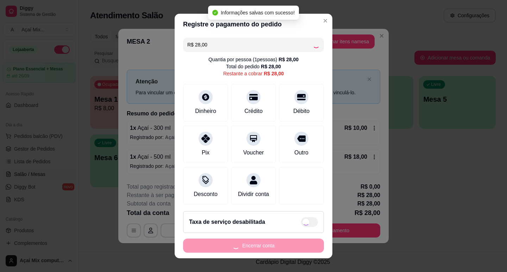
type input "R$ 0,00"
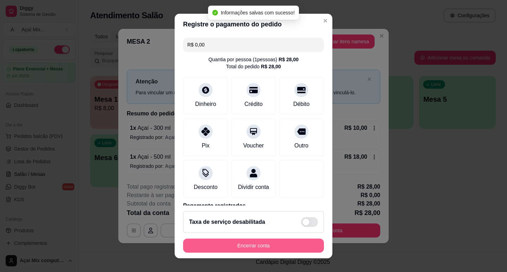
click at [307, 243] on button "Encerrar conta" at bounding box center [253, 246] width 141 height 14
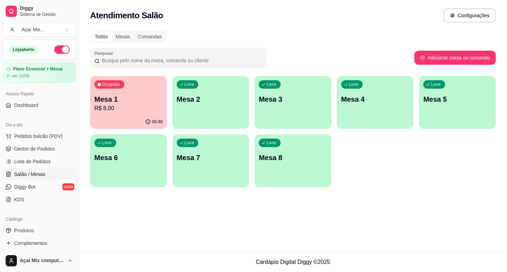
click at [127, 100] on p "Mesa 1" at bounding box center [128, 99] width 68 height 10
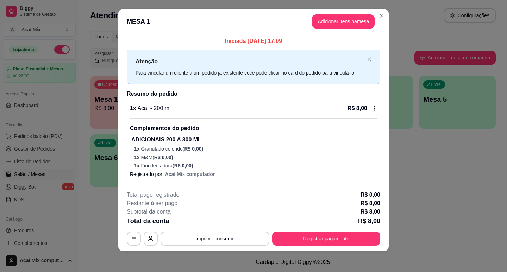
scroll to position [8, 0]
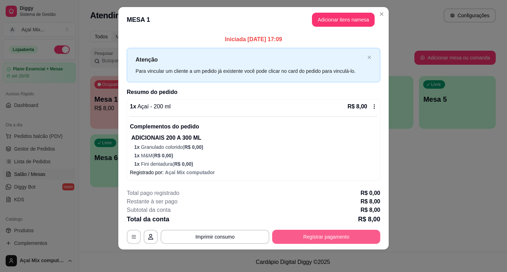
click at [324, 231] on button "Registrar pagamento" at bounding box center [326, 237] width 108 height 14
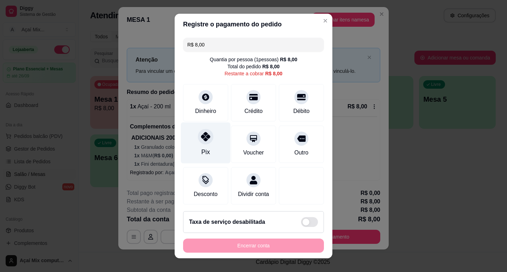
click at [209, 151] on div "Pix" at bounding box center [206, 142] width 50 height 41
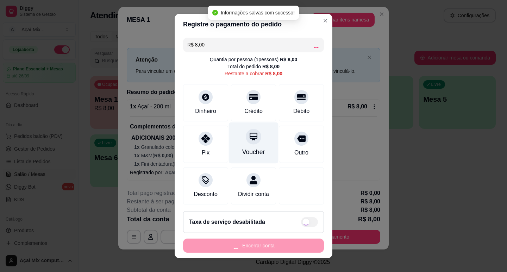
type input "R$ 0,00"
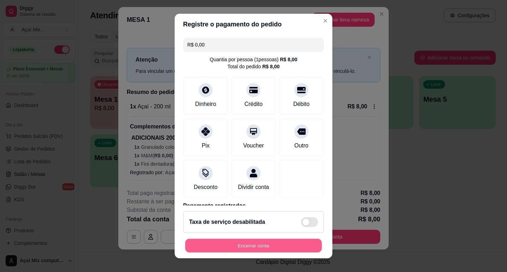
click at [269, 249] on button "Encerrar conta" at bounding box center [253, 246] width 137 height 14
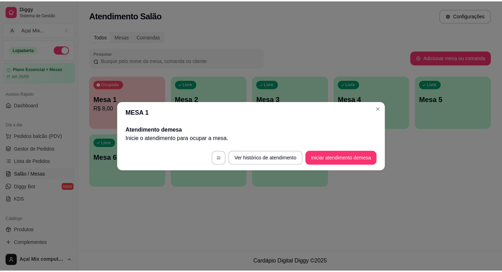
scroll to position [0, 0]
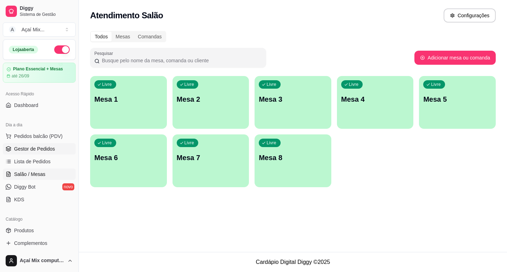
click at [37, 153] on link "Gestor de Pedidos" at bounding box center [39, 148] width 73 height 11
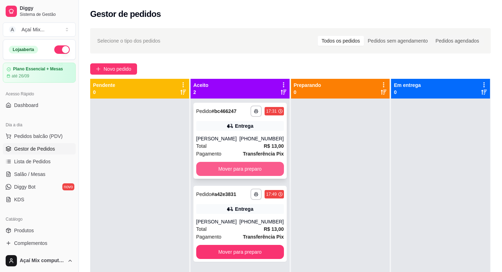
click at [221, 176] on button "Mover para preparo" at bounding box center [240, 169] width 88 height 14
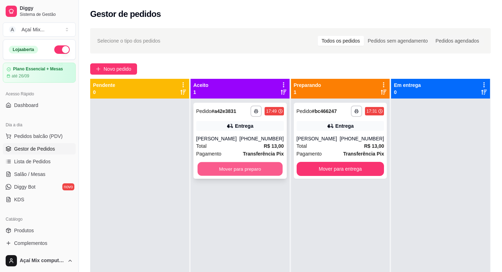
click at [269, 175] on button "Mover para preparo" at bounding box center [239, 169] width 85 height 14
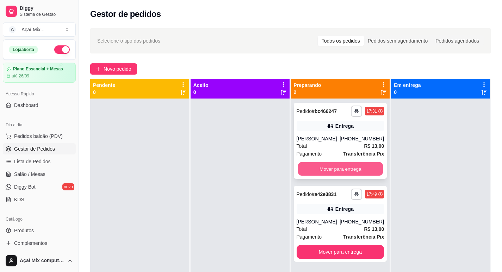
click at [317, 175] on button "Mover para entrega" at bounding box center [340, 169] width 85 height 14
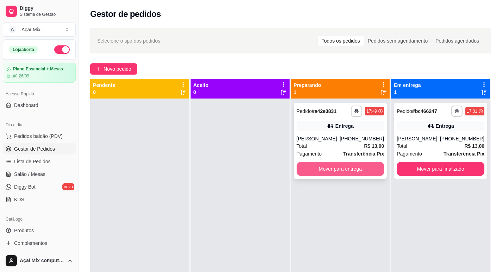
click at [329, 174] on button "Mover para entrega" at bounding box center [341, 169] width 88 height 14
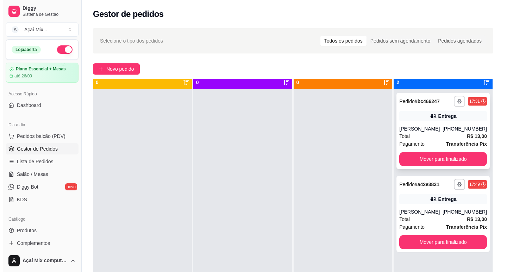
scroll to position [20, 0]
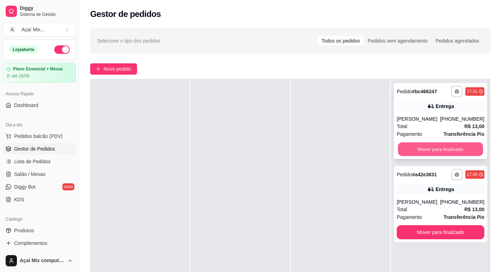
click at [440, 156] on button "Mover para finalizado" at bounding box center [440, 150] width 85 height 14
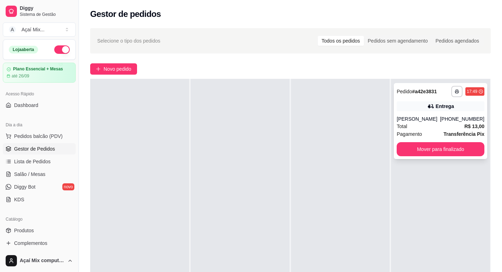
click at [434, 147] on div "**********" at bounding box center [440, 121] width 93 height 76
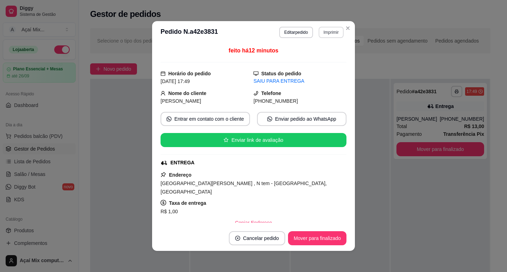
click at [325, 30] on button "Imprimir" at bounding box center [331, 32] width 25 height 11
click at [319, 57] on button "Impressora" at bounding box center [316, 56] width 49 height 11
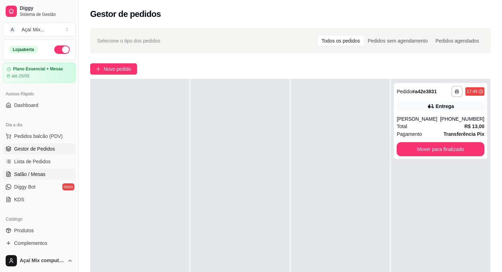
click at [38, 177] on span "Salão / Mesas" at bounding box center [29, 174] width 31 height 7
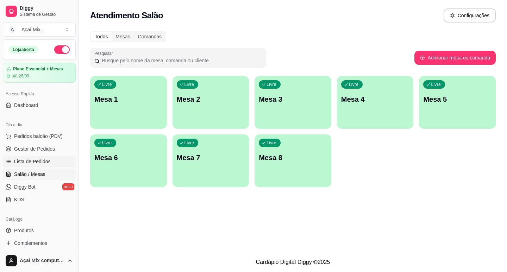
click at [47, 166] on link "Lista de Pedidos" at bounding box center [39, 161] width 73 height 11
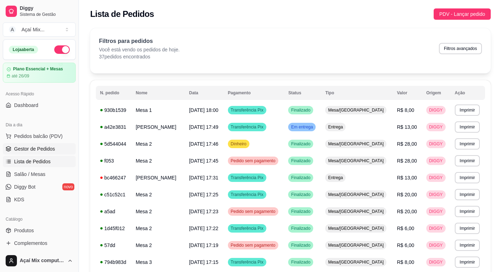
click at [42, 147] on span "Gestor de Pedidos" at bounding box center [34, 149] width 41 height 7
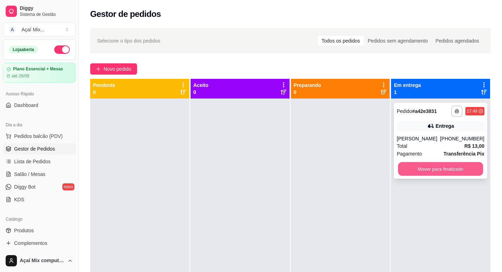
click at [440, 176] on button "Mover para finalizado" at bounding box center [440, 169] width 85 height 14
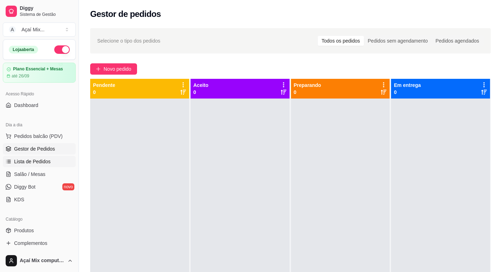
click at [38, 160] on span "Lista de Pedidos" at bounding box center [32, 161] width 37 height 7
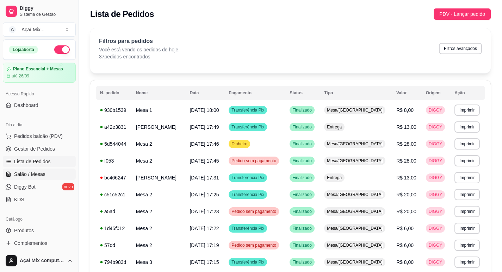
click at [35, 175] on span "Salão / Mesas" at bounding box center [29, 174] width 31 height 7
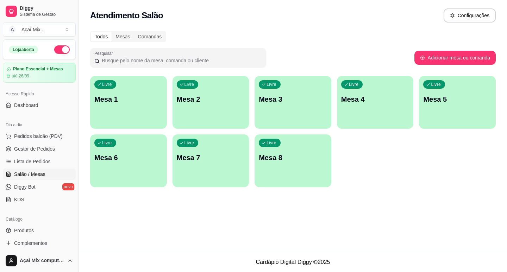
click at [113, 108] on div "Livre Mesa 1" at bounding box center [128, 98] width 77 height 44
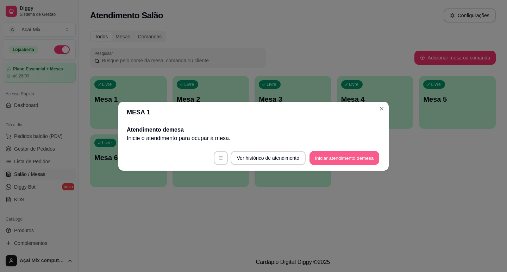
click at [326, 158] on button "Iniciar atendimento de mesa" at bounding box center [345, 158] width 70 height 14
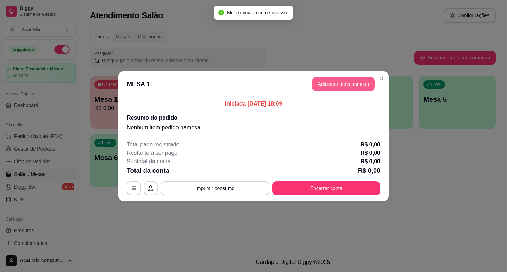
click at [355, 85] on button "Adicionar itens na mesa" at bounding box center [343, 84] width 63 height 14
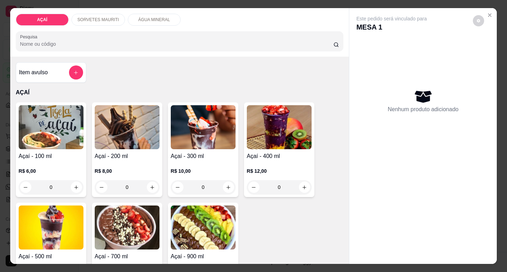
click at [226, 180] on div "0" at bounding box center [203, 187] width 65 height 14
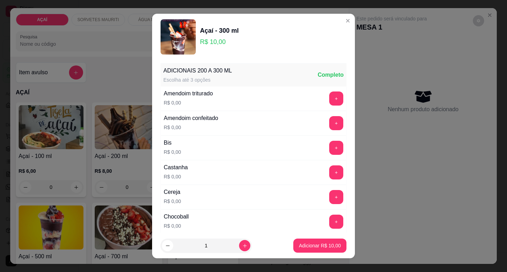
scroll to position [35, 0]
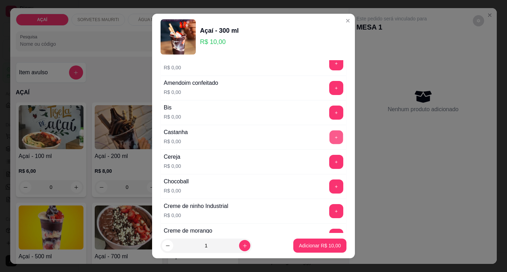
click at [330, 136] on button "+" at bounding box center [337, 137] width 14 height 14
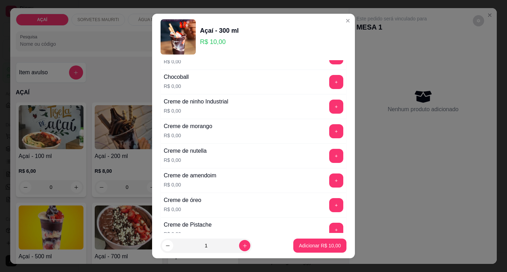
scroll to position [141, 0]
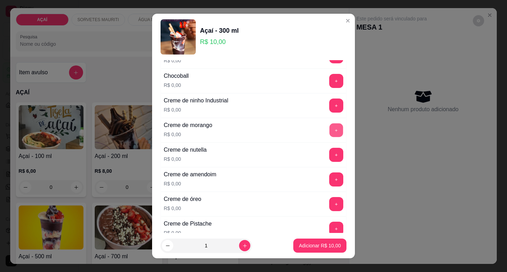
click at [330, 129] on button "+" at bounding box center [337, 130] width 14 height 14
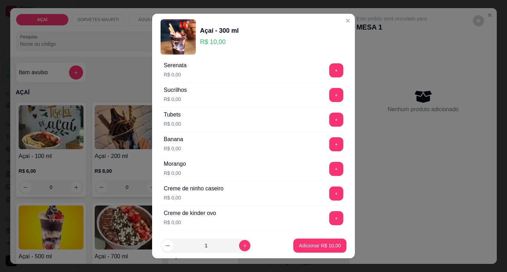
scroll to position [846, 0]
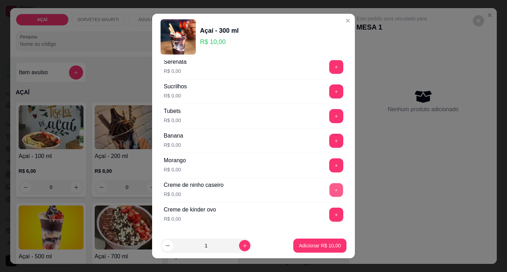
click at [330, 188] on button "+" at bounding box center [337, 190] width 14 height 14
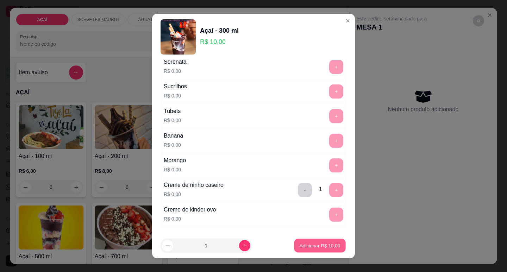
click at [313, 245] on p "Adicionar R$ 10,00" at bounding box center [320, 246] width 41 height 7
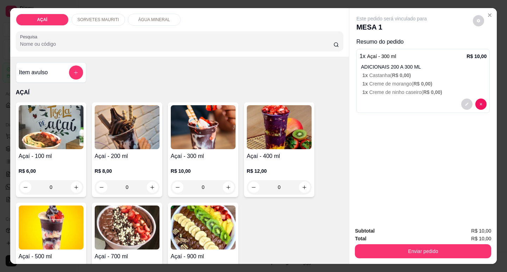
click at [227, 180] on div "0" at bounding box center [203, 187] width 65 height 14
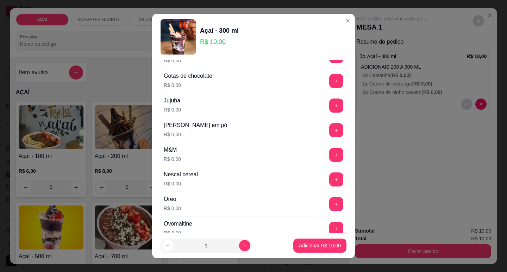
scroll to position [669, 0]
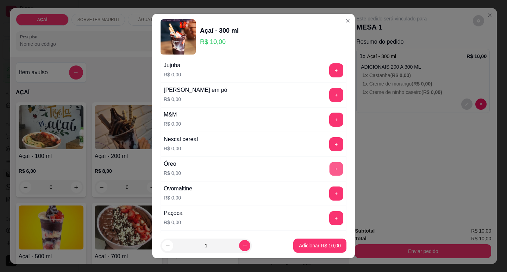
click at [330, 169] on button "+" at bounding box center [337, 169] width 14 height 14
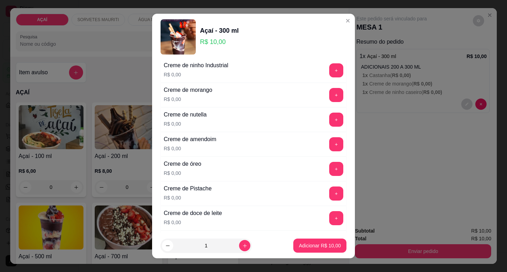
scroll to position [141, 0]
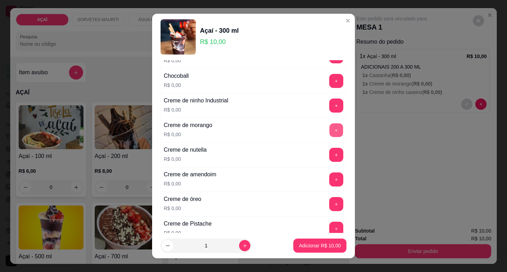
click at [330, 131] on button "+" at bounding box center [337, 130] width 14 height 14
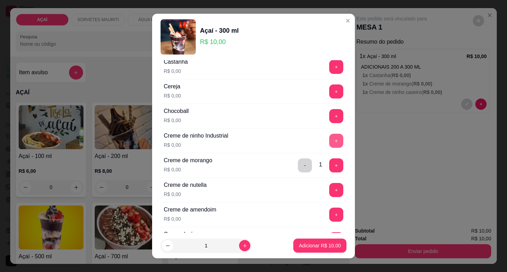
click at [329, 143] on button "+" at bounding box center [336, 141] width 14 height 14
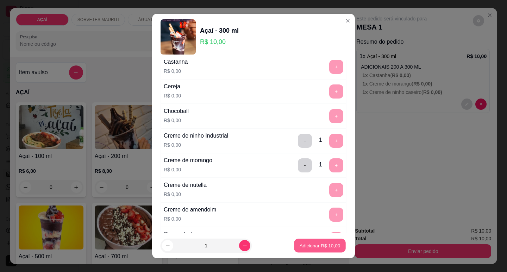
click at [331, 242] on button "Adicionar R$ 10,00" at bounding box center [320, 246] width 52 height 14
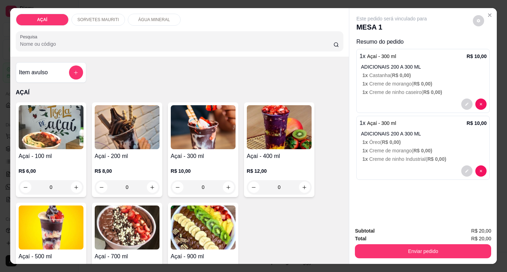
click at [232, 185] on div "0" at bounding box center [203, 187] width 65 height 14
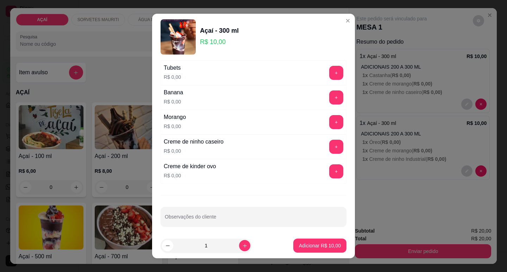
scroll to position [892, 0]
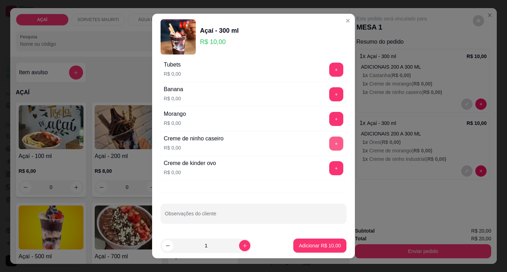
click at [329, 146] on button "+" at bounding box center [336, 144] width 14 height 14
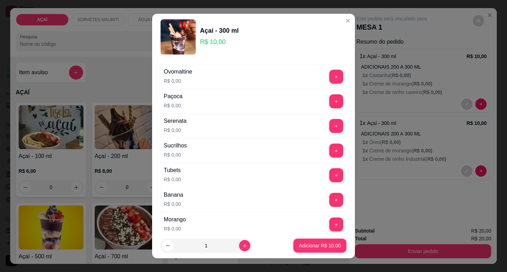
scroll to position [751, 0]
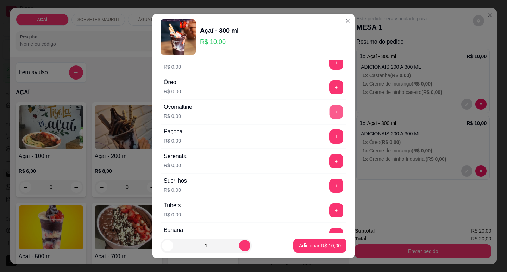
click at [330, 116] on button "+" at bounding box center [337, 112] width 14 height 14
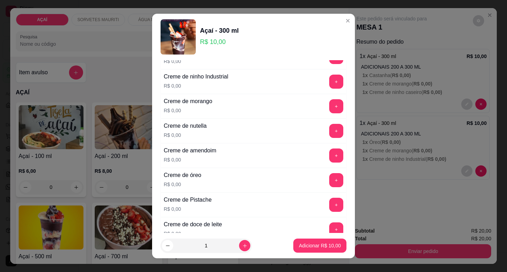
scroll to position [152, 0]
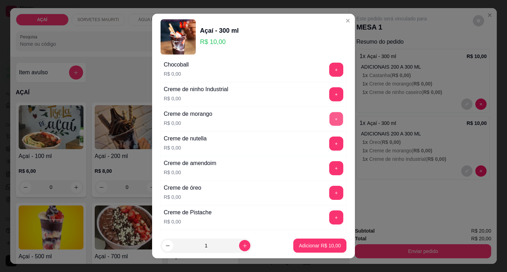
click at [330, 120] on button "+" at bounding box center [337, 119] width 14 height 14
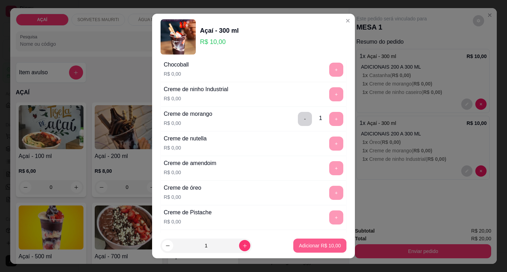
click at [304, 240] on button "Adicionar R$ 10,00" at bounding box center [319, 246] width 53 height 14
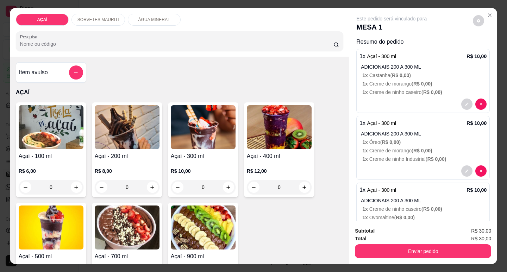
click at [226, 183] on div "0" at bounding box center [203, 187] width 65 height 14
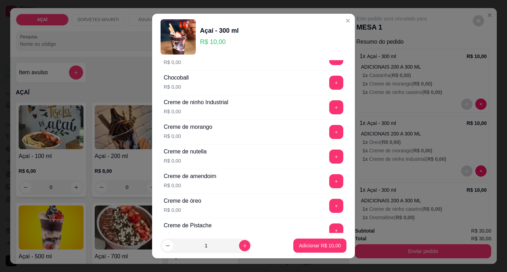
scroll to position [141, 0]
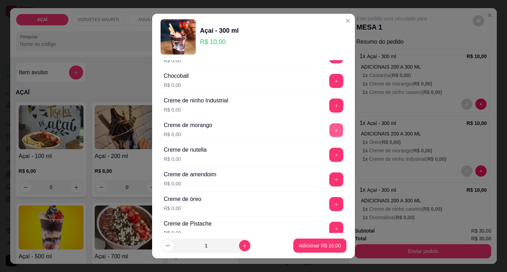
click at [330, 126] on button "+" at bounding box center [337, 130] width 14 height 14
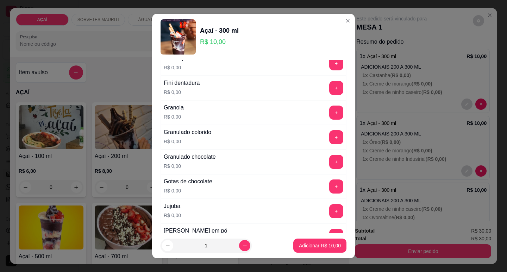
scroll to position [564, 0]
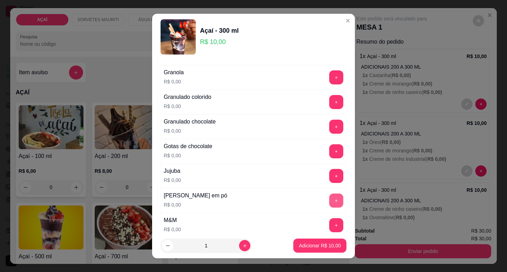
click at [329, 203] on button "+" at bounding box center [336, 201] width 14 height 14
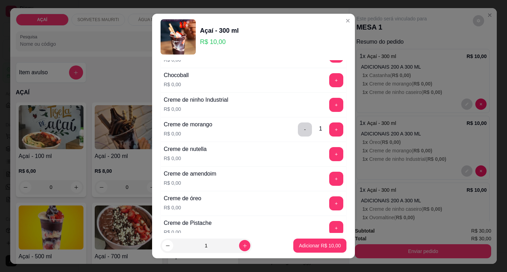
scroll to position [141, 0]
click at [330, 153] on button "+" at bounding box center [337, 155] width 14 height 14
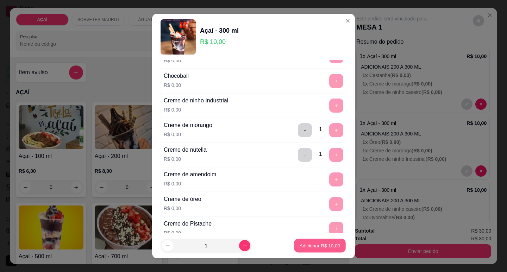
click at [305, 248] on p "Adicionar R$ 10,00" at bounding box center [320, 246] width 41 height 7
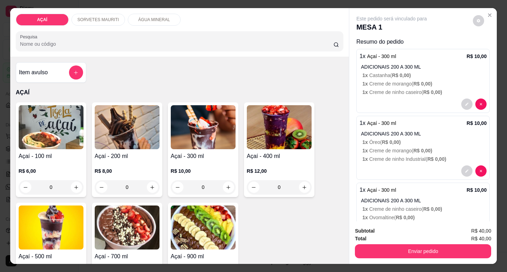
click at [228, 184] on div "0" at bounding box center [203, 187] width 65 height 14
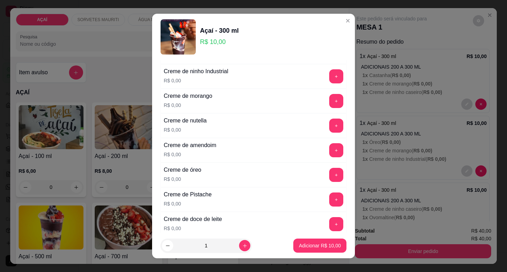
scroll to position [176, 0]
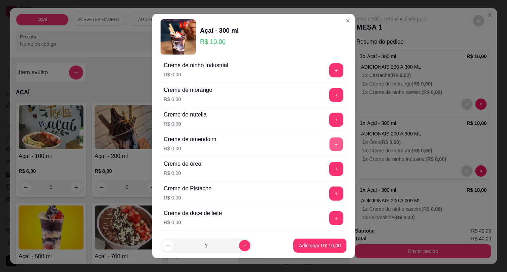
click at [330, 144] on button "+" at bounding box center [337, 144] width 14 height 14
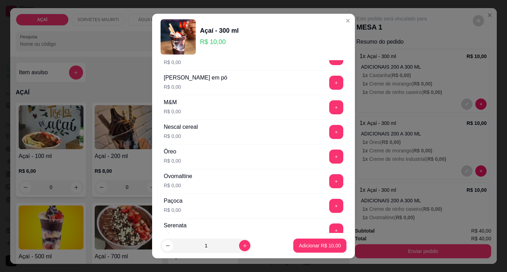
scroll to position [669, 0]
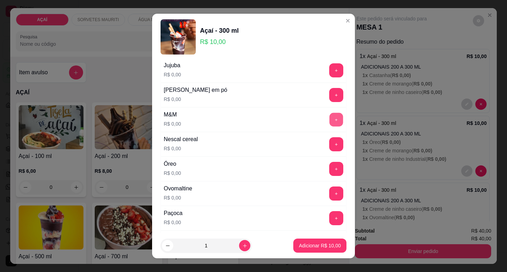
click at [330, 118] on button "+" at bounding box center [337, 120] width 14 height 14
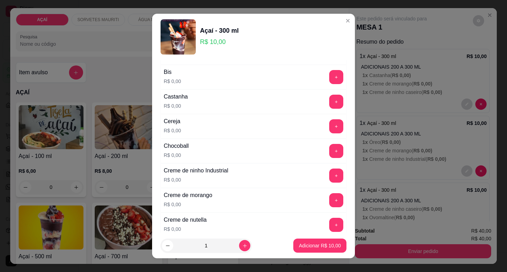
scroll to position [70, 0]
click at [329, 129] on button "+" at bounding box center [336, 127] width 14 height 14
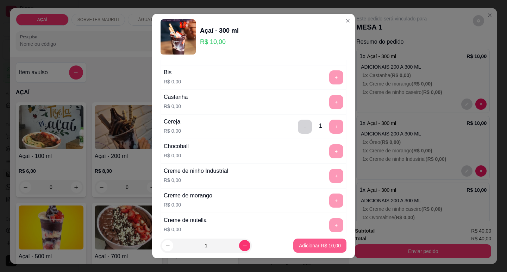
click at [305, 246] on p "Adicionar R$ 10,00" at bounding box center [320, 245] width 42 height 7
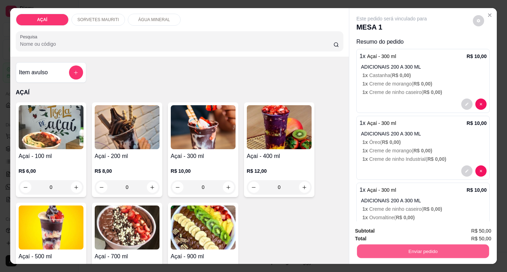
click at [382, 249] on button "Enviar pedido" at bounding box center [423, 252] width 132 height 14
click at [400, 234] on button "Não registrar e enviar pedido" at bounding box center [400, 231] width 71 height 13
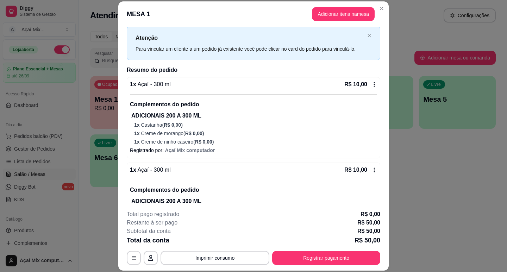
scroll to position [0, 0]
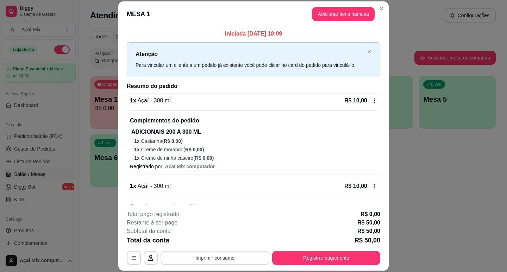
click at [215, 259] on button "Imprimir consumo" at bounding box center [215, 258] width 109 height 14
click at [208, 245] on button "Impressora" at bounding box center [214, 241] width 49 height 11
click at [242, 239] on div "Total da conta R$ 50,00" at bounding box center [254, 241] width 254 height 10
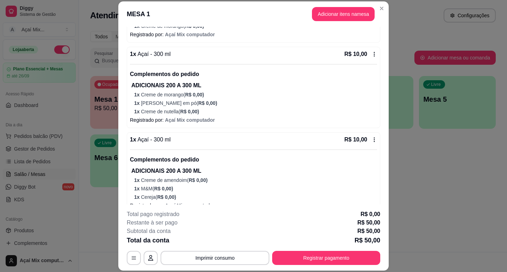
scroll to position [315, 0]
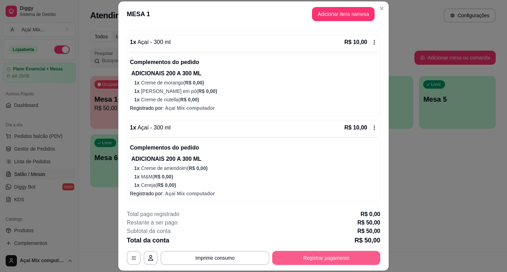
click at [318, 257] on button "Registrar pagamento" at bounding box center [326, 258] width 108 height 14
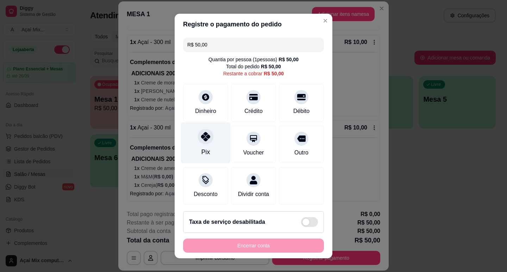
click at [207, 153] on div "Pix" at bounding box center [206, 142] width 50 height 41
type input "R$ 0,00"
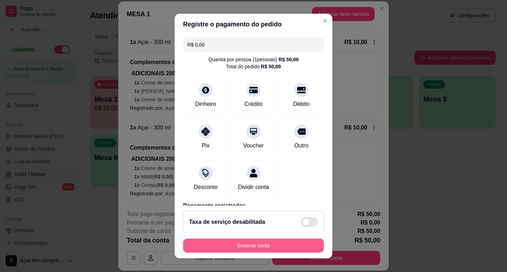
click at [244, 251] on button "Encerrar conta" at bounding box center [253, 246] width 141 height 14
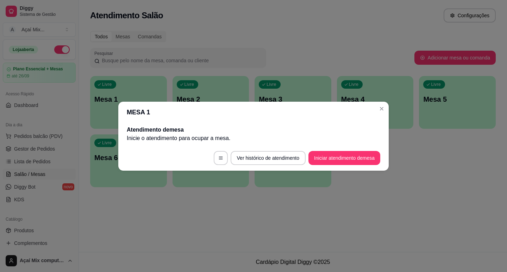
scroll to position [0, 0]
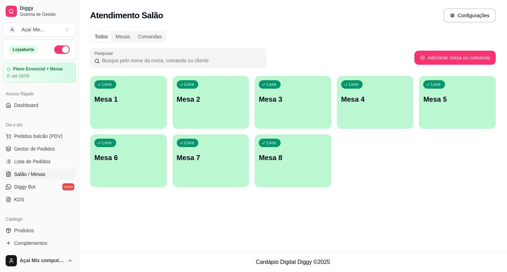
click at [342, 31] on div "Todos Mesas Comandas" at bounding box center [293, 36] width 406 height 11
click at [335, 37] on div "Todos Mesas Comandas" at bounding box center [293, 36] width 406 height 11
click at [329, 50] on div "Pesquisar" at bounding box center [252, 58] width 325 height 20
click at [121, 108] on div "Livre Mesa 1" at bounding box center [128, 98] width 77 height 44
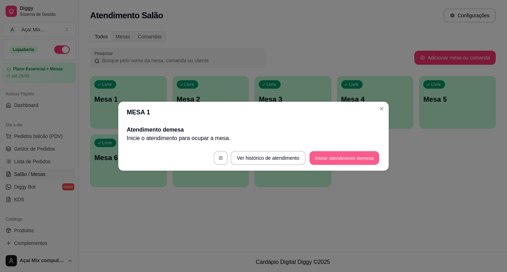
click at [349, 157] on button "Iniciar atendimento de mesa" at bounding box center [345, 158] width 70 height 14
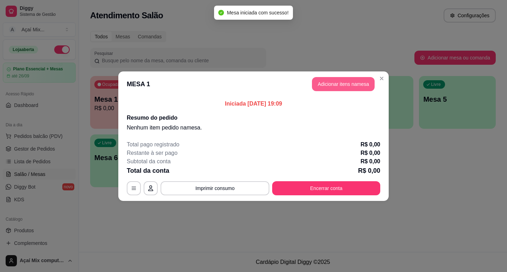
click at [315, 87] on button "Adicionar itens na mesa" at bounding box center [343, 84] width 63 height 14
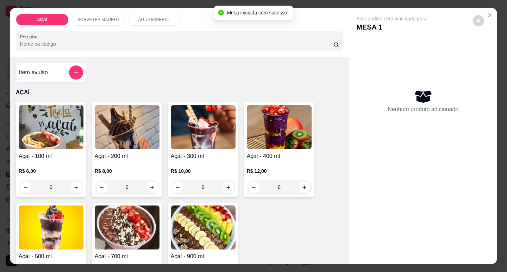
click at [123, 148] on div "Açaí - 200 ml R$ 8,00 0" at bounding box center [127, 150] width 70 height 95
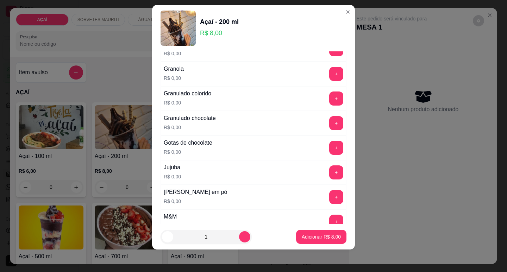
scroll to position [564, 0]
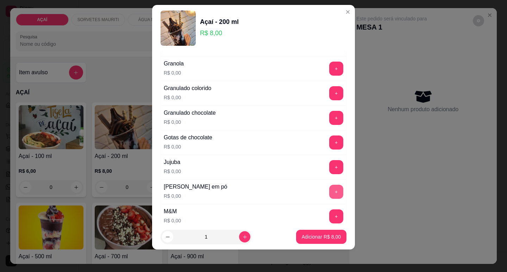
click at [329, 195] on button "+" at bounding box center [336, 192] width 14 height 14
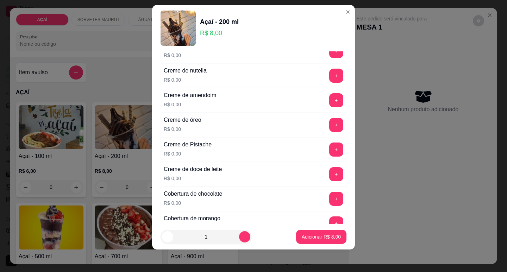
scroll to position [176, 0]
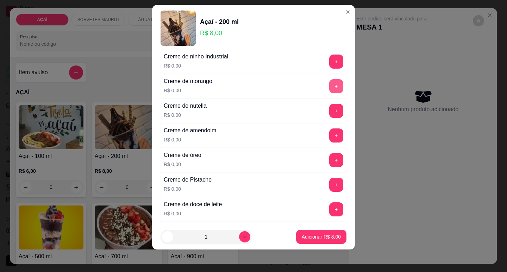
click at [329, 89] on button "+" at bounding box center [336, 86] width 14 height 14
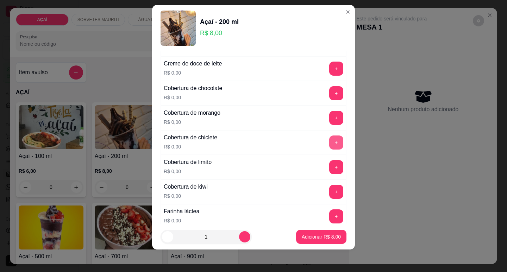
scroll to position [352, 0]
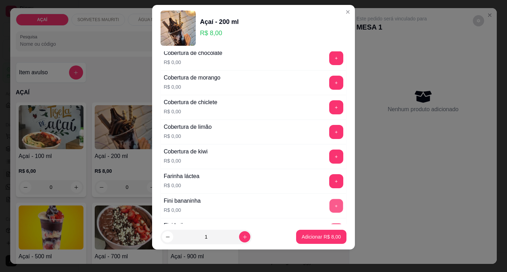
click at [330, 202] on button "+" at bounding box center [337, 206] width 14 height 14
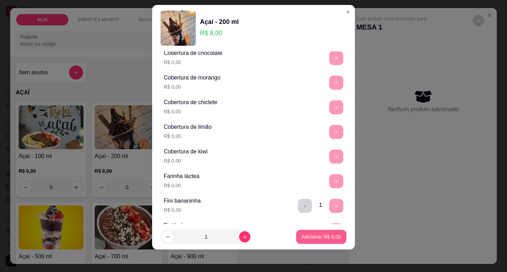
click at [323, 234] on p "Adicionar R$ 8,00" at bounding box center [321, 237] width 39 height 7
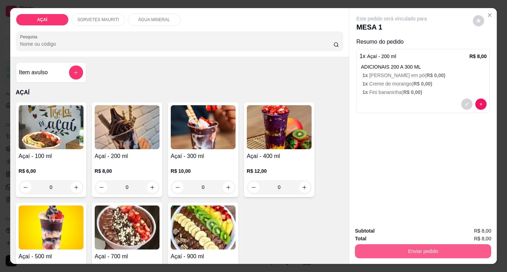
click at [396, 249] on button "Enviar pedido" at bounding box center [423, 252] width 136 height 14
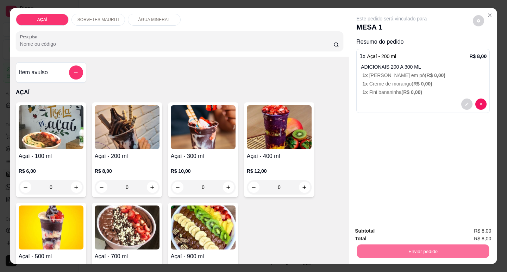
click at [411, 226] on button "Não registrar e enviar pedido" at bounding box center [400, 231] width 71 height 13
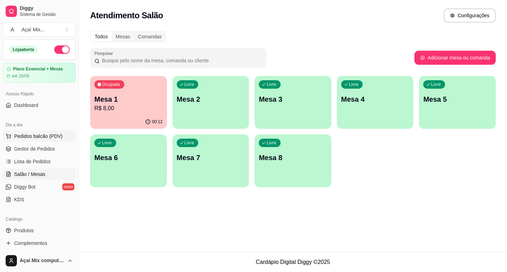
click at [47, 135] on span "Pedidos balcão (PDV)" at bounding box center [38, 136] width 49 height 7
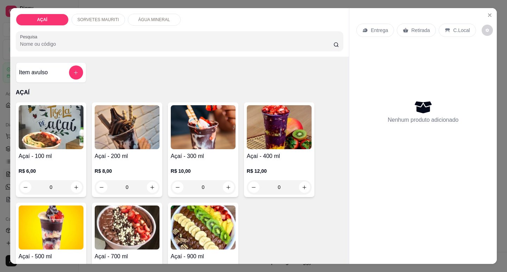
click at [143, 157] on h4 "Açaí - 200 ml" at bounding box center [127, 156] width 65 height 8
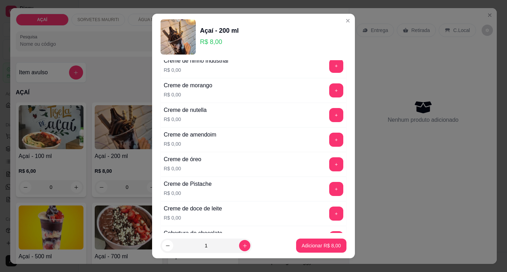
scroll to position [176, 0]
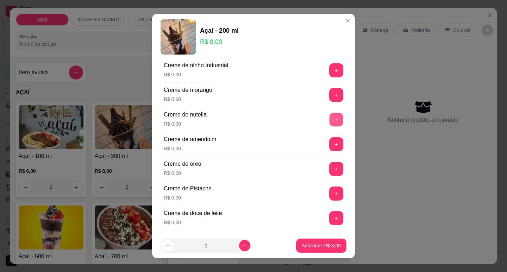
click at [330, 115] on button "+" at bounding box center [337, 120] width 14 height 14
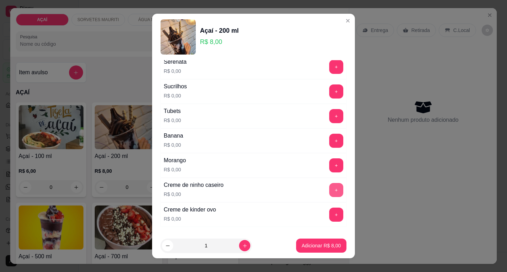
scroll to position [892, 0]
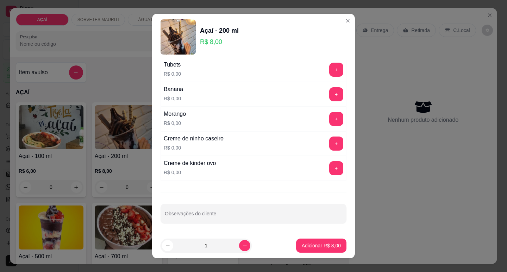
click at [323, 110] on div "Morango R$ 0,00 +" at bounding box center [254, 119] width 186 height 25
click at [329, 119] on button "+" at bounding box center [336, 119] width 14 height 14
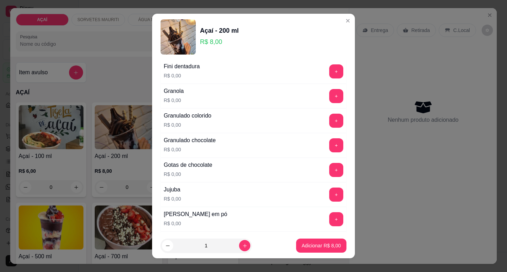
scroll to position [505, 0]
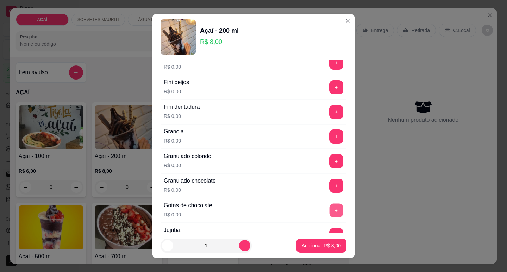
click at [330, 211] on button "+" at bounding box center [337, 211] width 14 height 14
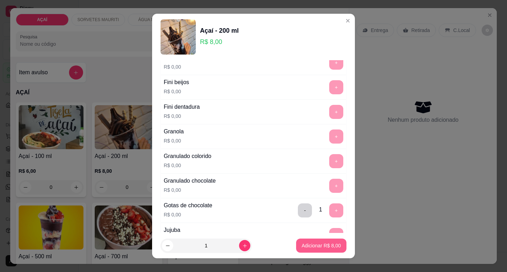
click at [311, 251] on button "Adicionar R$ 8,00" at bounding box center [321, 246] width 50 height 14
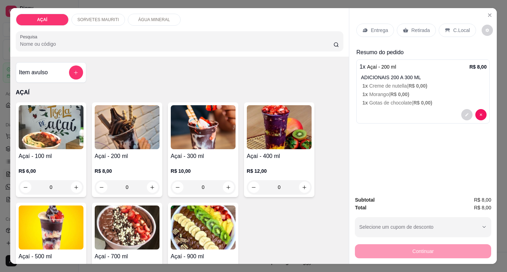
click at [369, 21] on div "Entrega Retirada C.Local" at bounding box center [424, 30] width 134 height 25
click at [369, 24] on div "Entrega" at bounding box center [376, 30] width 38 height 13
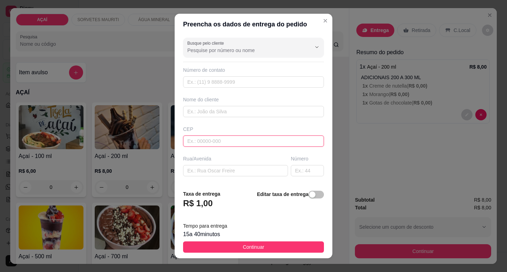
click at [263, 137] on input "text" at bounding box center [253, 141] width 141 height 11
type input "57520000000"
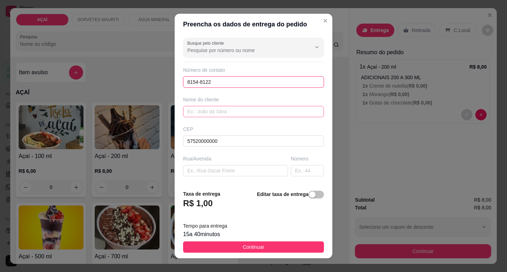
type input "8154-8122"
drag, startPoint x: 240, startPoint y: 113, endPoint x: 210, endPoint y: 85, distance: 40.6
click at [233, 111] on input "text" at bounding box center [253, 111] width 141 height 11
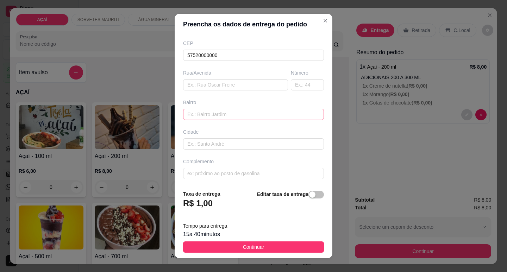
scroll to position [87, 0]
type input "~Noeliarodrigues"
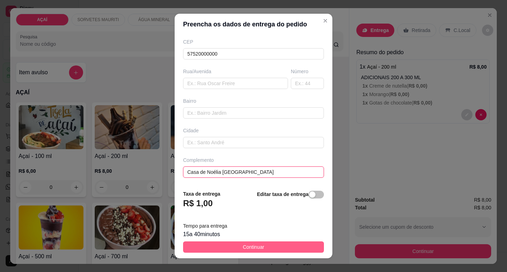
type input "Casa de Noélia [GEOGRAPHIC_DATA]"
click at [264, 245] on button "Continuar" at bounding box center [253, 247] width 141 height 11
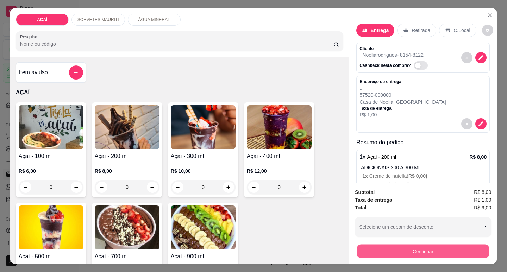
click at [466, 246] on button "Continuar" at bounding box center [423, 252] width 132 height 14
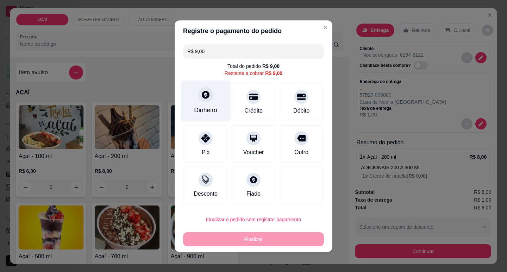
click at [207, 109] on div "Dinheiro" at bounding box center [205, 110] width 23 height 9
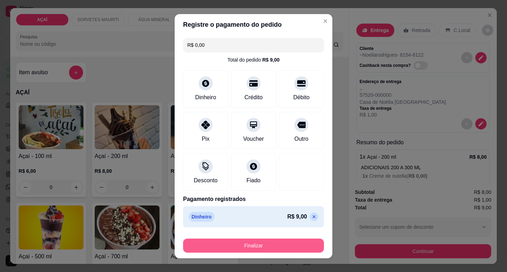
click at [288, 253] on button "Finalizar" at bounding box center [253, 246] width 141 height 14
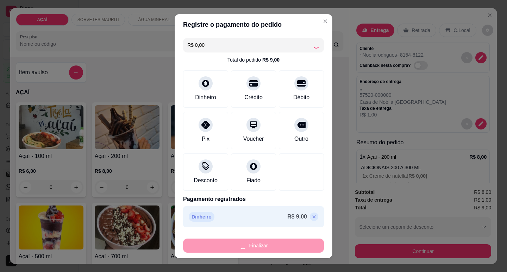
type input "-R$ 9,00"
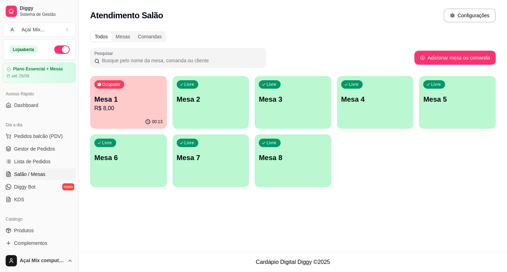
click at [120, 129] on div "Ocupada Mesa 1 R$ 8,00 00:13 Livre Mesa 2 Livre Mesa 3 Livre Mesa 4 Livre Mesa …" at bounding box center [293, 131] width 406 height 111
click at [119, 126] on div "00:17" at bounding box center [128, 121] width 74 height 13
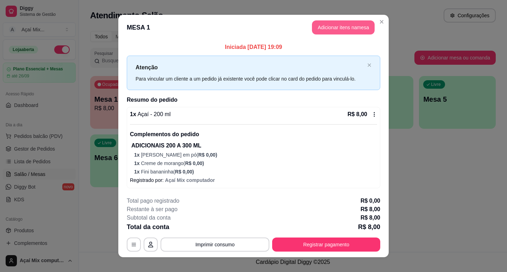
click at [351, 27] on button "Adicionar itens na mesa" at bounding box center [343, 27] width 63 height 14
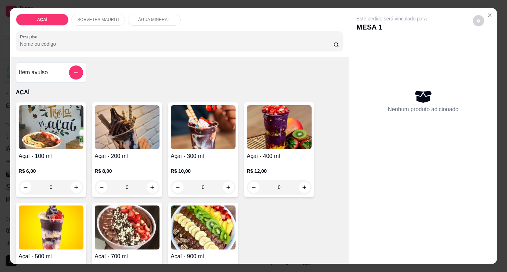
click at [78, 17] on p "SORVETES MAURITI" at bounding box center [99, 20] width 42 height 6
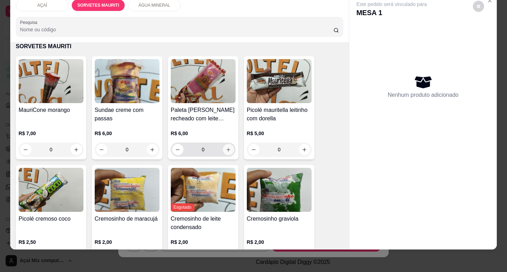
click at [223, 144] on button "increase-product-quantity" at bounding box center [228, 149] width 11 height 11
type input "1"
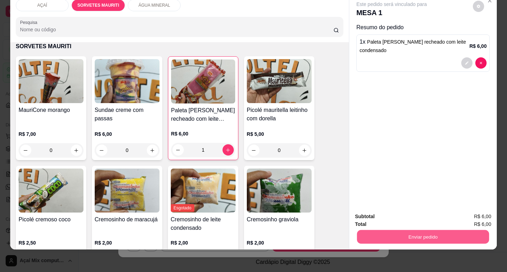
click at [377, 237] on button "Enviar pedido" at bounding box center [423, 237] width 132 height 14
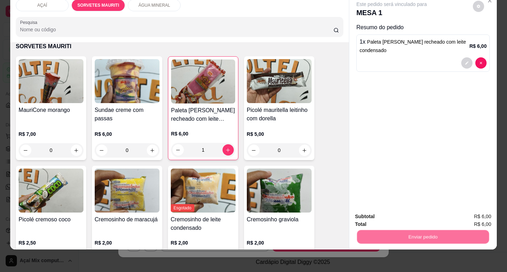
click at [386, 208] on button "Não registrar e enviar pedido" at bounding box center [399, 214] width 73 height 13
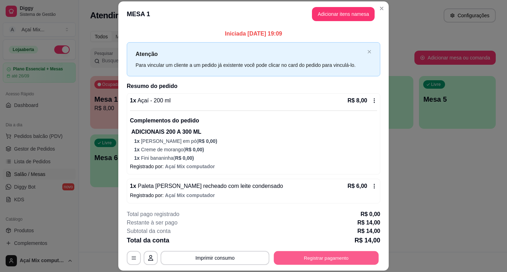
click at [363, 255] on button "Registrar pagamento" at bounding box center [326, 259] width 105 height 14
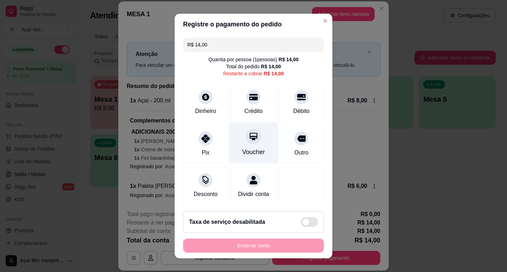
click at [251, 149] on div "Voucher" at bounding box center [253, 152] width 23 height 9
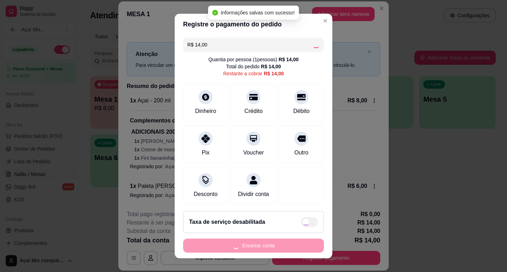
type input "R$ 0,00"
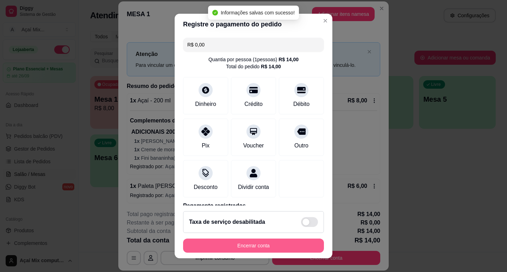
click at [302, 249] on button "Encerrar conta" at bounding box center [253, 246] width 141 height 14
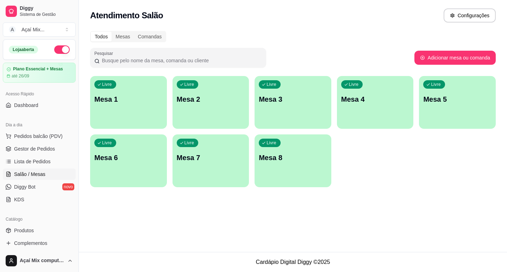
click at [133, 109] on div "Livre Mesa 1" at bounding box center [128, 98] width 77 height 44
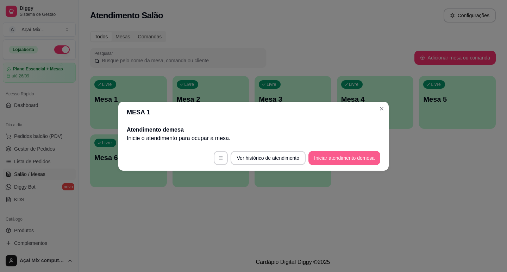
click at [339, 157] on button "Iniciar atendimento de mesa" at bounding box center [345, 158] width 72 height 14
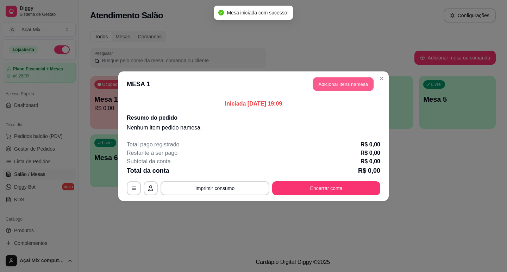
click at [348, 85] on button "Adicionar itens na mesa" at bounding box center [343, 84] width 61 height 14
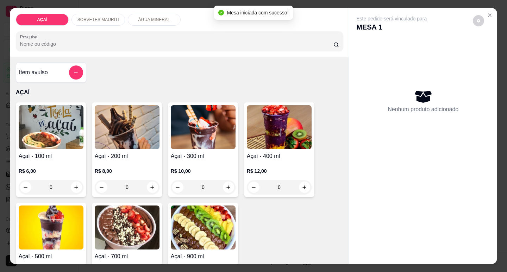
click at [130, 168] on p "R$ 8,00" at bounding box center [127, 171] width 65 height 7
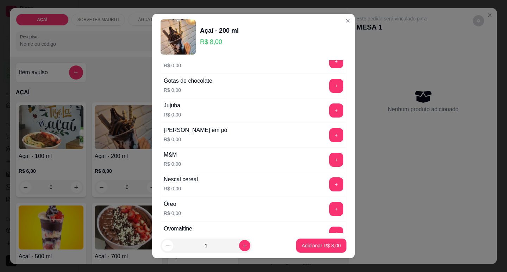
scroll to position [634, 0]
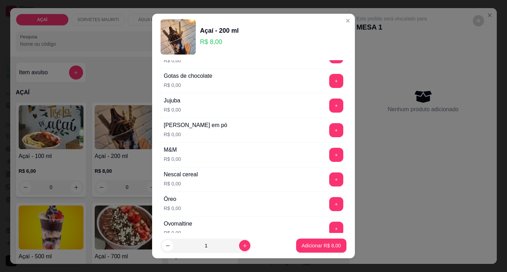
click at [327, 155] on div "+" at bounding box center [337, 155] width 20 height 14
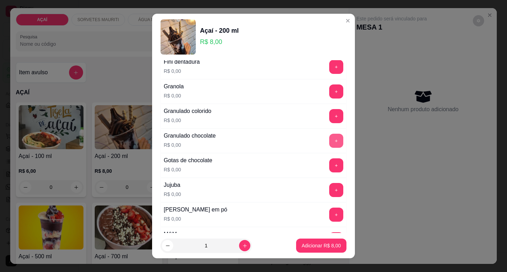
scroll to position [599, 0]
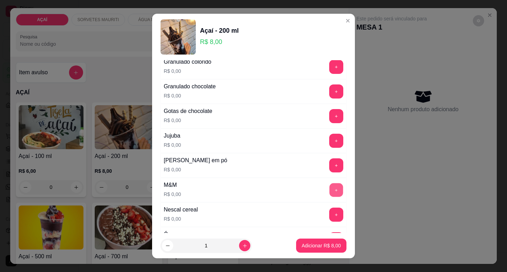
click at [330, 190] on button "+" at bounding box center [337, 190] width 14 height 14
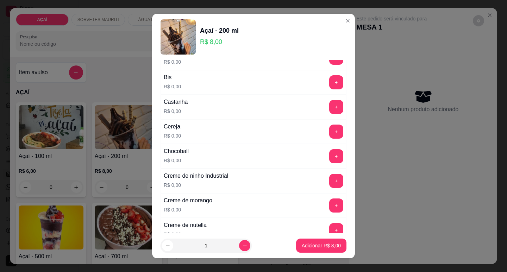
scroll to position [0, 0]
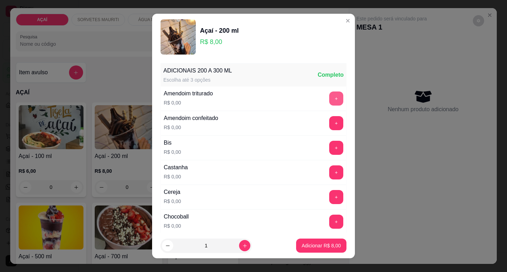
click at [329, 100] on button "+" at bounding box center [336, 99] width 14 height 14
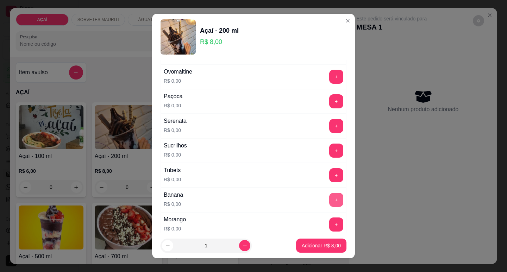
scroll to position [751, 0]
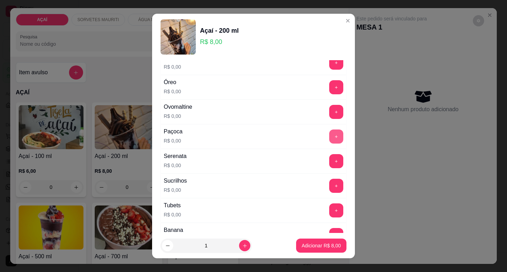
click at [329, 138] on button "+" at bounding box center [336, 137] width 14 height 14
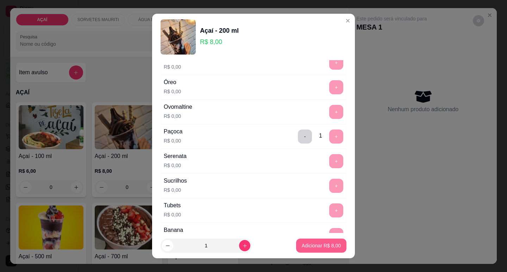
click at [302, 247] on p "Adicionar R$ 8,00" at bounding box center [321, 245] width 39 height 7
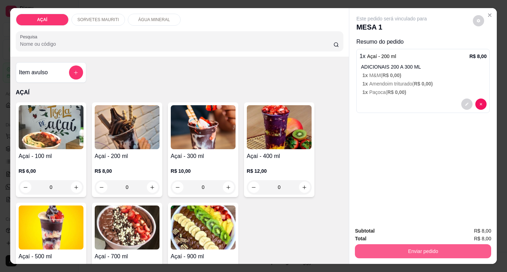
click at [465, 247] on button "Enviar pedido" at bounding box center [423, 252] width 136 height 14
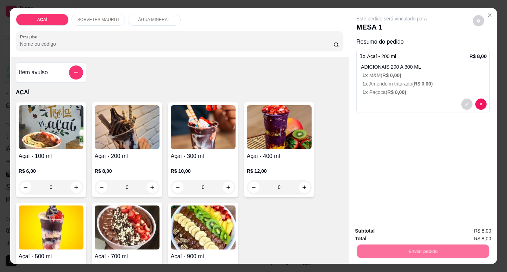
click at [404, 227] on button "Não registrar e enviar pedido" at bounding box center [400, 231] width 71 height 13
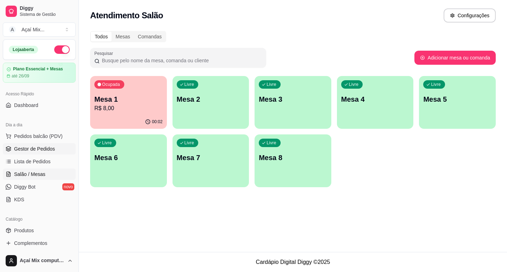
click at [66, 150] on link "Gestor de Pedidos" at bounding box center [39, 148] width 73 height 11
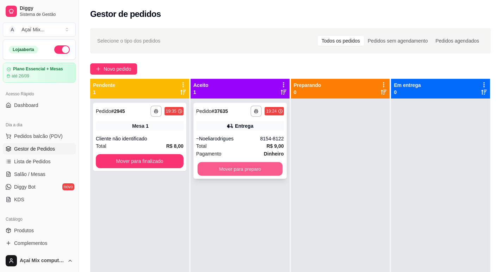
click at [224, 164] on button "Mover para preparo" at bounding box center [239, 169] width 85 height 14
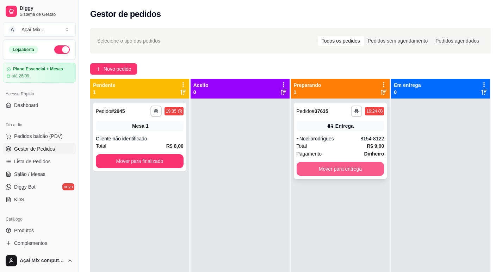
click at [334, 170] on button "Mover para entrega" at bounding box center [341, 169] width 88 height 14
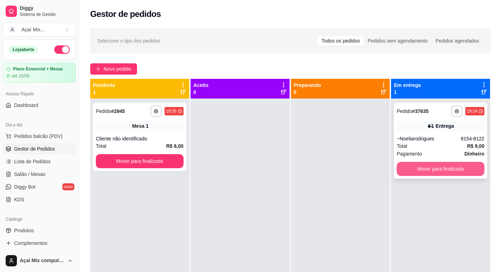
click at [414, 172] on button "Mover para finalizado" at bounding box center [441, 169] width 88 height 14
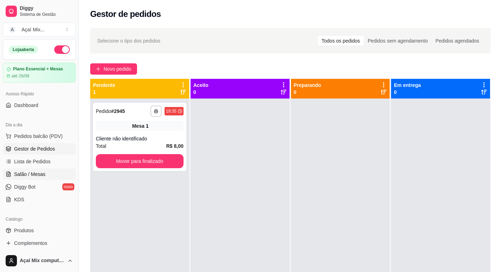
click at [28, 176] on span "Salão / Mesas" at bounding box center [29, 174] width 31 height 7
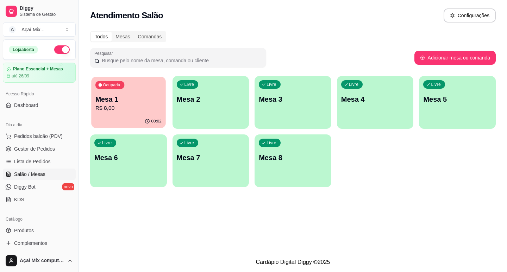
click at [138, 91] on div "Ocupada Mesa 1 R$ 8,00" at bounding box center [128, 96] width 74 height 38
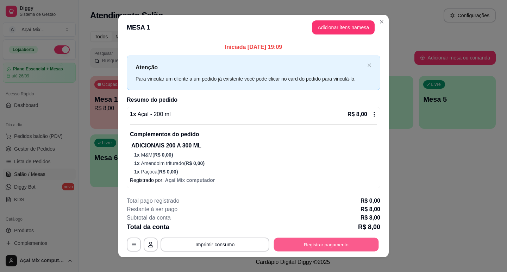
click at [339, 244] on button "Registrar pagamento" at bounding box center [326, 245] width 105 height 14
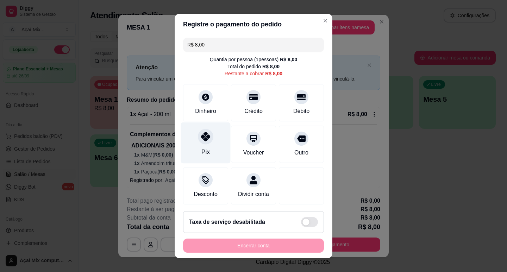
click at [218, 151] on div "Pix" at bounding box center [206, 142] width 50 height 41
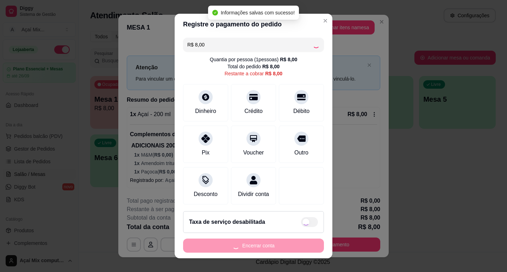
type input "R$ 0,00"
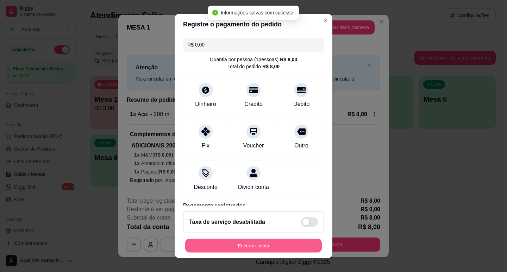
click at [247, 241] on button "Encerrar conta" at bounding box center [253, 246] width 137 height 14
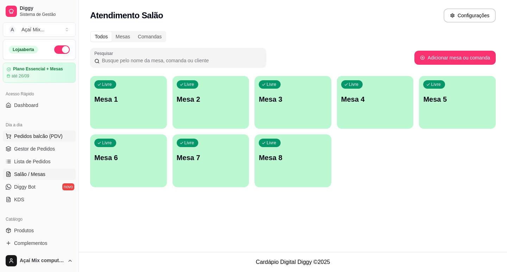
click at [58, 135] on span "Pedidos balcão (PDV)" at bounding box center [38, 136] width 49 height 7
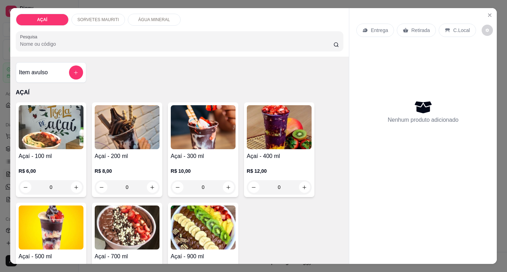
click at [260, 162] on div "R$ 12,00 0" at bounding box center [279, 178] width 65 height 34
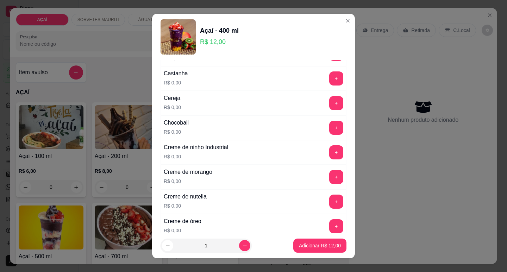
scroll to position [106, 0]
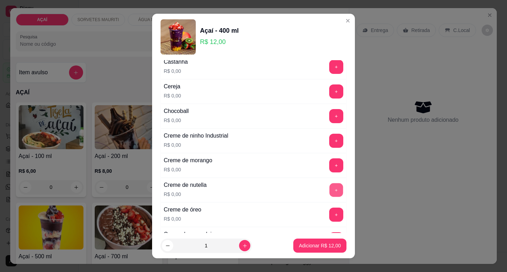
click at [330, 189] on button "+" at bounding box center [337, 190] width 14 height 14
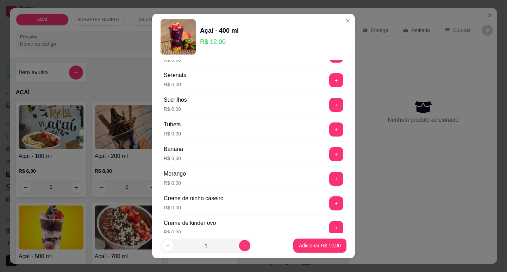
scroll to position [892, 0]
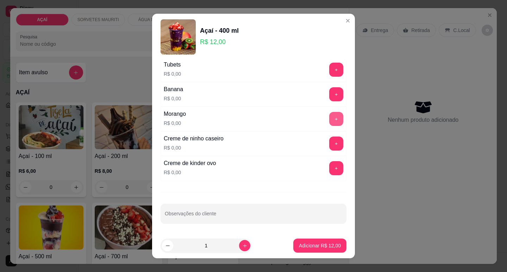
click at [329, 122] on button "+" at bounding box center [336, 119] width 14 height 14
click at [329, 142] on button "+" at bounding box center [336, 144] width 14 height 14
click at [318, 249] on button "Adicionar R$ 12,00" at bounding box center [319, 246] width 53 height 14
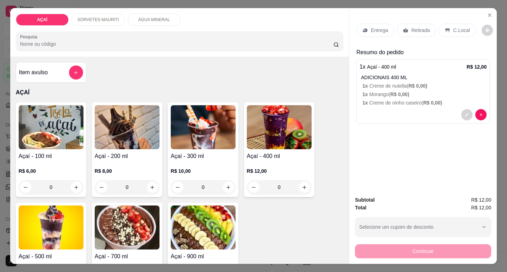
click at [378, 31] on p "Entrega" at bounding box center [379, 30] width 17 height 7
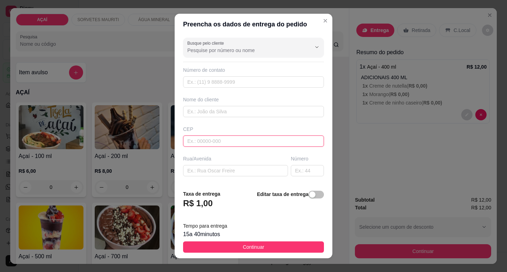
click at [223, 142] on input "text" at bounding box center [253, 141] width 141 height 11
type input "57520000"
type input "Maravilha"
type input "575200000"
type input "~[PERSON_NAME]"
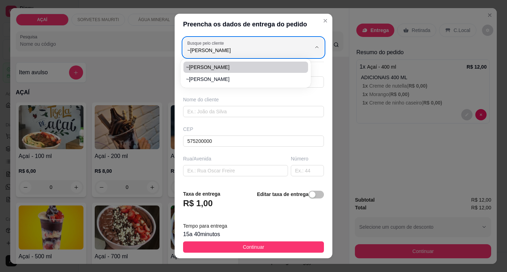
click at [203, 64] on span "~[PERSON_NAME]" at bounding box center [242, 67] width 112 height 7
type input "82014338"
type input "~[PERSON_NAME]"
type input "5752000000000"
type input "Entregar na casa de [PERSON_NAME] descendo a antiga matança em uma estradinha d…"
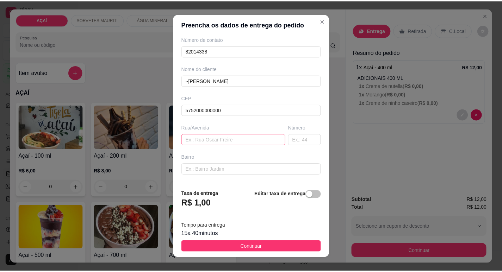
scroll to position [87, 0]
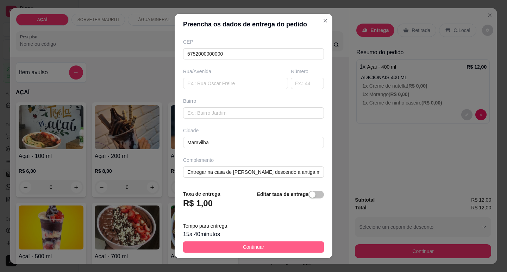
type input "~[PERSON_NAME]"
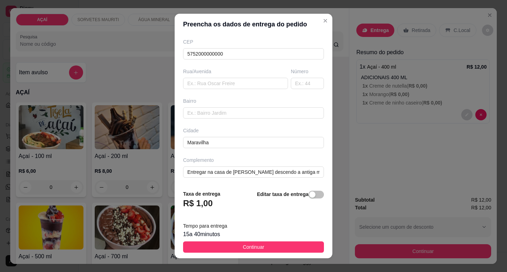
drag, startPoint x: 248, startPoint y: 246, endPoint x: 242, endPoint y: 245, distance: 6.1
click at [246, 246] on span "Continuar" at bounding box center [253, 247] width 21 height 8
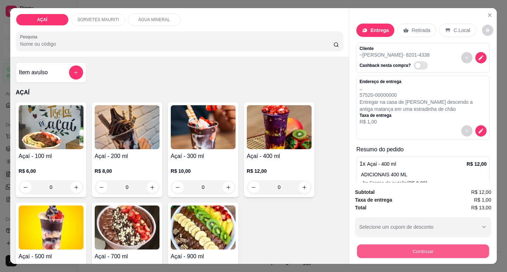
click at [379, 253] on button "Continuar" at bounding box center [423, 252] width 132 height 14
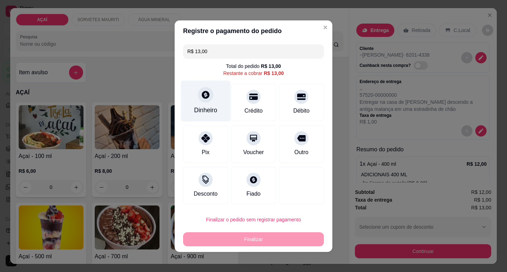
click at [210, 106] on div "Dinheiro" at bounding box center [205, 110] width 23 height 9
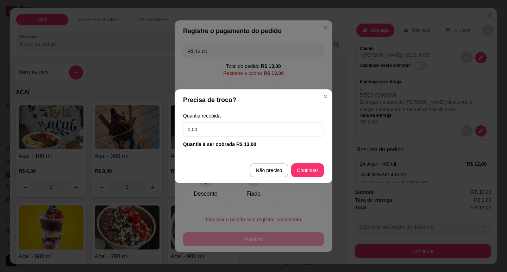
click at [233, 126] on input "0,00" at bounding box center [253, 130] width 141 height 14
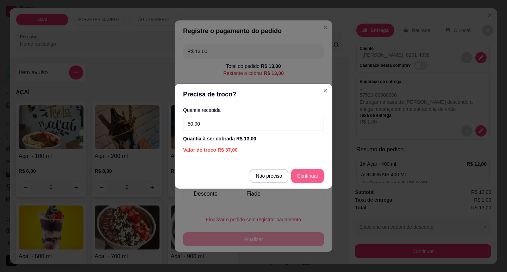
type input "50,00"
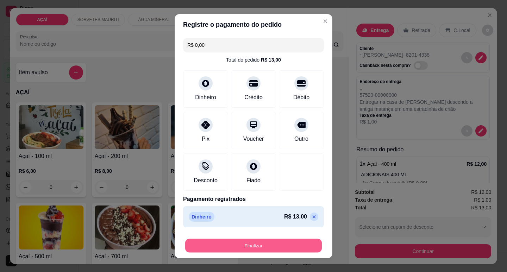
click at [290, 246] on button "Finalizar" at bounding box center [253, 246] width 137 height 14
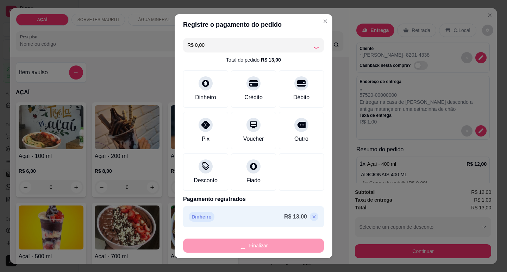
type input "-R$ 13,00"
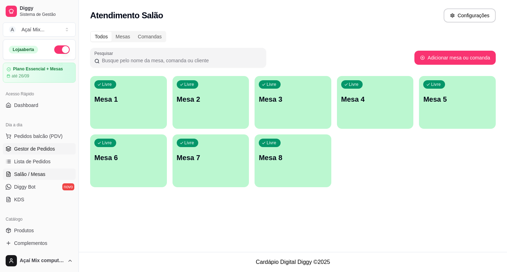
click at [45, 149] on span "Gestor de Pedidos" at bounding box center [34, 149] width 41 height 7
click at [15, 146] on span "Gestor de Pedidos" at bounding box center [34, 149] width 41 height 7
click at [40, 148] on span "Gestor de Pedidos" at bounding box center [34, 149] width 41 height 7
drag, startPoint x: 40, startPoint y: 148, endPoint x: 36, endPoint y: 148, distance: 3.9
click at [39, 148] on span "Gestor de Pedidos" at bounding box center [34, 149] width 41 height 7
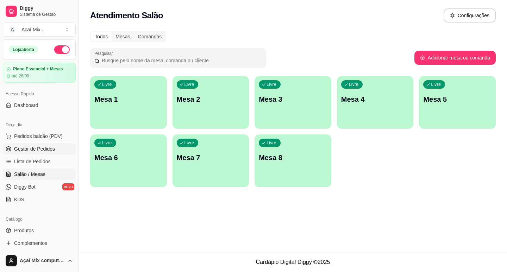
click at [36, 148] on span "Gestor de Pedidos" at bounding box center [34, 149] width 41 height 7
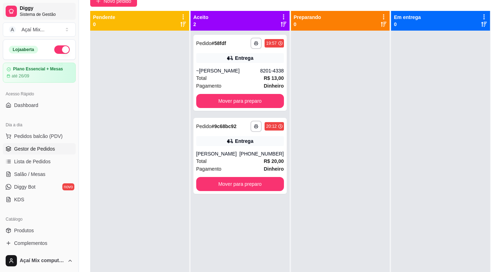
scroll to position [107, 0]
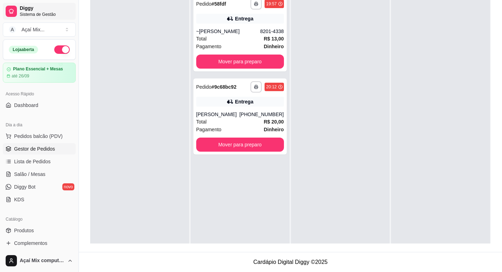
drag, startPoint x: 85, startPoint y: 28, endPoint x: 13, endPoint y: 19, distance: 72.8
drag, startPoint x: 13, startPoint y: 19, endPoint x: 248, endPoint y: 118, distance: 255.6
click at [248, 118] on div "Total R$ 20,00" at bounding box center [240, 122] width 88 height 8
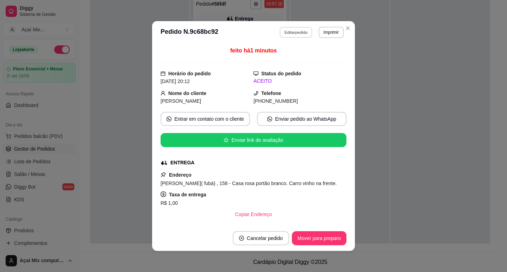
click at [307, 32] on button "Editar pedido" at bounding box center [296, 32] width 33 height 11
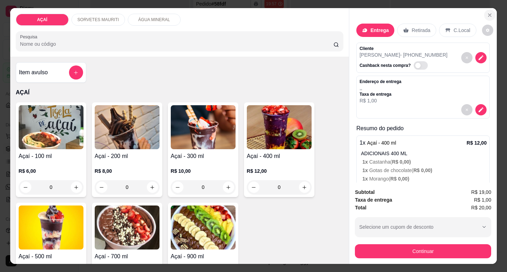
click at [491, 14] on button "Close" at bounding box center [489, 15] width 11 height 11
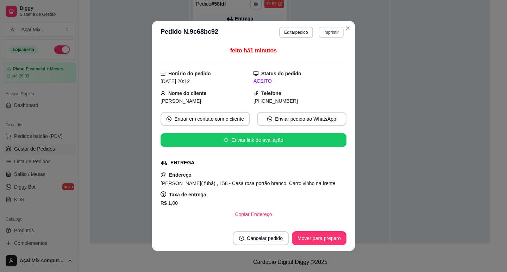
click at [327, 33] on button "Imprimir" at bounding box center [331, 32] width 25 height 11
click at [321, 52] on button "Impressora" at bounding box center [316, 56] width 51 height 11
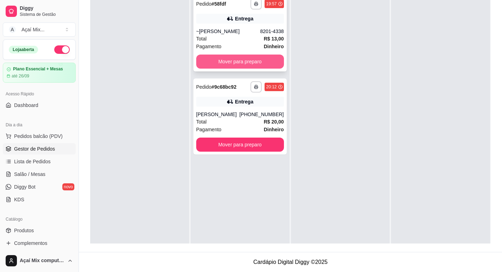
click at [218, 65] on button "Mover para preparo" at bounding box center [240, 62] width 88 height 14
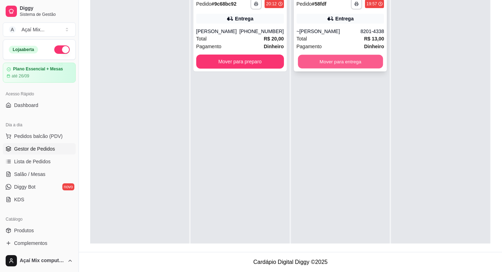
click at [345, 64] on button "Mover para entrega" at bounding box center [340, 62] width 85 height 14
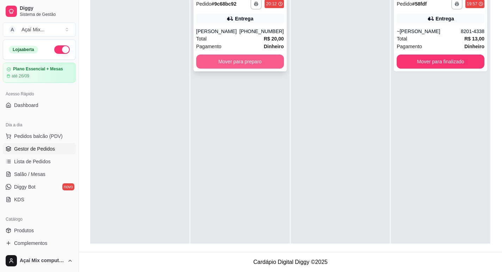
click at [263, 57] on button "Mover para preparo" at bounding box center [240, 62] width 88 height 14
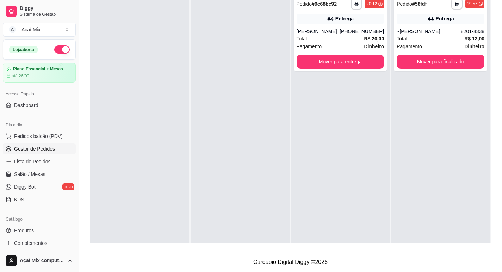
click at [341, 76] on div "**********" at bounding box center [340, 127] width 99 height 272
click at [343, 67] on button "Mover para entrega" at bounding box center [341, 62] width 88 height 14
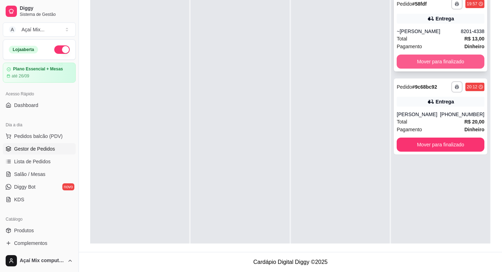
click at [420, 61] on button "Mover para finalizado" at bounding box center [441, 62] width 88 height 14
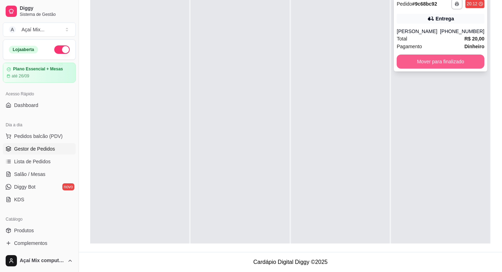
click at [434, 64] on button "Mover para finalizado" at bounding box center [441, 62] width 88 height 14
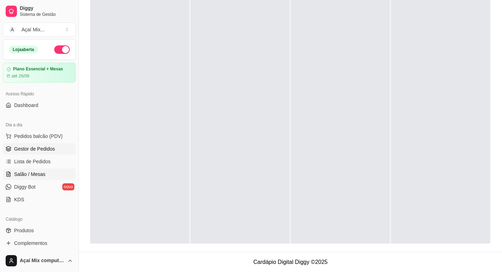
click at [27, 174] on span "Salão / Mesas" at bounding box center [29, 174] width 31 height 7
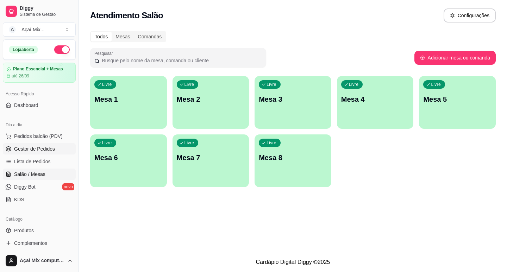
click at [38, 146] on span "Gestor de Pedidos" at bounding box center [34, 149] width 41 height 7
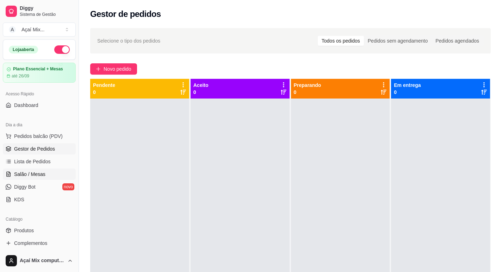
click at [29, 173] on span "Salão / Mesas" at bounding box center [29, 174] width 31 height 7
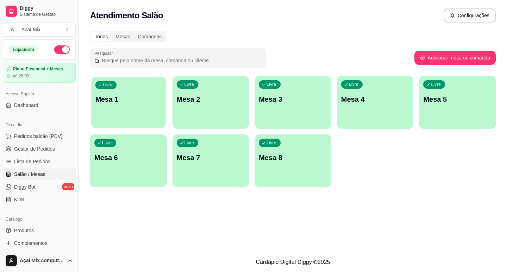
click at [132, 116] on div "Livre Mesa 1" at bounding box center [128, 98] width 74 height 43
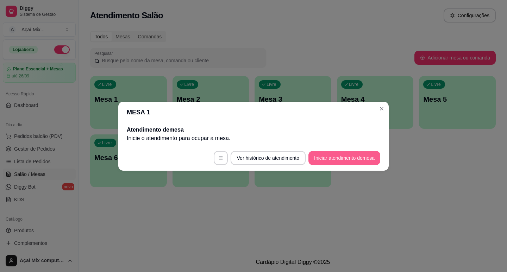
click at [339, 161] on button "Iniciar atendimento de mesa" at bounding box center [345, 158] width 72 height 14
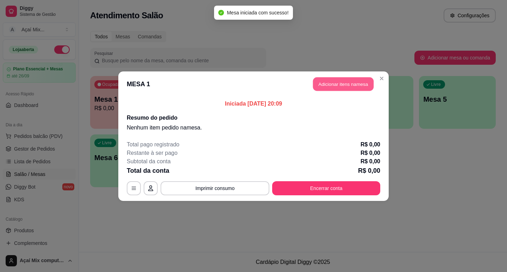
click at [348, 87] on button "Adicionar itens na mesa" at bounding box center [343, 84] width 61 height 14
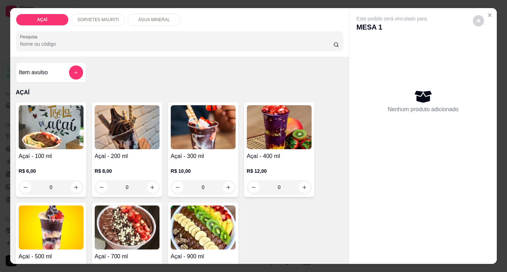
click at [62, 156] on h4 "Açaí - 100 ml" at bounding box center [51, 156] width 65 height 8
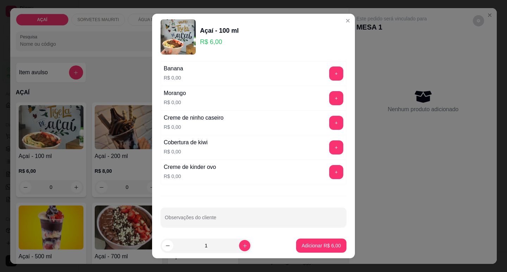
scroll to position [916, 0]
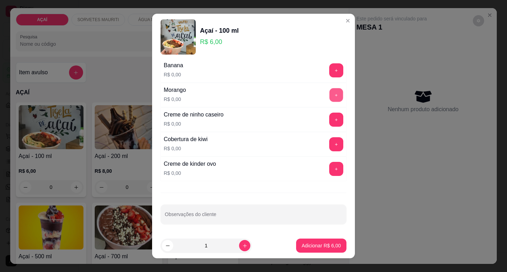
click at [330, 93] on button "+" at bounding box center [337, 95] width 14 height 14
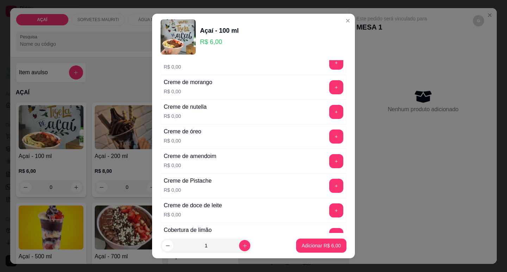
scroll to position [176, 0]
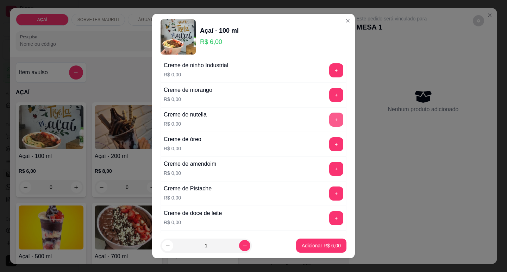
click at [329, 115] on button "+" at bounding box center [336, 120] width 14 height 14
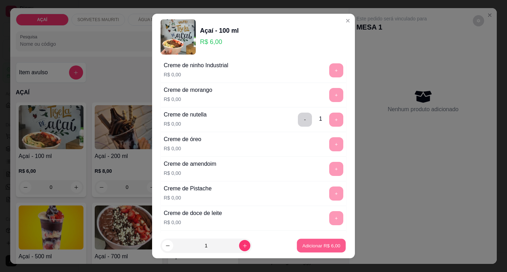
click at [301, 241] on button "Adicionar R$ 6,00" at bounding box center [321, 246] width 49 height 14
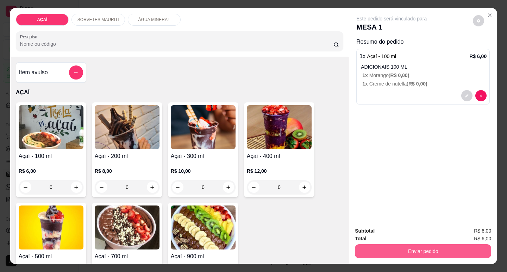
click at [366, 245] on button "Enviar pedido" at bounding box center [423, 252] width 136 height 14
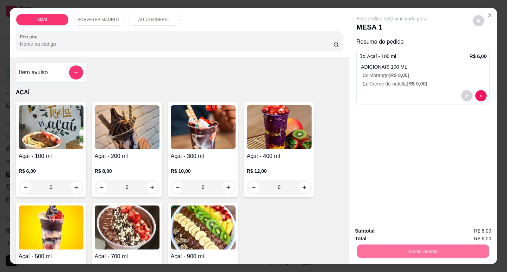
click at [387, 231] on button "Não registrar e enviar pedido" at bounding box center [400, 231] width 71 height 13
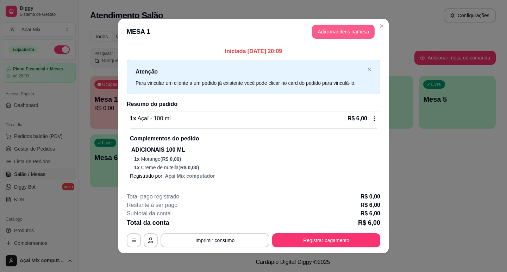
click at [334, 28] on button "Adicionar itens na mesa" at bounding box center [343, 32] width 63 height 14
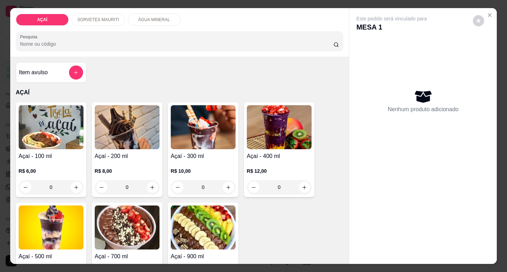
click at [80, 184] on div "0" at bounding box center [51, 187] width 65 height 14
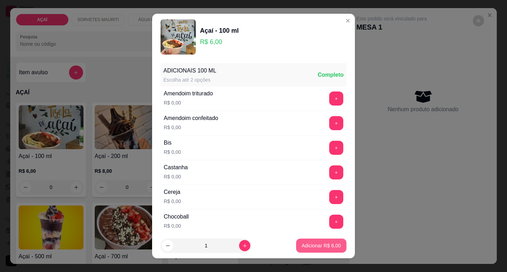
click at [314, 244] on p "Adicionar R$ 6,00" at bounding box center [321, 245] width 39 height 7
type input "1"
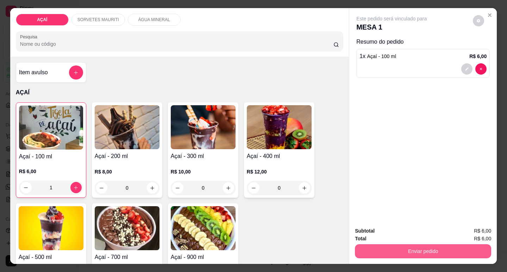
click at [359, 245] on button "Enviar pedido" at bounding box center [423, 252] width 136 height 14
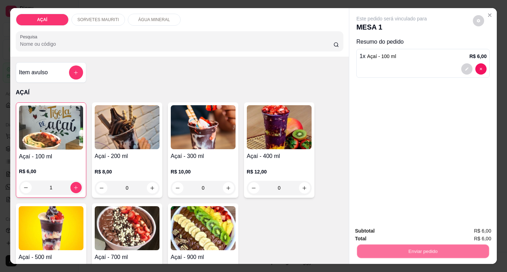
click at [385, 232] on button "Não registrar e enviar pedido" at bounding box center [400, 231] width 71 height 13
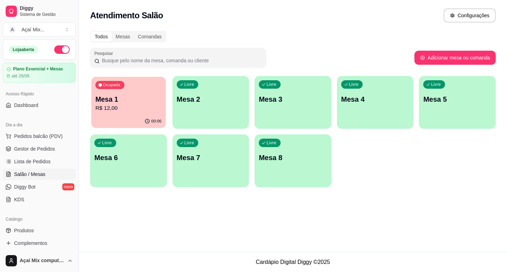
click at [111, 105] on p "R$ 12,00" at bounding box center [128, 108] width 66 height 8
click at [219, 112] on div "Livre Mesa 2" at bounding box center [211, 98] width 77 height 44
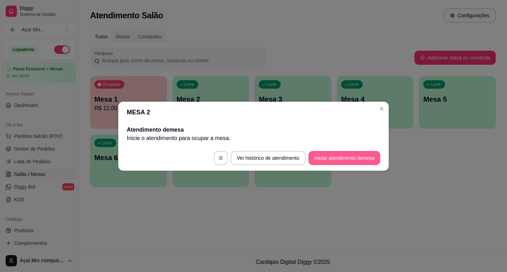
click at [353, 155] on button "Iniciar atendimento de mesa" at bounding box center [345, 158] width 72 height 14
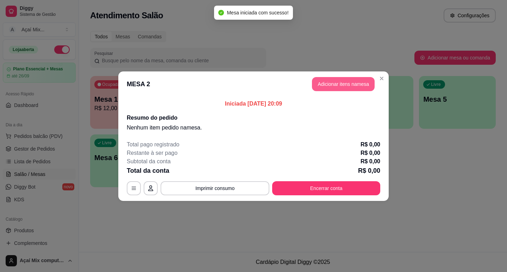
click at [330, 79] on button "Adicionar itens na mesa" at bounding box center [343, 84] width 63 height 14
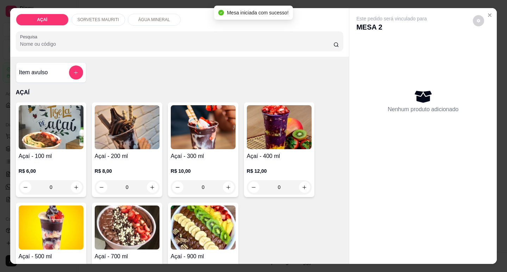
click at [61, 168] on p "R$ 6,00" at bounding box center [51, 171] width 65 height 7
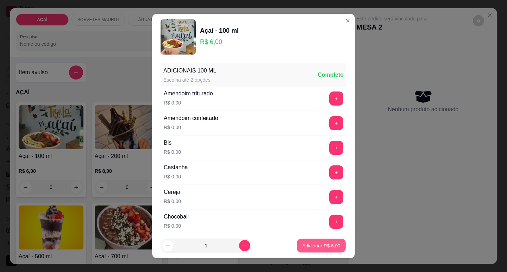
click at [299, 240] on button "Adicionar R$ 6,00" at bounding box center [321, 246] width 49 height 14
type input "1"
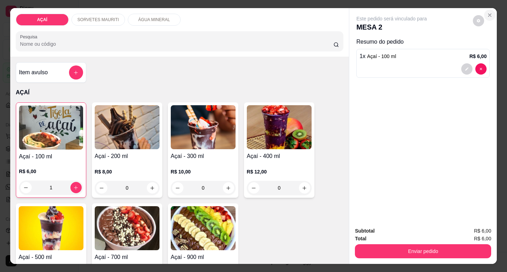
click at [491, 11] on button "Close" at bounding box center [489, 15] width 11 height 11
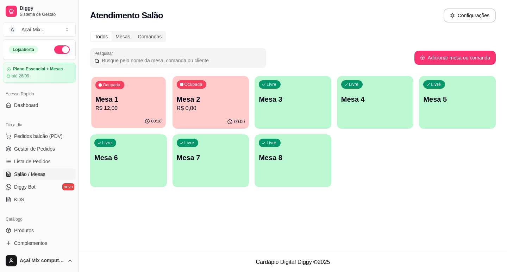
click at [103, 119] on div "00:18" at bounding box center [128, 121] width 74 height 13
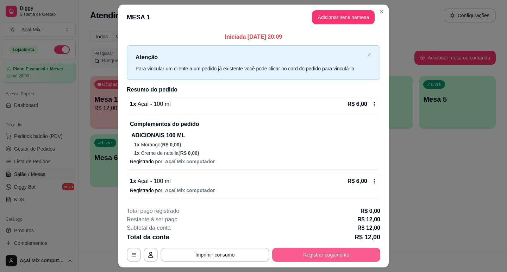
click at [325, 254] on button "Registrar pagamento" at bounding box center [326, 255] width 108 height 14
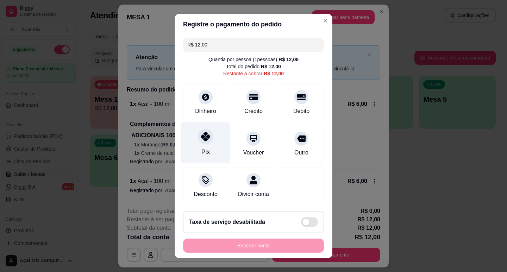
click at [212, 148] on div "Pix" at bounding box center [206, 142] width 50 height 41
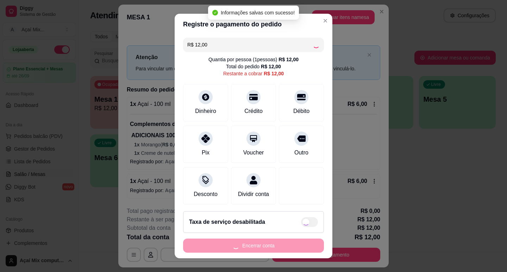
type input "R$ 0,00"
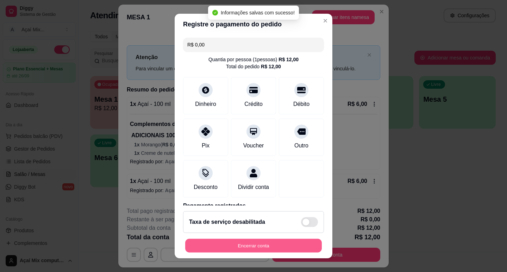
click at [249, 250] on button "Encerrar conta" at bounding box center [253, 246] width 137 height 14
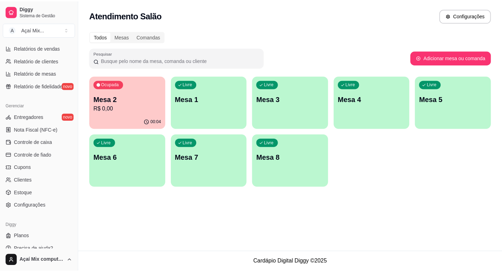
scroll to position [235, 0]
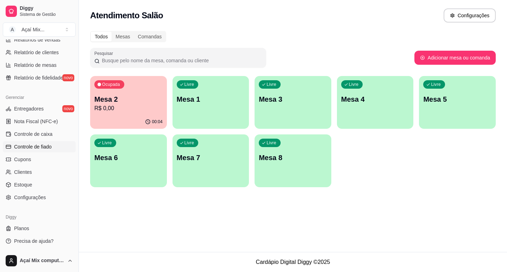
click at [33, 148] on span "Controle de fiado" at bounding box center [33, 146] width 38 height 7
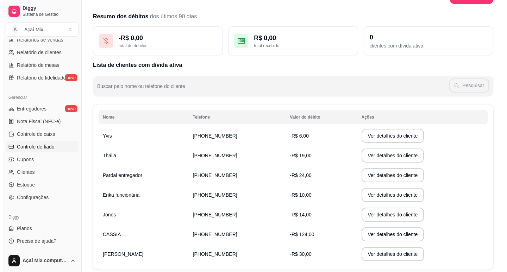
scroll to position [35, 0]
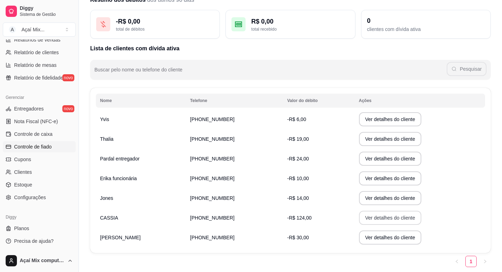
click at [365, 219] on button "Ver detalhes do cliente" at bounding box center [390, 218] width 63 height 14
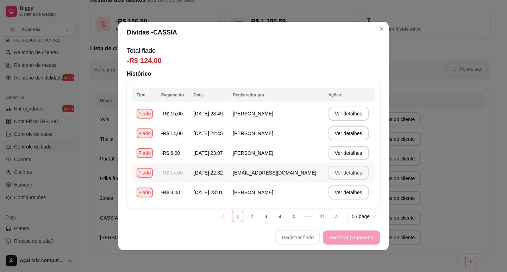
scroll to position [1, 0]
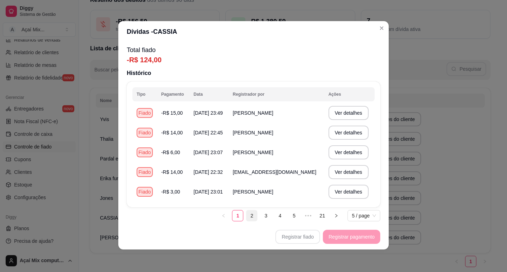
click at [247, 217] on link "2" at bounding box center [252, 216] width 11 height 11
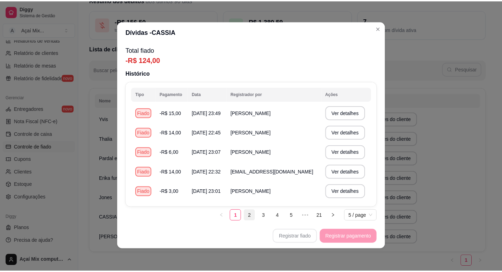
scroll to position [0, 0]
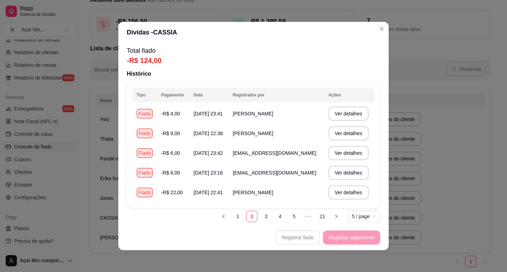
click at [255, 214] on ul "1 2 3 4 5 ••• 21 5 / page" at bounding box center [299, 216] width 162 height 11
click at [262, 216] on link "3" at bounding box center [266, 216] width 11 height 11
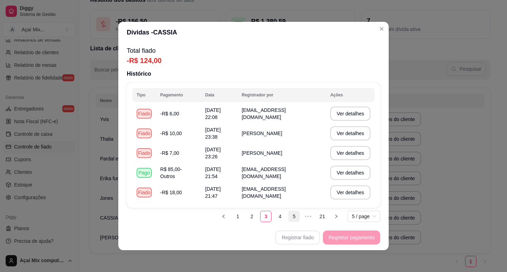
click at [289, 216] on link "5" at bounding box center [294, 216] width 11 height 11
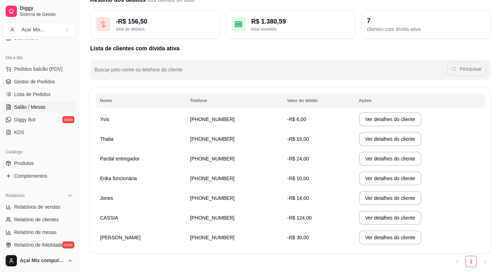
scroll to position [23, 0]
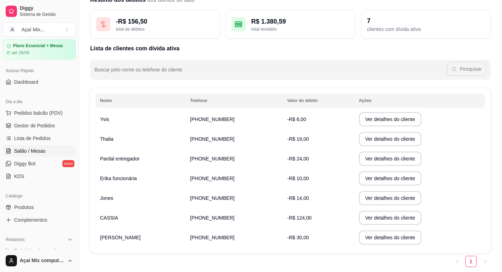
click at [35, 153] on span "Salão / Mesas" at bounding box center [29, 151] width 31 height 7
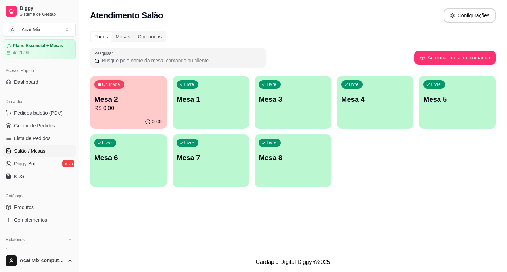
click at [147, 115] on div "00:09" at bounding box center [128, 122] width 77 height 14
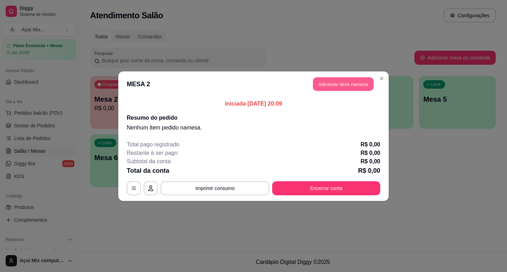
click at [318, 89] on button "Adicionar itens na mesa" at bounding box center [343, 84] width 61 height 14
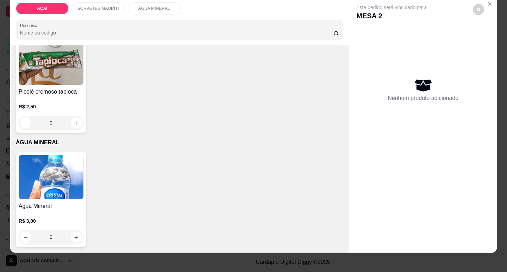
scroll to position [17, 0]
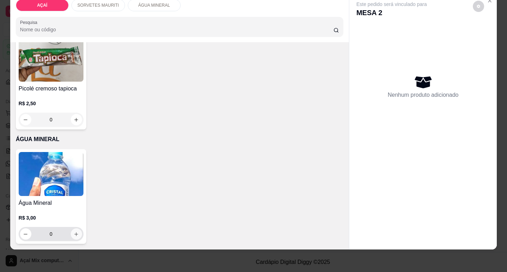
click at [74, 232] on icon "increase-product-quantity" at bounding box center [76, 234] width 5 height 5
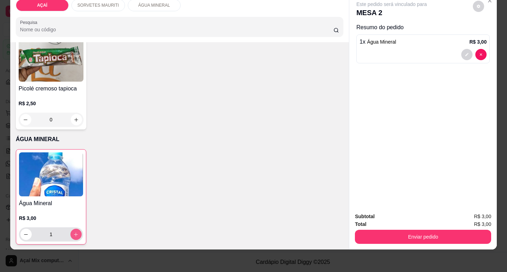
type input "1"
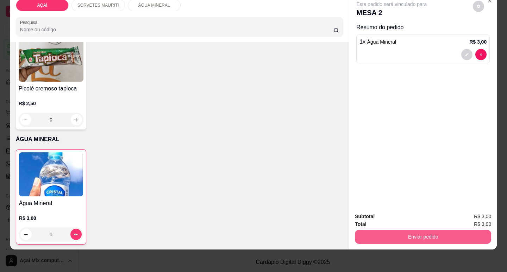
click at [401, 230] on button "Enviar pedido" at bounding box center [423, 237] width 136 height 14
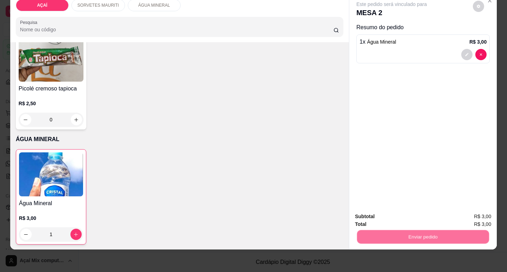
click at [388, 214] on button "Não registrar e enviar pedido" at bounding box center [400, 214] width 71 height 13
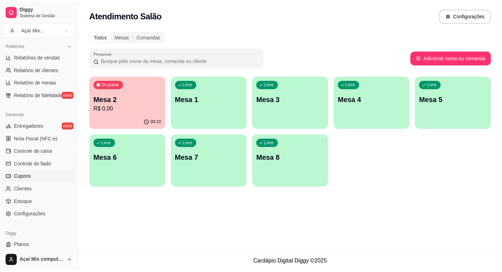
scroll to position [235, 0]
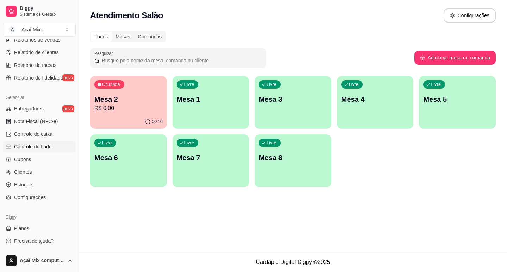
click at [39, 149] on span "Controle de fiado" at bounding box center [33, 146] width 38 height 7
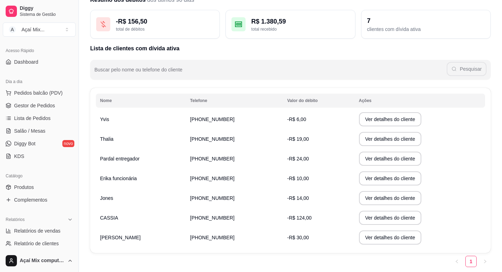
scroll to position [23, 0]
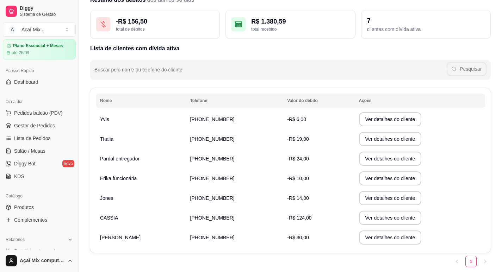
click at [29, 157] on ul "Pedidos balcão (PDV) Gestor de Pedidos Lista de Pedidos Salão / Mesas Diggy Bot…" at bounding box center [39, 144] width 73 height 75
click at [30, 153] on span "Salão / Mesas" at bounding box center [29, 151] width 31 height 7
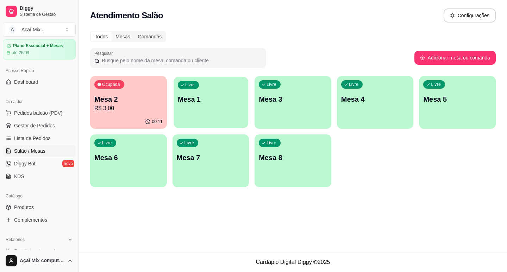
click at [196, 101] on p "Mesa 1" at bounding box center [211, 100] width 66 height 10
click at [147, 101] on p "Mesa 2" at bounding box center [128, 99] width 68 height 10
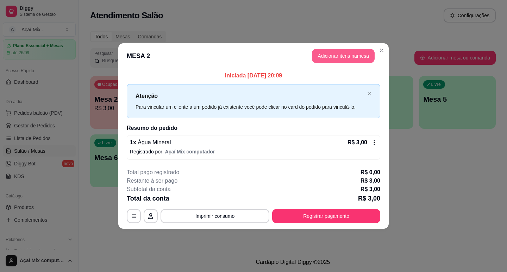
click at [328, 51] on button "Adicionar itens na mesa" at bounding box center [343, 56] width 63 height 14
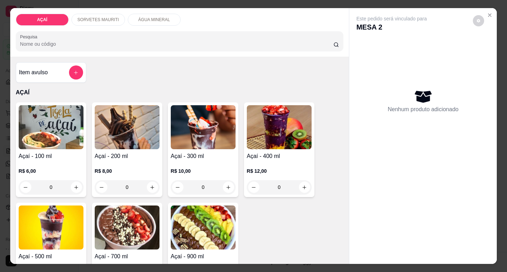
click at [47, 170] on p "R$ 6,00" at bounding box center [51, 171] width 65 height 7
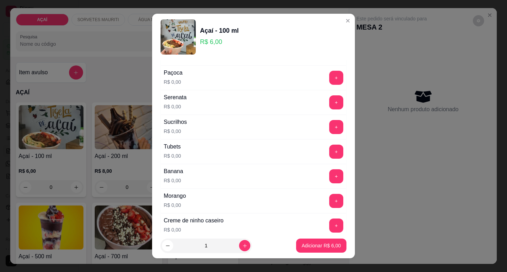
scroll to position [846, 0]
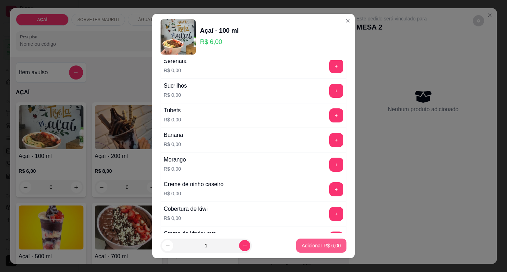
click at [331, 248] on button "Adicionar R$ 6,00" at bounding box center [321, 246] width 50 height 14
type input "1"
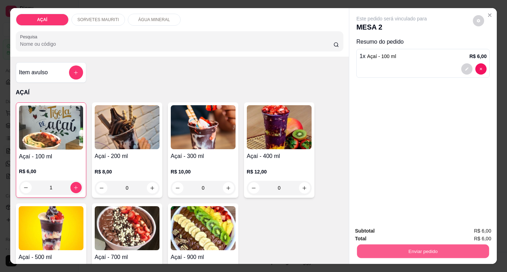
click at [372, 253] on button "Enviar pedido" at bounding box center [423, 252] width 132 height 14
click at [384, 233] on button "Não registrar e enviar pedido" at bounding box center [400, 231] width 71 height 13
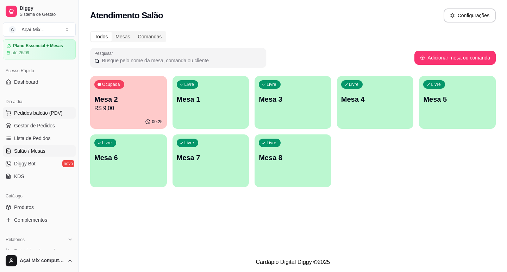
click at [20, 113] on span "Pedidos balcão (PDV)" at bounding box center [38, 113] width 49 height 7
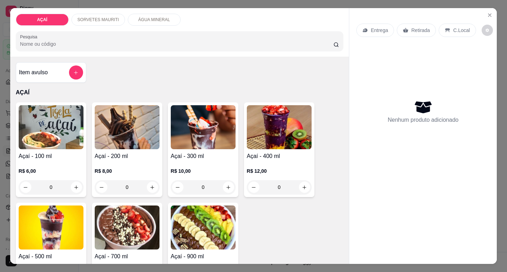
click at [146, 183] on div "0" at bounding box center [127, 187] width 65 height 14
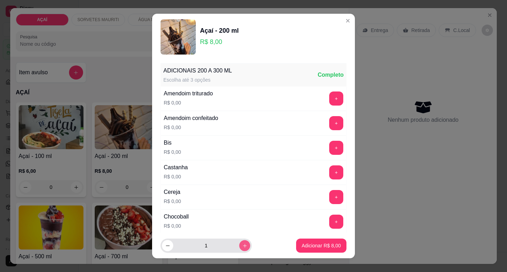
click at [259, 245] on div "1" at bounding box center [223, 246] width 124 height 14
click at [242, 247] on icon "increase-product-quantity" at bounding box center [244, 245] width 5 height 5
type input "2"
click at [305, 249] on p "Adicionar R$ 16,00" at bounding box center [320, 245] width 42 height 7
type input "2"
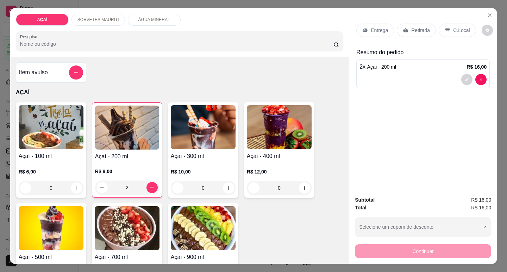
click at [363, 29] on icon at bounding box center [366, 30] width 6 height 6
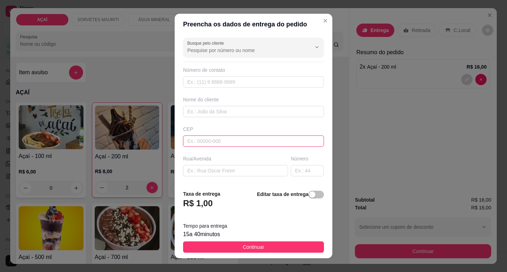
click at [228, 144] on input "text" at bounding box center [253, 141] width 141 height 11
type input "57520000"
type input "Maravilha"
type input "57520000000"
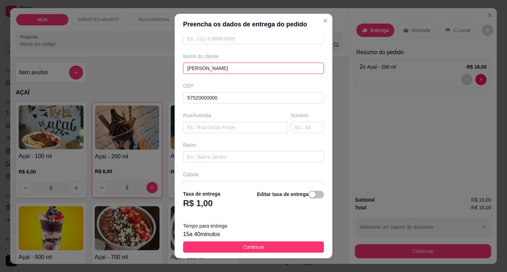
scroll to position [87, 0]
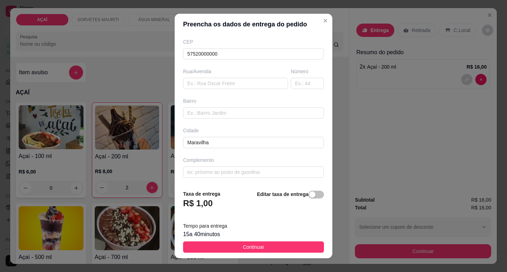
type input "[PERSON_NAME]"
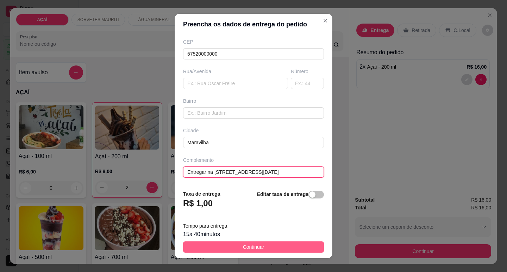
type input "Entregar na [STREET_ADDRESS][DATE]"
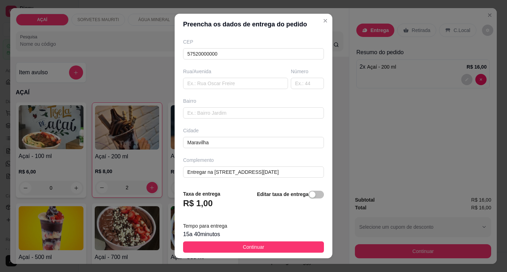
drag, startPoint x: 246, startPoint y: 248, endPoint x: 316, endPoint y: 237, distance: 70.3
click at [258, 246] on span "Continuar" at bounding box center [253, 247] width 21 height 8
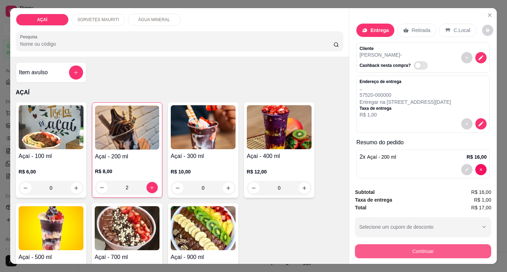
click at [376, 246] on button "Continuar" at bounding box center [423, 252] width 136 height 14
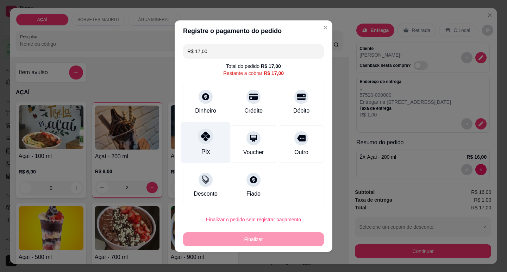
click at [189, 147] on div "Pix" at bounding box center [206, 142] width 50 height 41
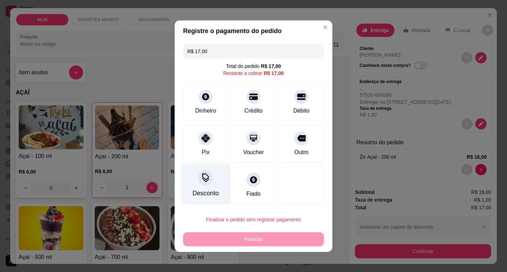
type input "R$ 0,00"
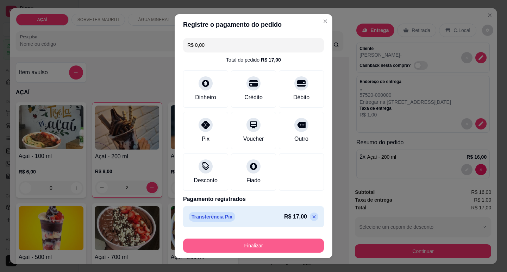
click at [302, 240] on button "Finalizar" at bounding box center [253, 246] width 141 height 14
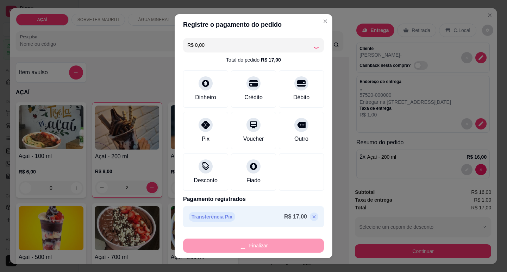
type input "0"
type input "-R$ 17,00"
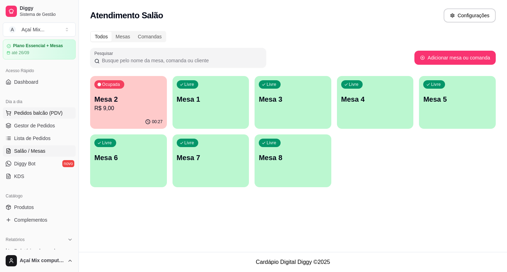
click at [29, 117] on button "Pedidos balcão (PDV)" at bounding box center [39, 112] width 73 height 11
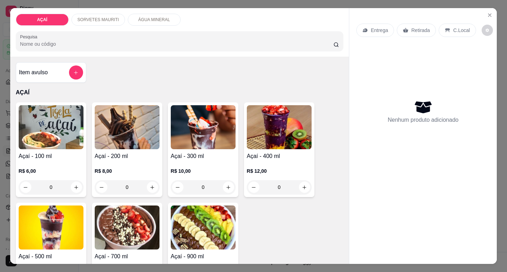
click at [251, 162] on div "R$ 12,00 0" at bounding box center [279, 178] width 65 height 34
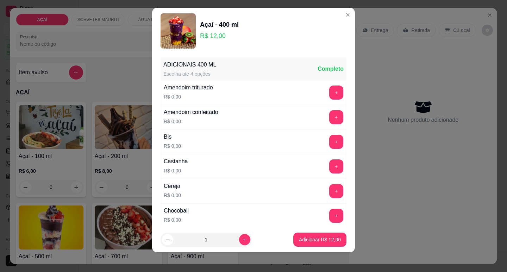
scroll to position [9, 0]
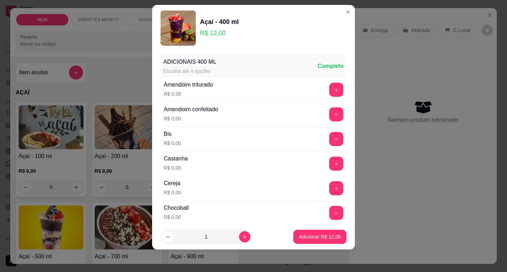
drag, startPoint x: 313, startPoint y: 162, endPoint x: 318, endPoint y: 165, distance: 5.7
click at [313, 163] on div "Castanha R$ 0,00 +" at bounding box center [254, 164] width 186 height 25
click at [330, 165] on button "+" at bounding box center [337, 164] width 14 height 14
click at [330, 88] on button "+" at bounding box center [337, 90] width 14 height 14
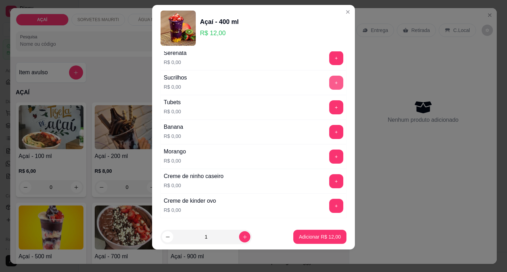
scroll to position [881, 0]
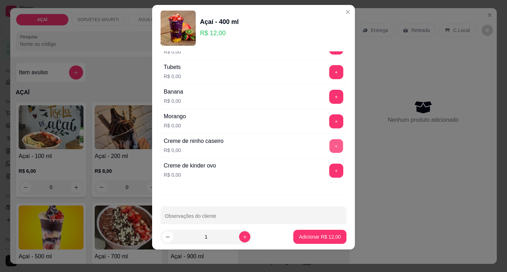
click at [330, 148] on button "+" at bounding box center [337, 146] width 14 height 14
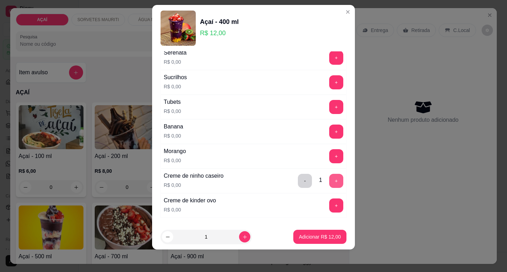
scroll to position [846, 0]
click at [298, 183] on button "-" at bounding box center [305, 181] width 14 height 14
click at [330, 154] on button "+" at bounding box center [337, 157] width 14 height 14
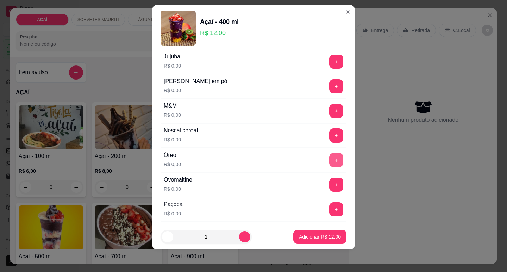
scroll to position [634, 0]
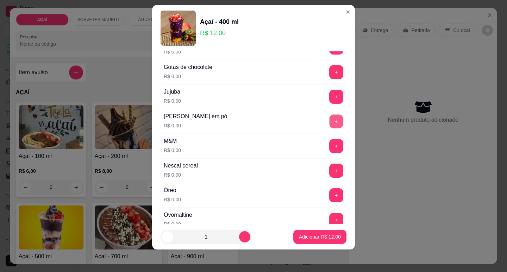
click at [330, 125] on button "+" at bounding box center [337, 122] width 14 height 14
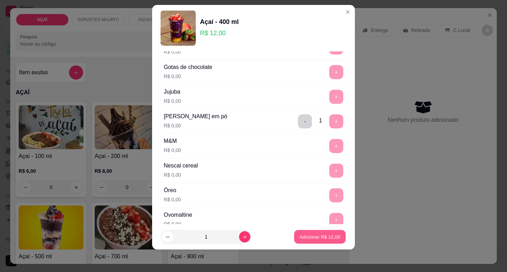
click at [324, 237] on p "Adicionar R$ 12,00" at bounding box center [320, 237] width 41 height 7
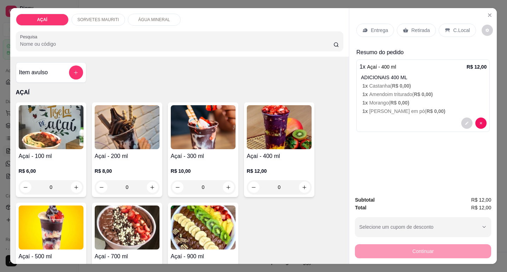
click at [371, 30] on p "Entrega" at bounding box center [379, 30] width 17 height 7
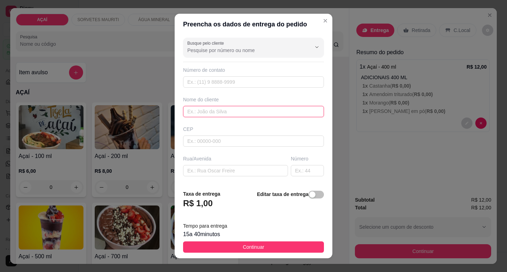
click at [223, 108] on input "text" at bounding box center [253, 111] width 141 height 11
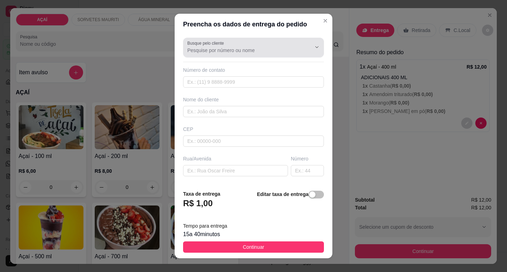
click at [241, 50] on input "Busque pelo cliente" at bounding box center [243, 50] width 113 height 7
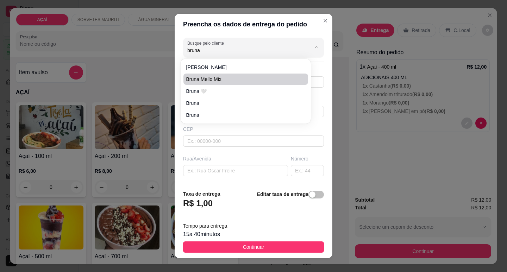
click at [226, 79] on span "Bruna Mello Mix" at bounding box center [242, 79] width 112 height 7
type input "Bruna Mello Mix"
type input "982021621"
type input "Bruna Mello Mix"
type input "5752000000000"
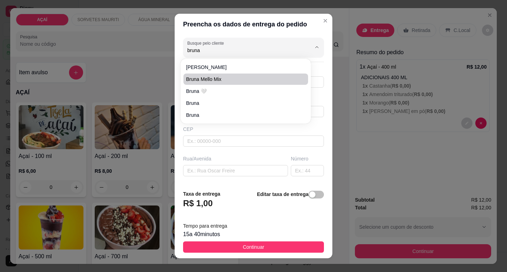
type input "Maravilha"
type input "Entrega na rua [GEOGRAPHIC_DATA] Na casa do jogo do bich0"
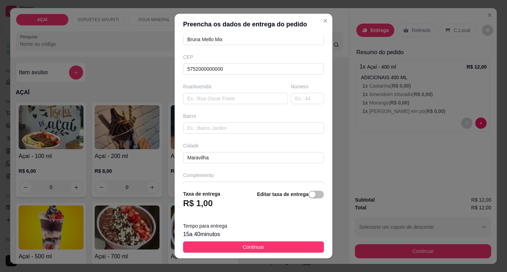
scroll to position [87, 0]
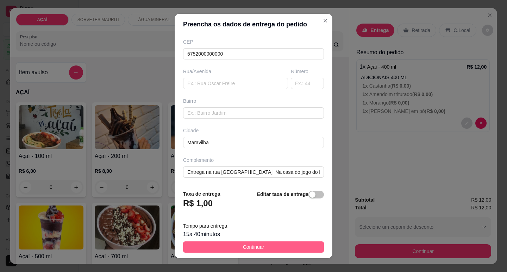
type input "Bruna Mello Mix"
click at [270, 244] on button "Continuar" at bounding box center [253, 247] width 141 height 11
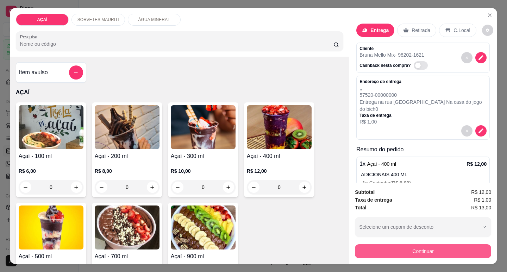
click at [433, 249] on button "Continuar" at bounding box center [423, 252] width 136 height 14
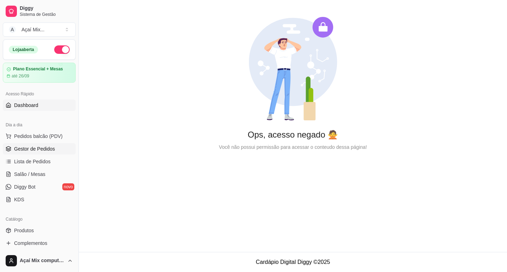
click at [46, 146] on span "Gestor de Pedidos" at bounding box center [34, 149] width 41 height 7
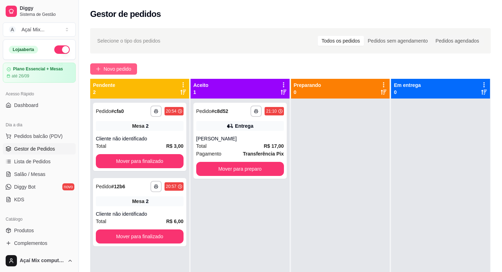
click at [117, 69] on span "Novo pedido" at bounding box center [118, 69] width 28 height 8
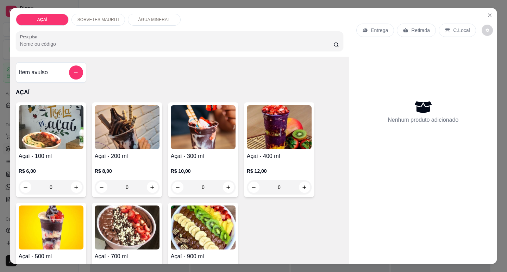
click at [280, 168] on p "R$ 12,00" at bounding box center [279, 171] width 65 height 7
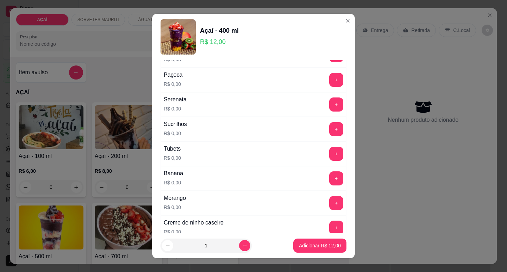
scroll to position [810, 0]
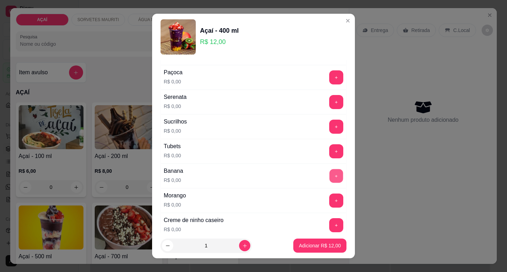
click at [330, 181] on button "+" at bounding box center [337, 176] width 14 height 14
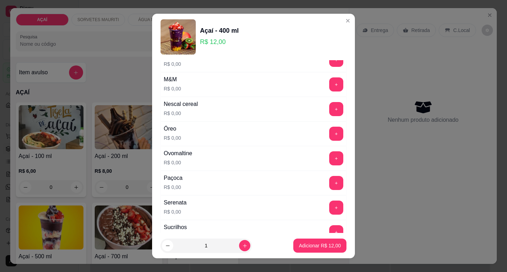
scroll to position [634, 0]
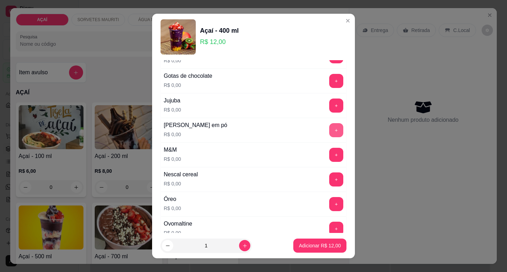
click at [329, 128] on button "+" at bounding box center [336, 130] width 14 height 14
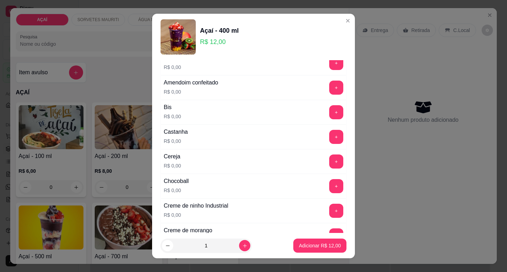
scroll to position [35, 0]
click at [329, 136] on button "+" at bounding box center [336, 137] width 14 height 14
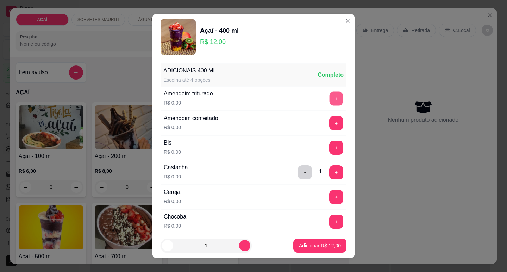
click at [330, 98] on button "+" at bounding box center [337, 99] width 14 height 14
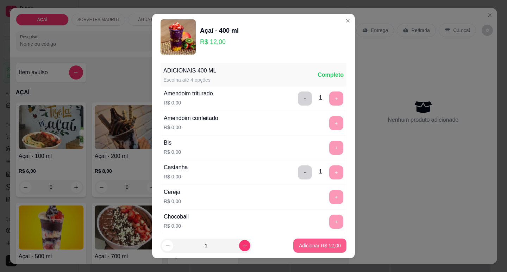
click at [322, 246] on p "Adicionar R$ 12,00" at bounding box center [320, 245] width 42 height 7
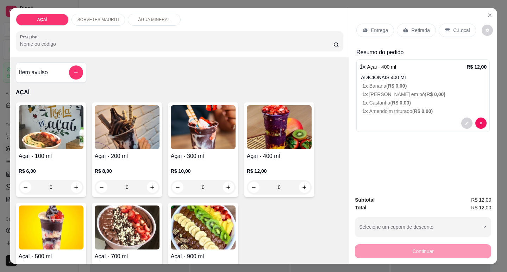
click at [375, 27] on p "Entrega" at bounding box center [379, 30] width 17 height 7
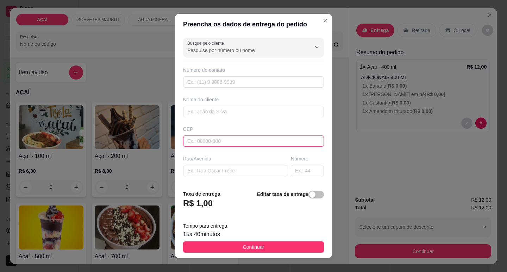
click at [222, 145] on input "text" at bounding box center [253, 141] width 141 height 11
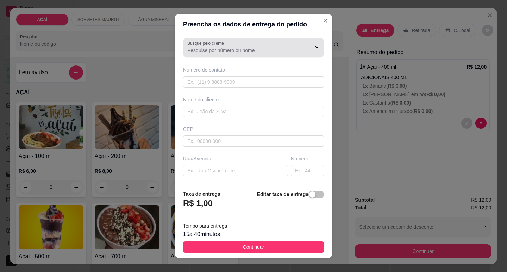
click at [247, 55] on div "Busque pelo cliente" at bounding box center [253, 48] width 141 height 20
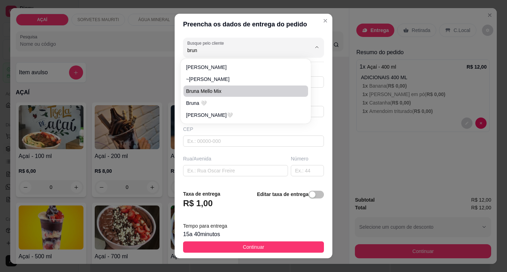
click at [235, 88] on span "Bruna Mello Mix" at bounding box center [242, 91] width 112 height 7
type input "Bruna Mello Mix"
type input "982021621"
type input "Bruna Mello Mix"
type input "5752000000000"
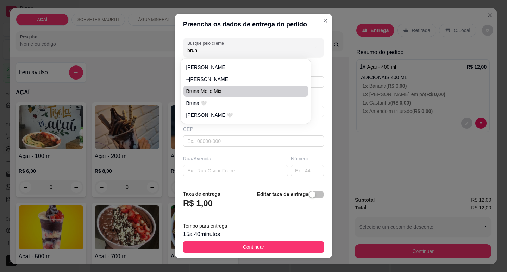
type input "Maravilha"
type input "Entrega na rua [GEOGRAPHIC_DATA] Na casa do jogo do bich0"
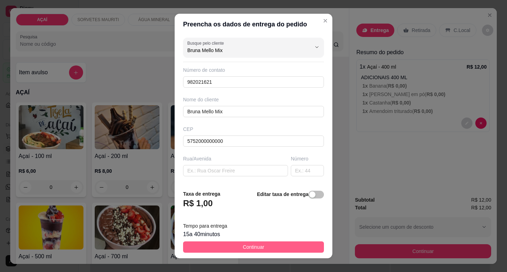
type input "Bruna Mello Mix"
click at [262, 251] on button "Continuar" at bounding box center [253, 247] width 141 height 11
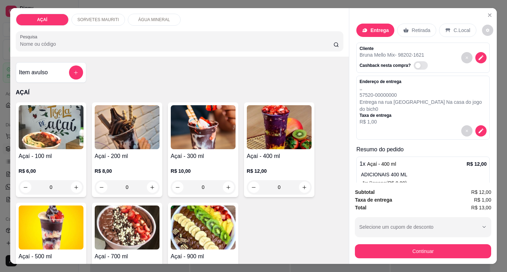
click at [413, 259] on div "Subtotal R$ 12,00 Taxa de entrega R$ 1,00 Total R$ 13,00 Selecione um cupom de …" at bounding box center [424, 223] width 148 height 81
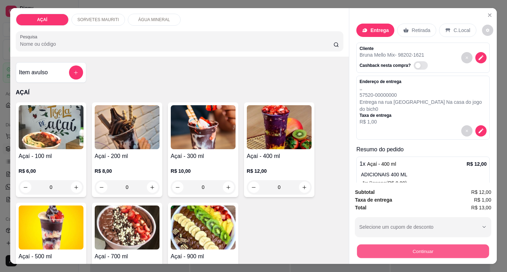
click at [410, 250] on button "Continuar" at bounding box center [423, 252] width 132 height 14
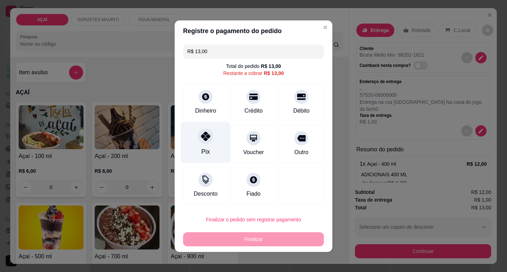
click at [195, 137] on div "Pix" at bounding box center [206, 142] width 50 height 41
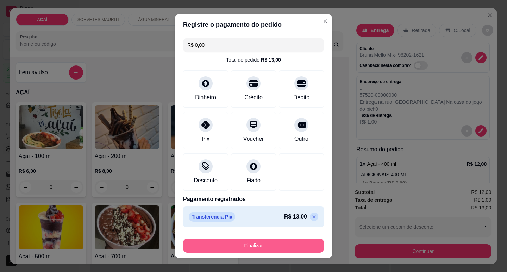
click at [251, 246] on button "Finalizar" at bounding box center [253, 246] width 141 height 14
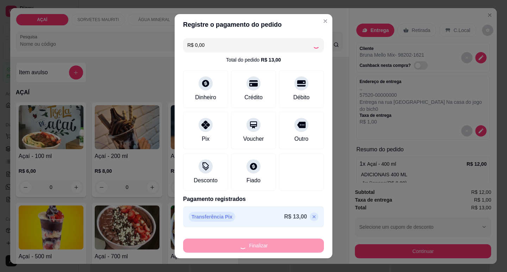
type input "-R$ 13,00"
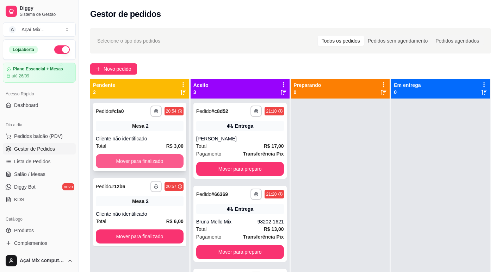
click at [162, 160] on button "Mover para finalizado" at bounding box center [140, 161] width 88 height 14
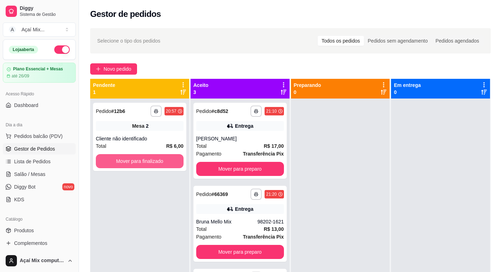
click at [162, 160] on button "Mover para finalizado" at bounding box center [140, 161] width 88 height 14
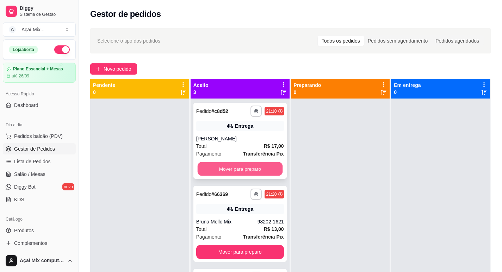
click at [234, 167] on button "Mover para preparo" at bounding box center [239, 169] width 85 height 14
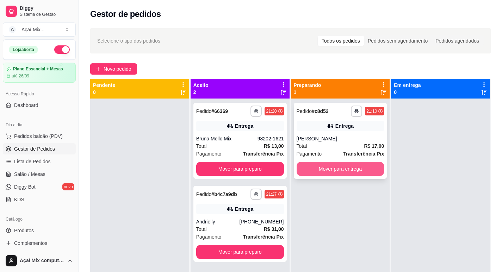
click at [335, 173] on button "Mover para entrega" at bounding box center [341, 169] width 88 height 14
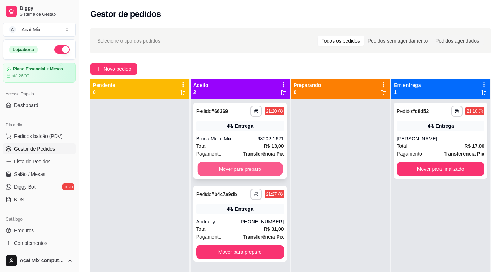
click at [252, 165] on button "Mover para preparo" at bounding box center [239, 169] width 85 height 14
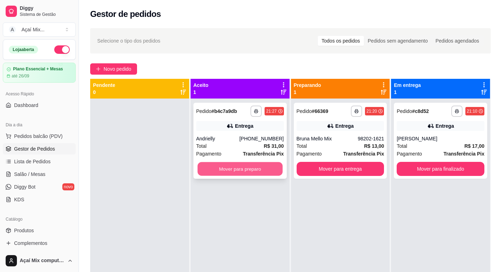
click at [278, 169] on button "Mover para preparo" at bounding box center [239, 169] width 85 height 14
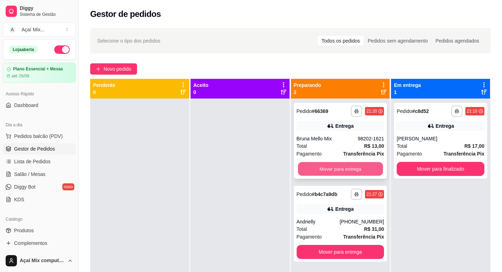
click at [336, 174] on button "Mover para entrega" at bounding box center [340, 169] width 85 height 14
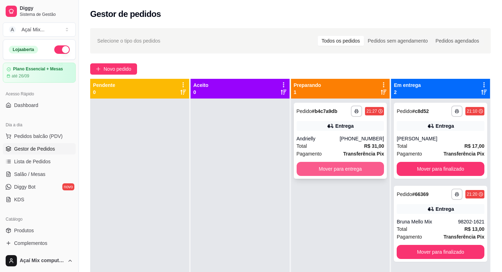
click at [371, 171] on button "Mover para entrega" at bounding box center [341, 169] width 88 height 14
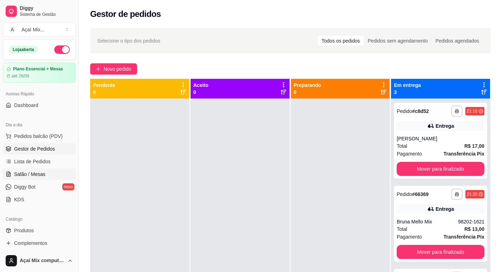
click at [33, 173] on span "Salão / Mesas" at bounding box center [29, 174] width 31 height 7
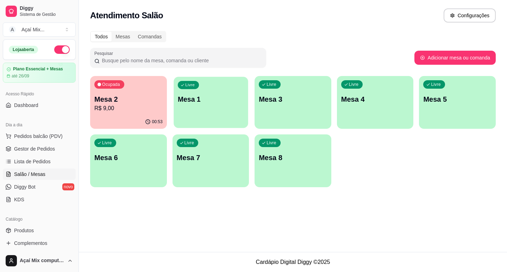
click at [205, 101] on p "Mesa 1" at bounding box center [211, 100] width 66 height 10
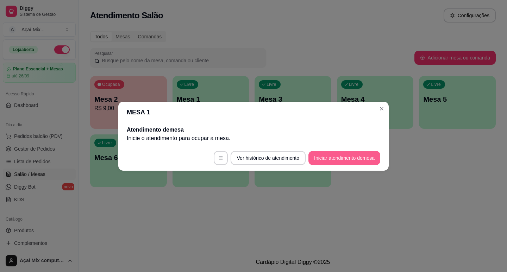
click at [325, 162] on button "Iniciar atendimento de mesa" at bounding box center [345, 158] width 72 height 14
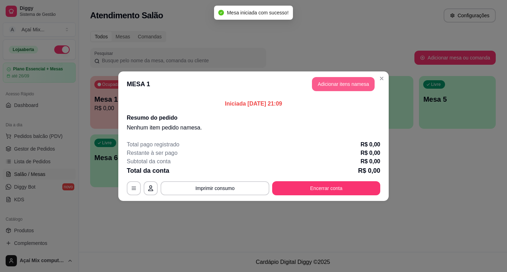
click at [337, 86] on button "Adicionar itens na mesa" at bounding box center [343, 84] width 63 height 14
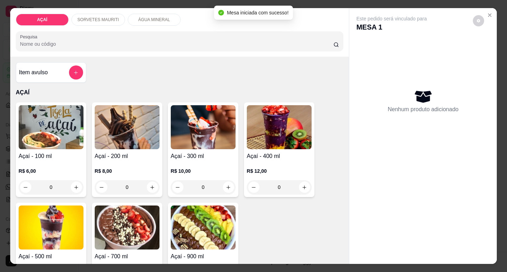
click at [187, 155] on h4 "Açaí - 300 ml" at bounding box center [203, 156] width 65 height 8
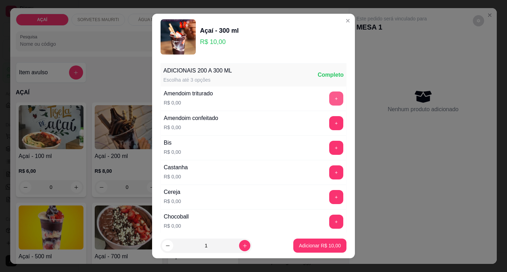
click at [329, 100] on button "+" at bounding box center [336, 99] width 14 height 14
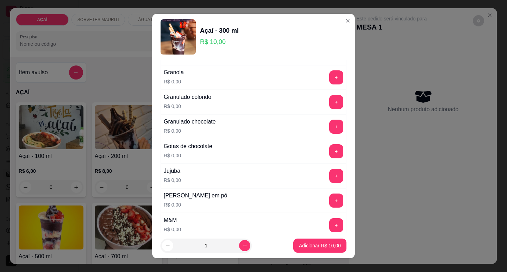
scroll to position [599, 0]
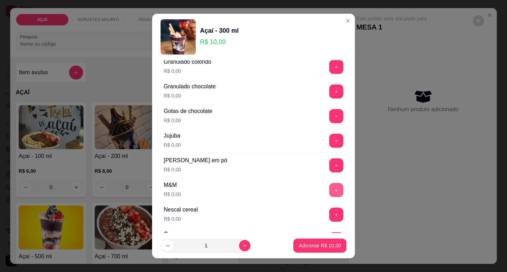
click at [329, 188] on button "+" at bounding box center [336, 190] width 14 height 14
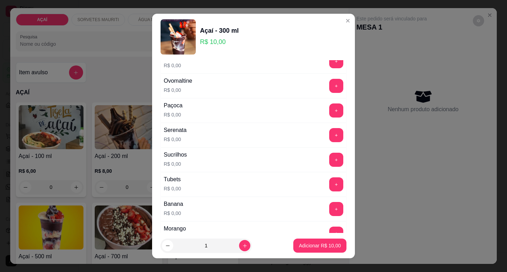
scroll to position [881, 0]
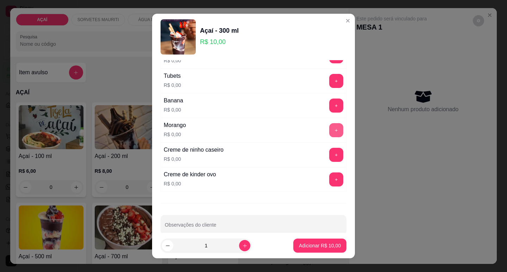
click at [329, 133] on button "+" at bounding box center [336, 130] width 14 height 14
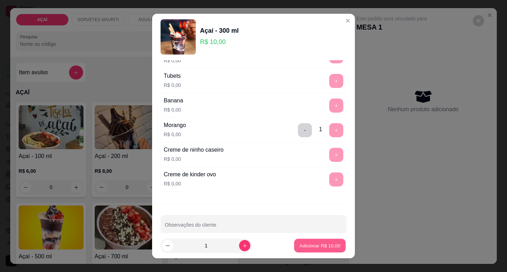
click at [309, 252] on button "Adicionar R$ 10,00" at bounding box center [320, 246] width 52 height 14
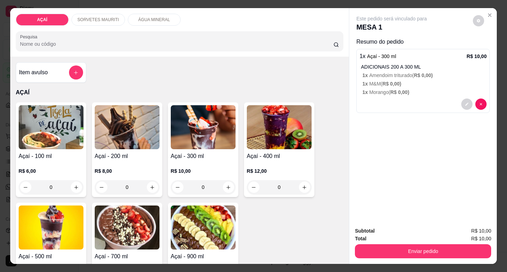
click at [199, 174] on div "R$ 10,00 0" at bounding box center [203, 181] width 65 height 27
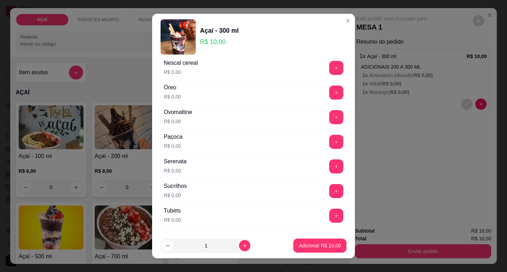
scroll to position [810, 0]
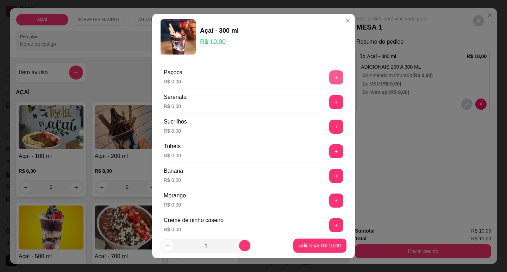
click at [329, 79] on button "+" at bounding box center [336, 77] width 14 height 14
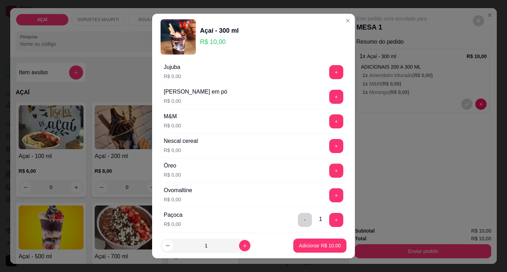
scroll to position [634, 0]
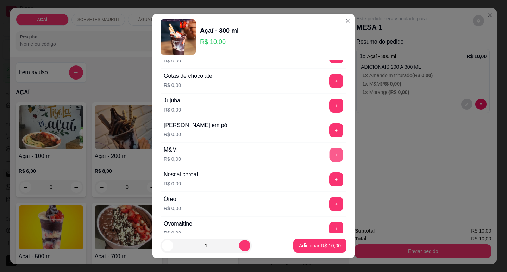
click at [330, 157] on button "+" at bounding box center [337, 155] width 14 height 14
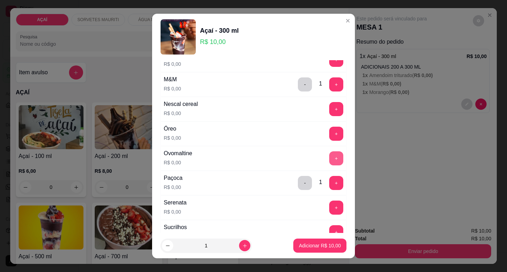
scroll to position [740, 0]
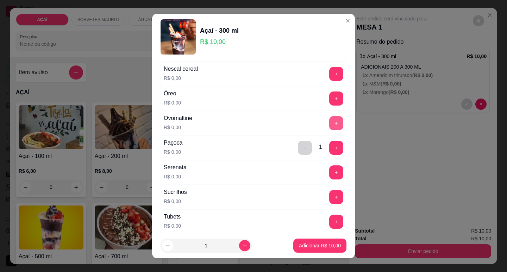
click at [329, 118] on button "+" at bounding box center [336, 123] width 14 height 14
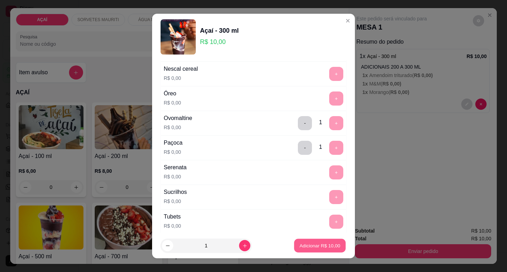
click at [315, 240] on button "Adicionar R$ 10,00" at bounding box center [320, 246] width 52 height 14
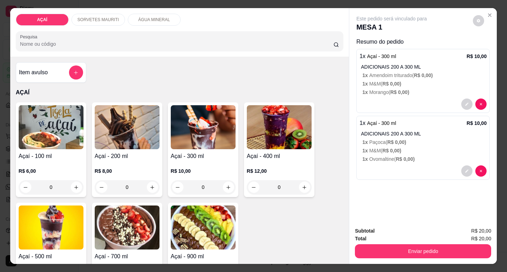
click at [78, 144] on img at bounding box center [51, 127] width 65 height 44
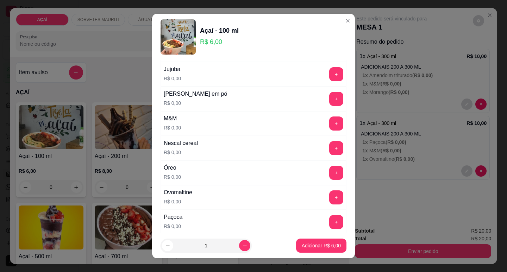
scroll to position [669, 0]
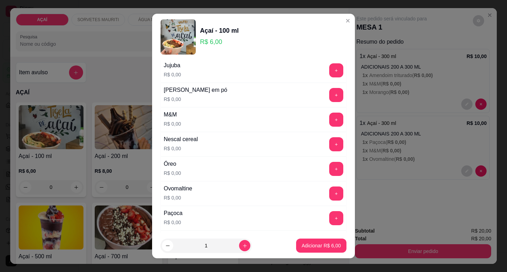
click at [330, 119] on div "+" at bounding box center [337, 120] width 20 height 14
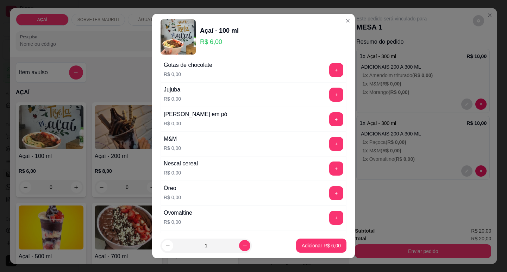
scroll to position [634, 0]
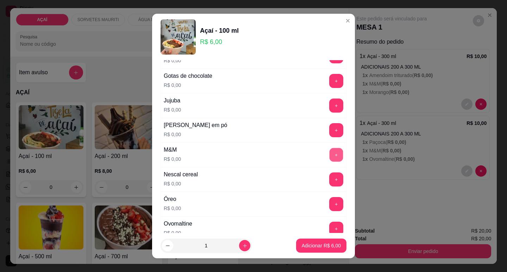
click at [330, 155] on button "+" at bounding box center [337, 155] width 14 height 14
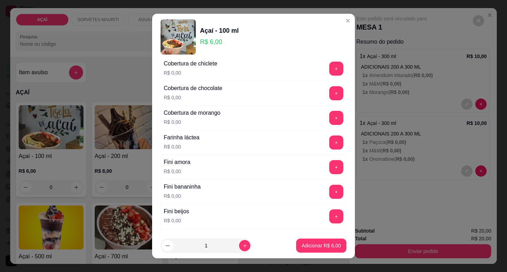
scroll to position [388, 0]
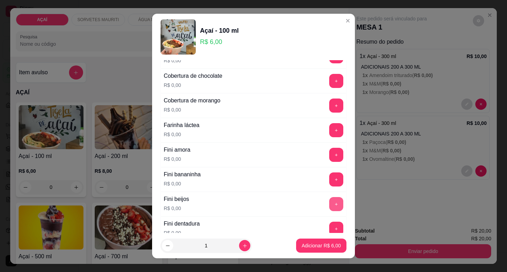
click at [329, 208] on button "+" at bounding box center [336, 204] width 14 height 14
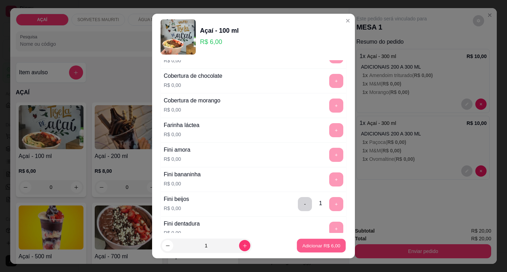
click at [326, 240] on button "Adicionar R$ 6,00" at bounding box center [321, 246] width 49 height 14
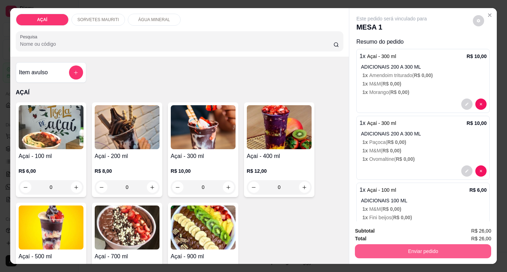
click at [394, 252] on button "Enviar pedido" at bounding box center [423, 252] width 136 height 14
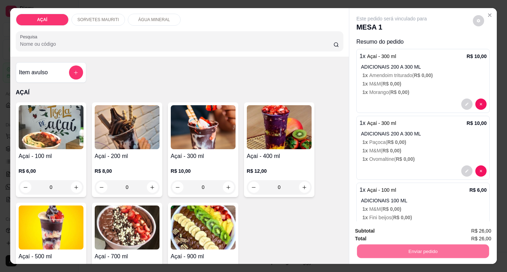
click at [395, 233] on button "Não registrar e enviar pedido" at bounding box center [399, 231] width 73 height 13
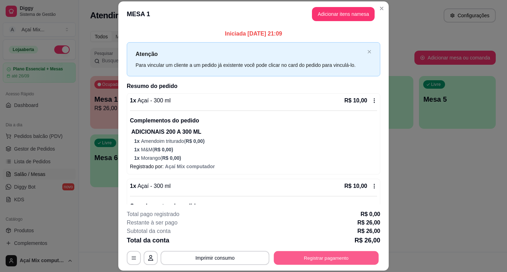
click at [336, 255] on button "Registrar pagamento" at bounding box center [326, 259] width 105 height 14
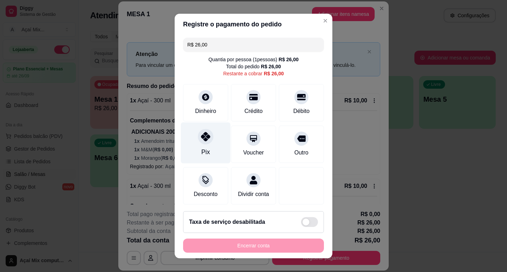
click at [205, 145] on div "Pix" at bounding box center [206, 142] width 50 height 41
type input "R$ 0,00"
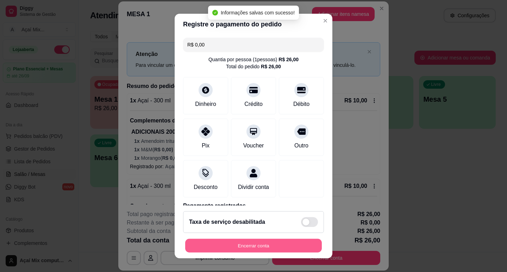
click at [259, 244] on button "Encerrar conta" at bounding box center [253, 246] width 137 height 14
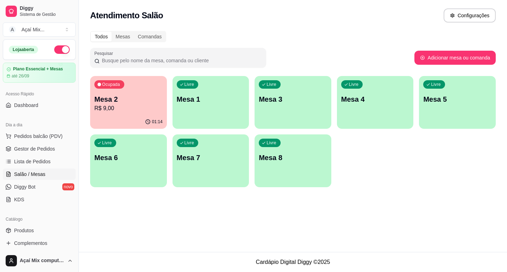
click at [124, 100] on p "Mesa 2" at bounding box center [128, 99] width 68 height 10
